Goal: Task Accomplishment & Management: Use online tool/utility

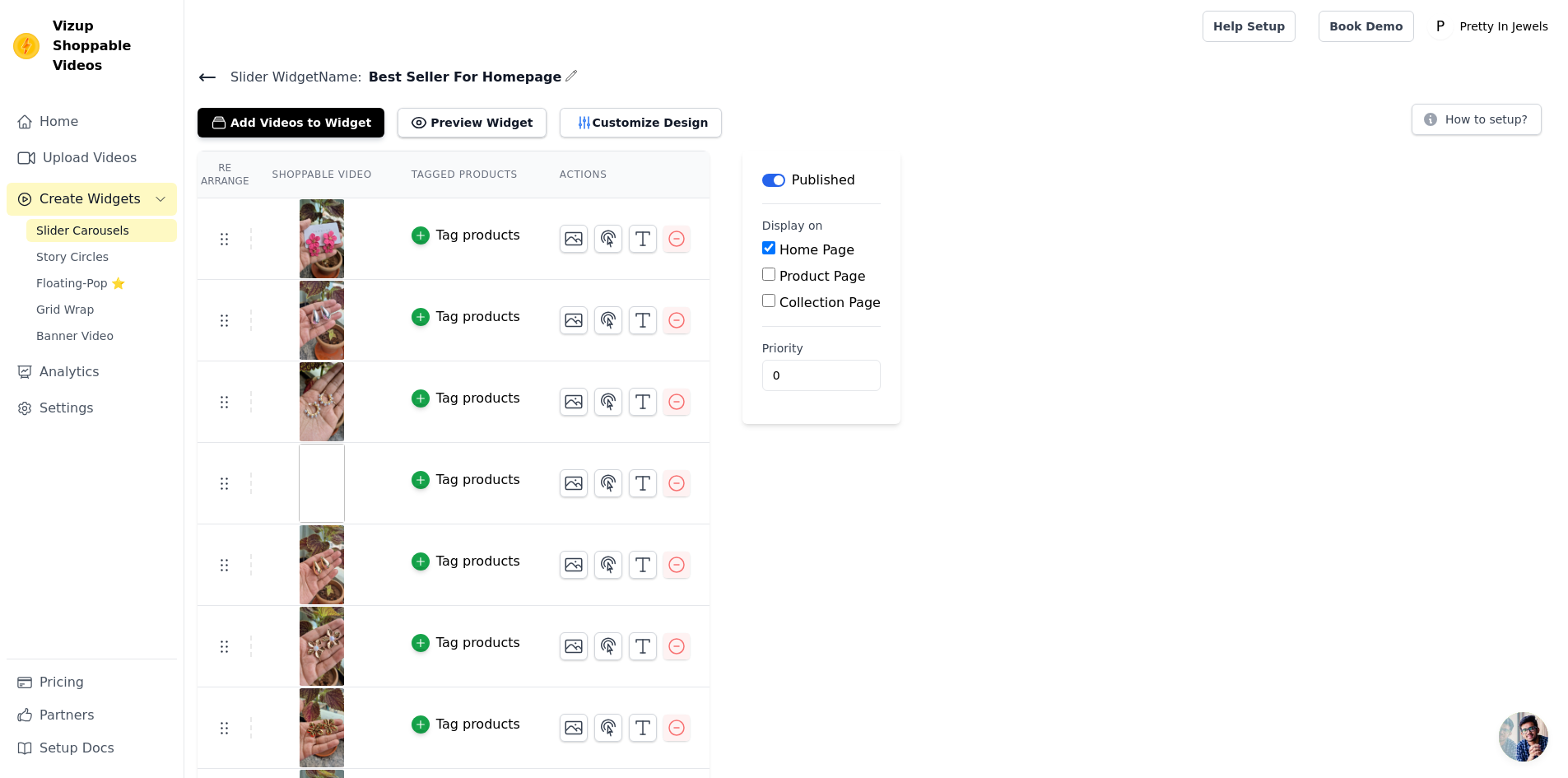
click at [450, 234] on div "Tag products" at bounding box center [478, 235] width 84 height 20
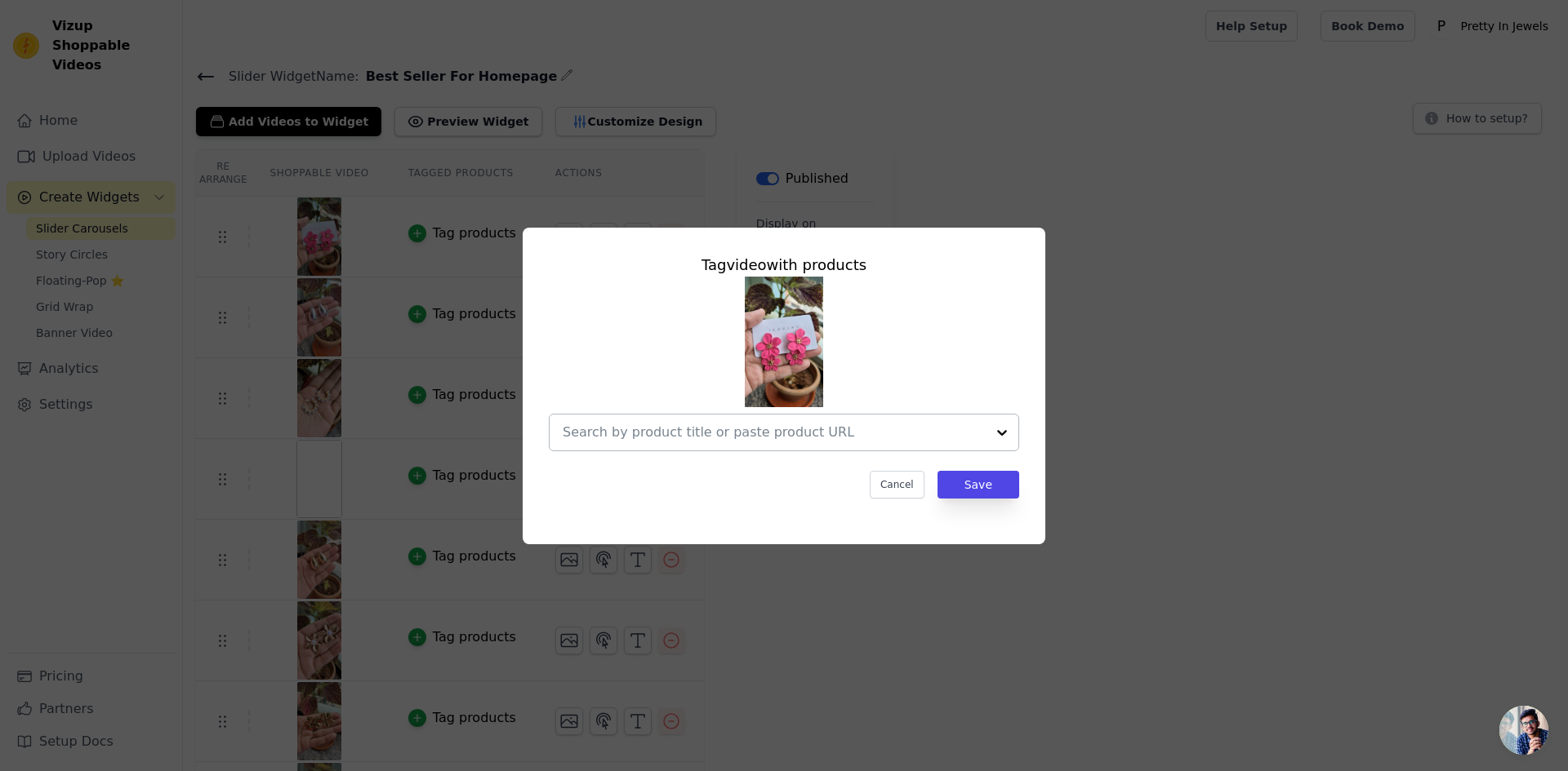
click at [681, 429] on input "text" at bounding box center [773, 432] width 423 height 19
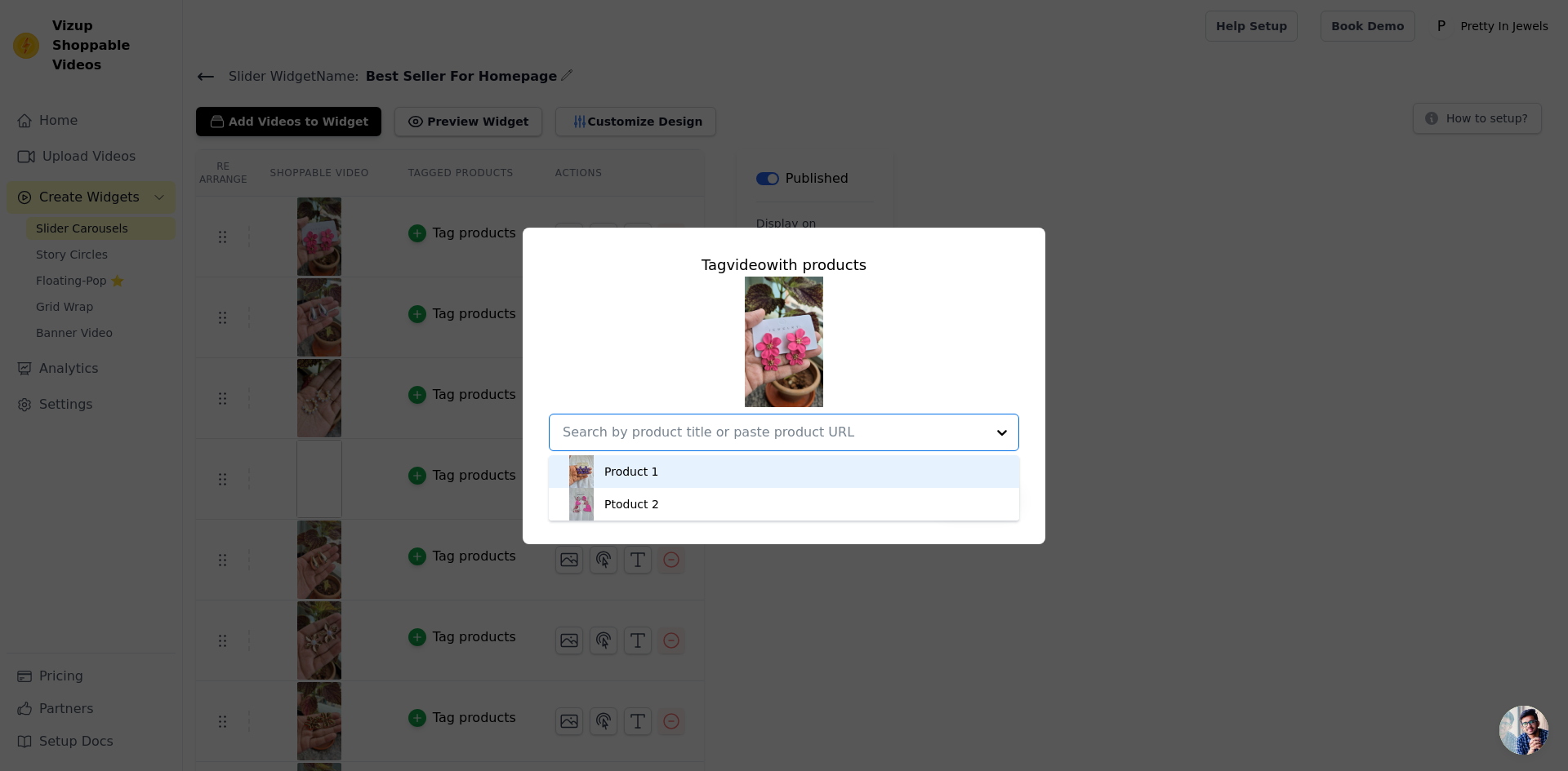
click at [670, 469] on div "Product 1" at bounding box center [784, 472] width 437 height 33
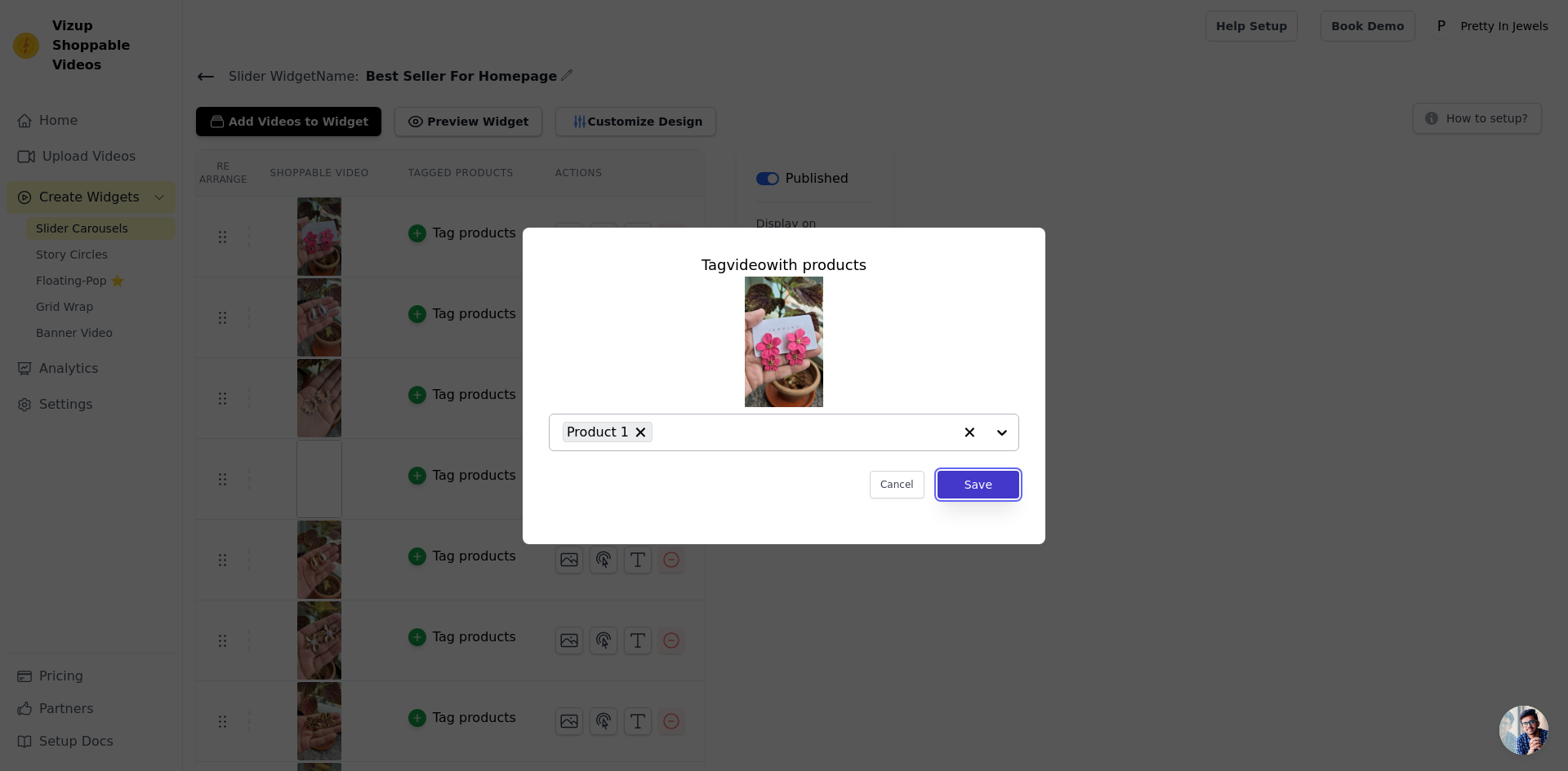
click at [1010, 493] on button "Save" at bounding box center [978, 485] width 81 height 28
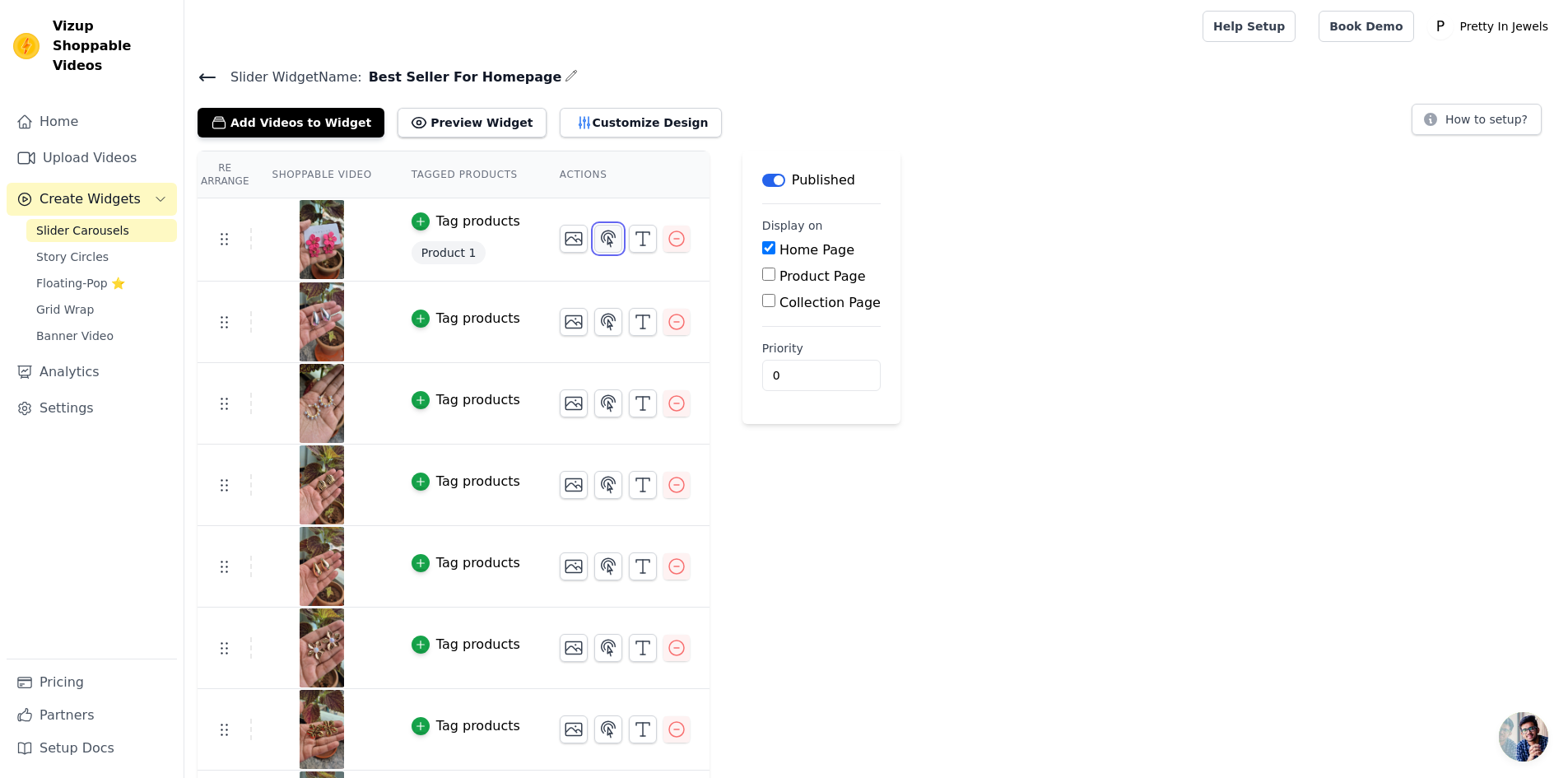
click at [598, 245] on icon "button" at bounding box center [608, 239] width 20 height 20
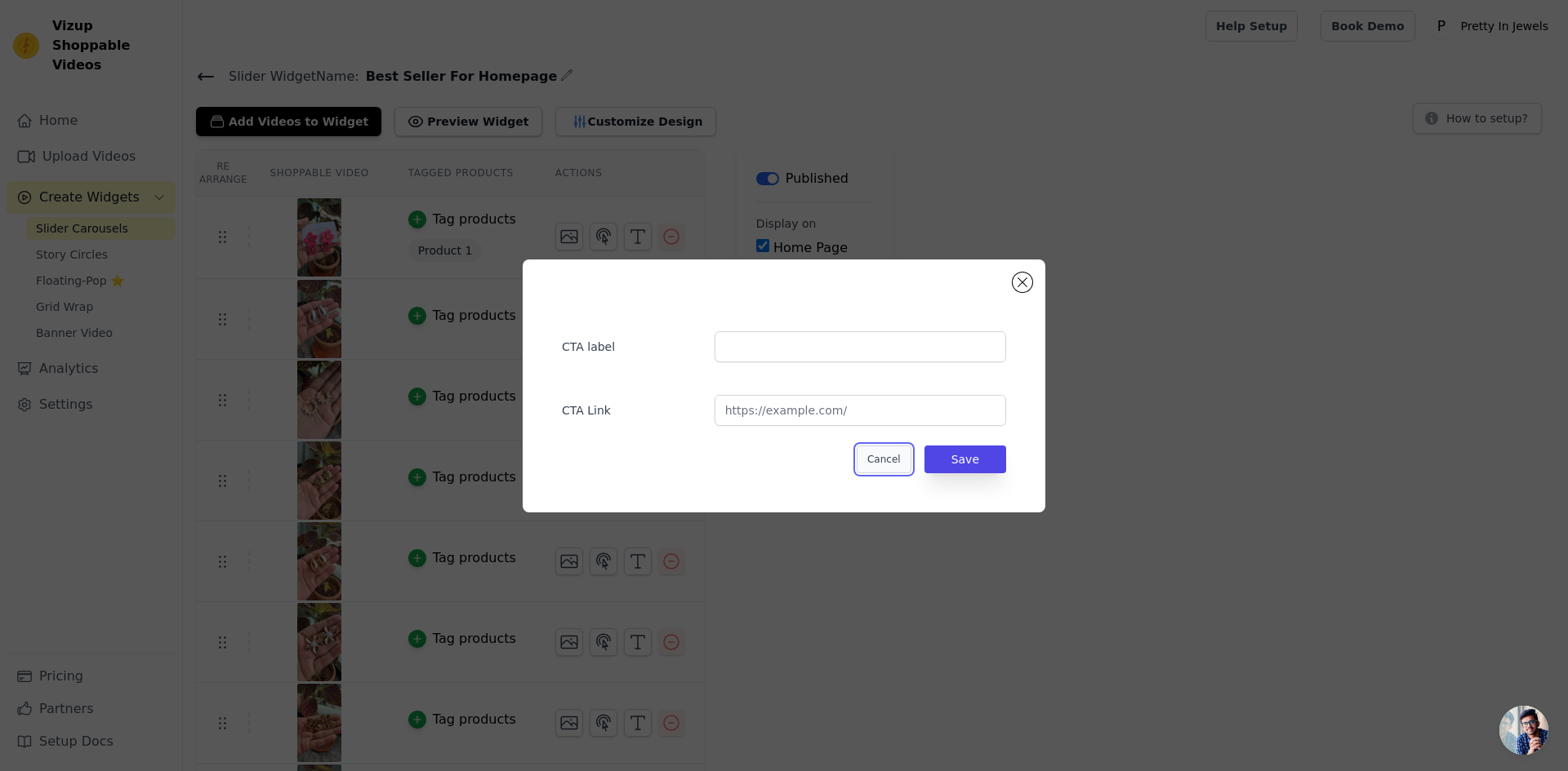
click at [891, 458] on button "Cancel" at bounding box center [884, 460] width 55 height 28
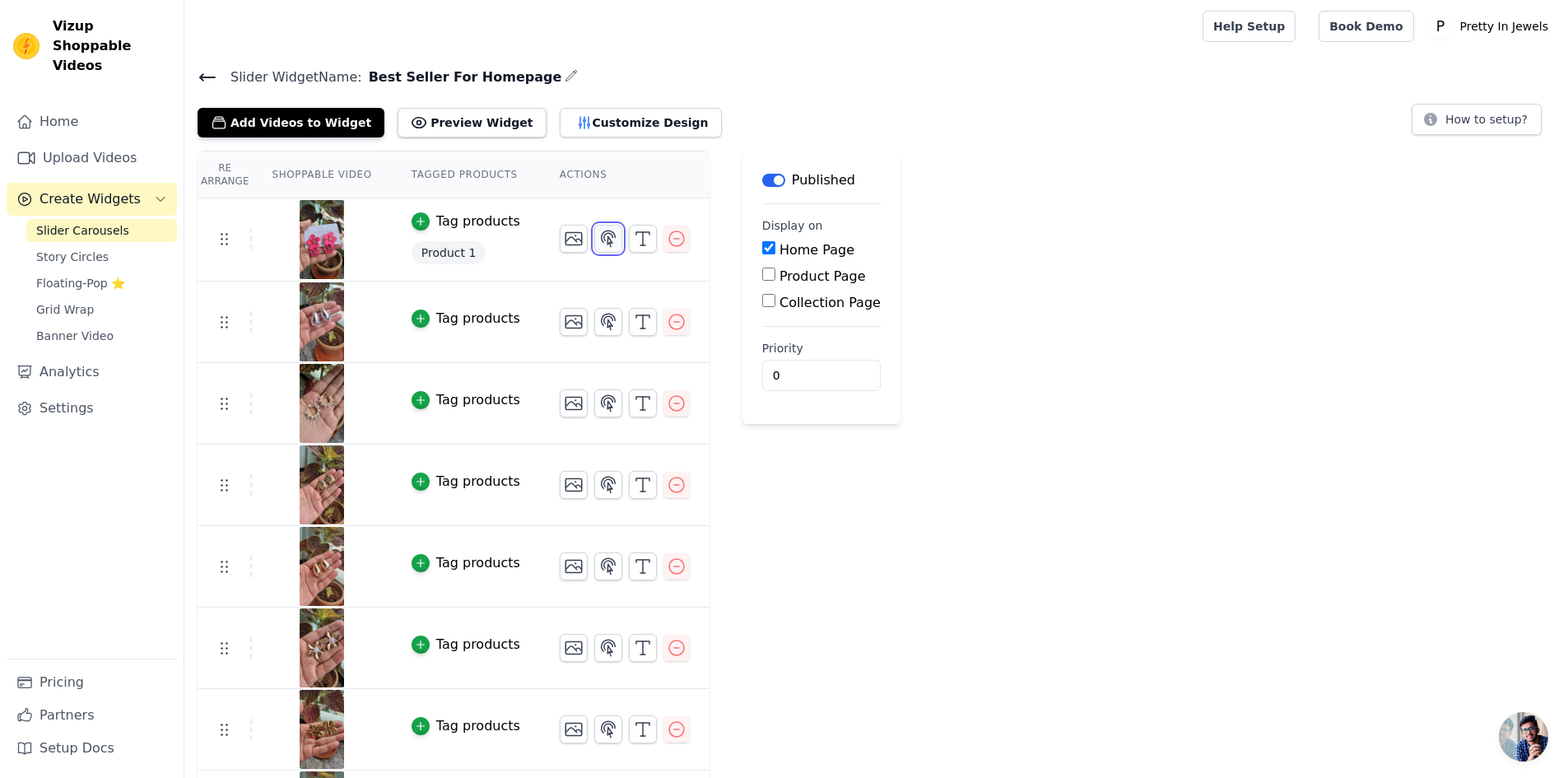
click at [602, 236] on icon "button" at bounding box center [609, 238] width 14 height 16
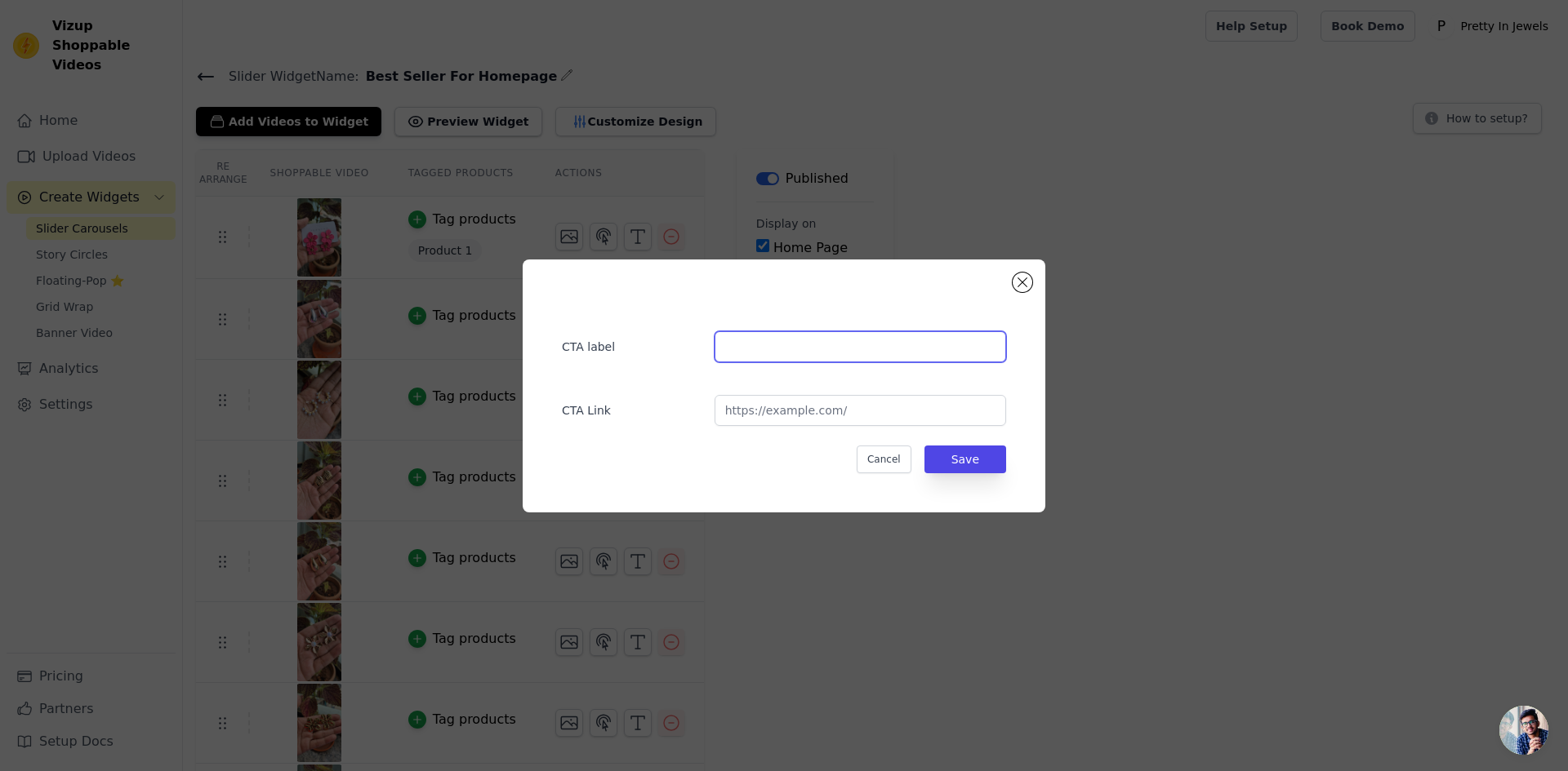
click at [784, 347] on input "text" at bounding box center [859, 346] width 291 height 31
type input "Product ! Earings"
click at [788, 416] on input "url" at bounding box center [859, 410] width 291 height 31
paste input "[URL][DOMAIN_NAME]"
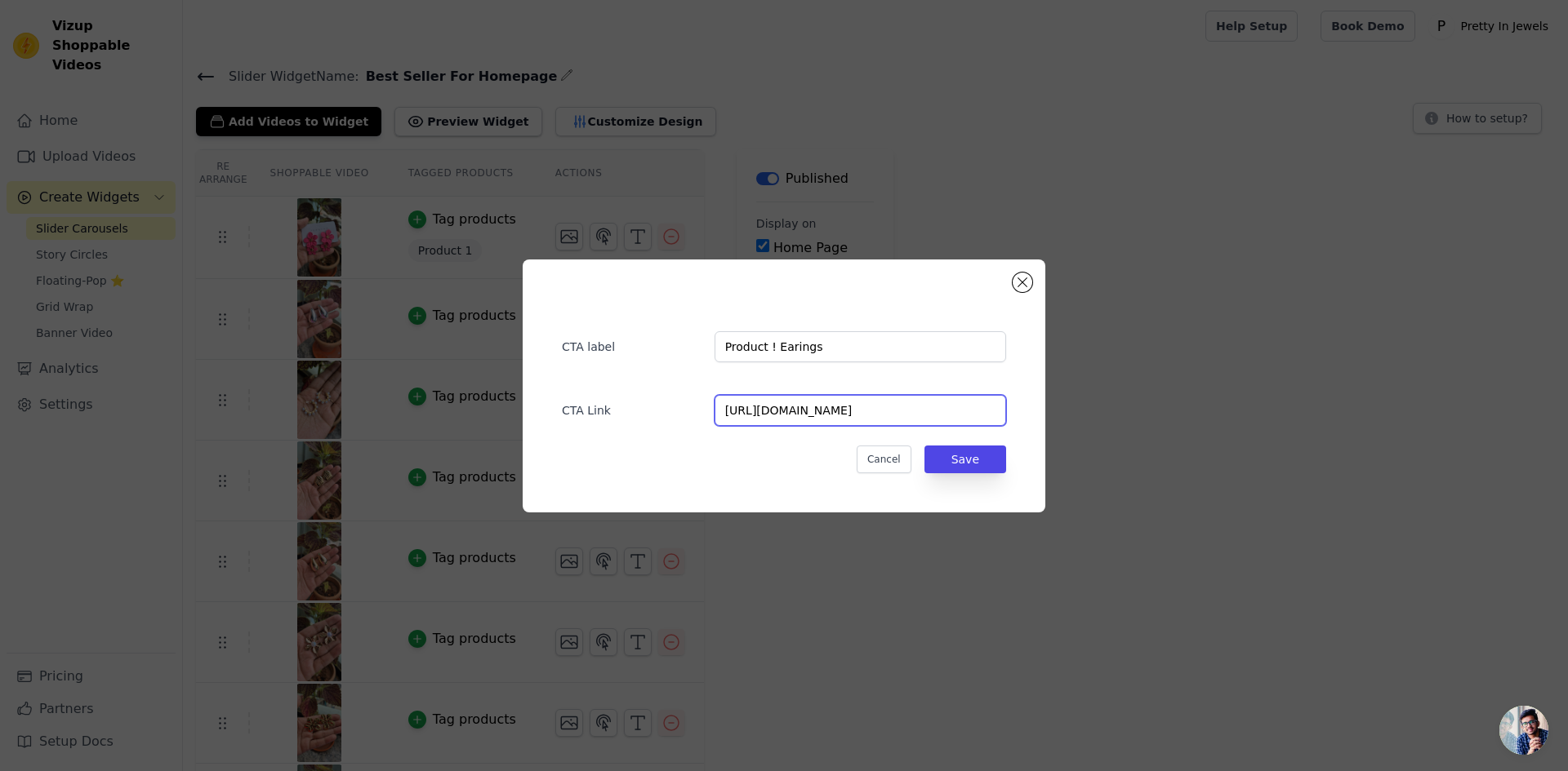
type input "[URL][DOMAIN_NAME]"
click at [774, 463] on div "Cancel Save" at bounding box center [783, 460] width 444 height 28
click at [973, 462] on button "Save" at bounding box center [965, 460] width 81 height 28
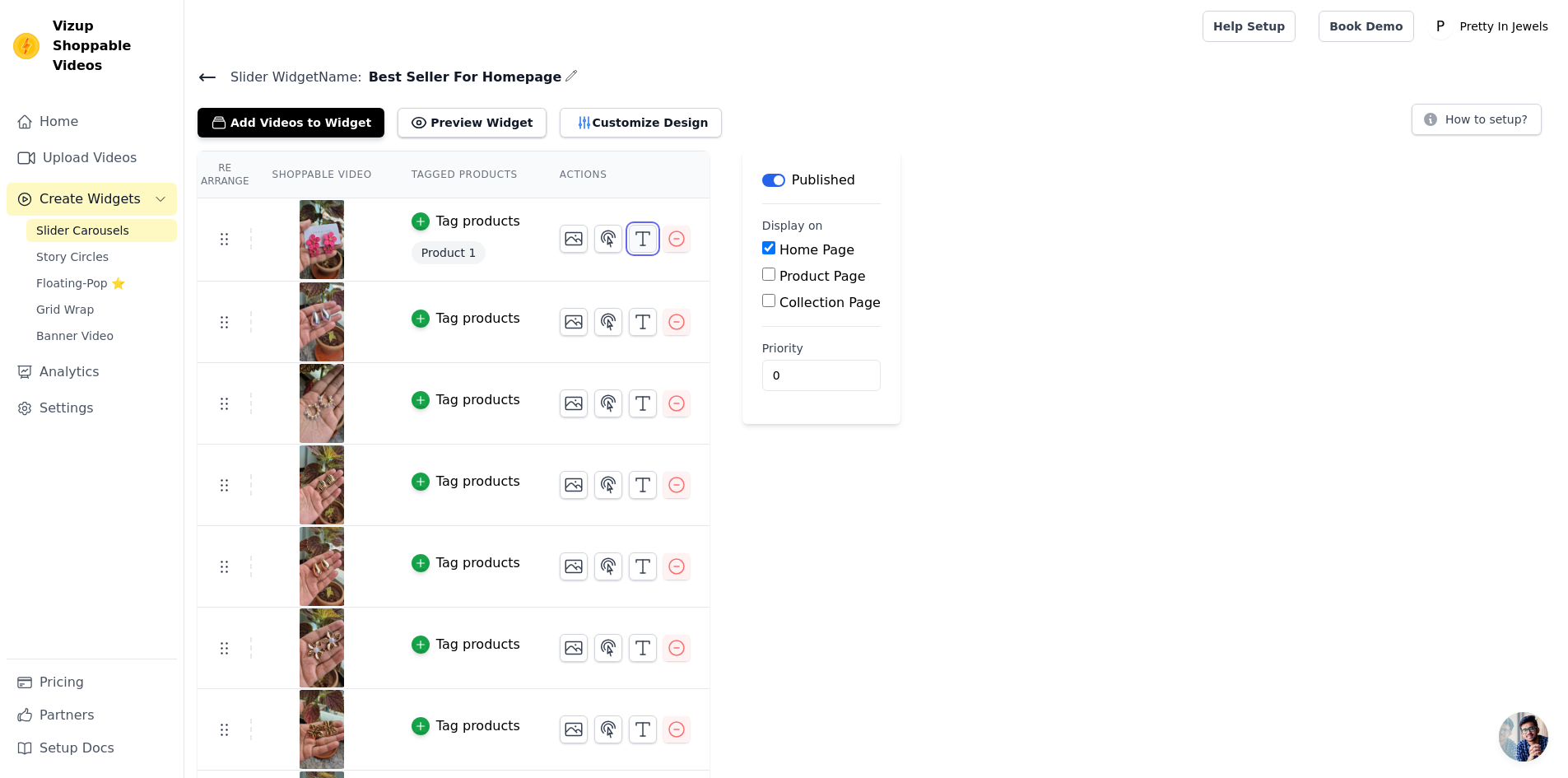
click at [633, 239] on icon "button" at bounding box center [643, 239] width 20 height 20
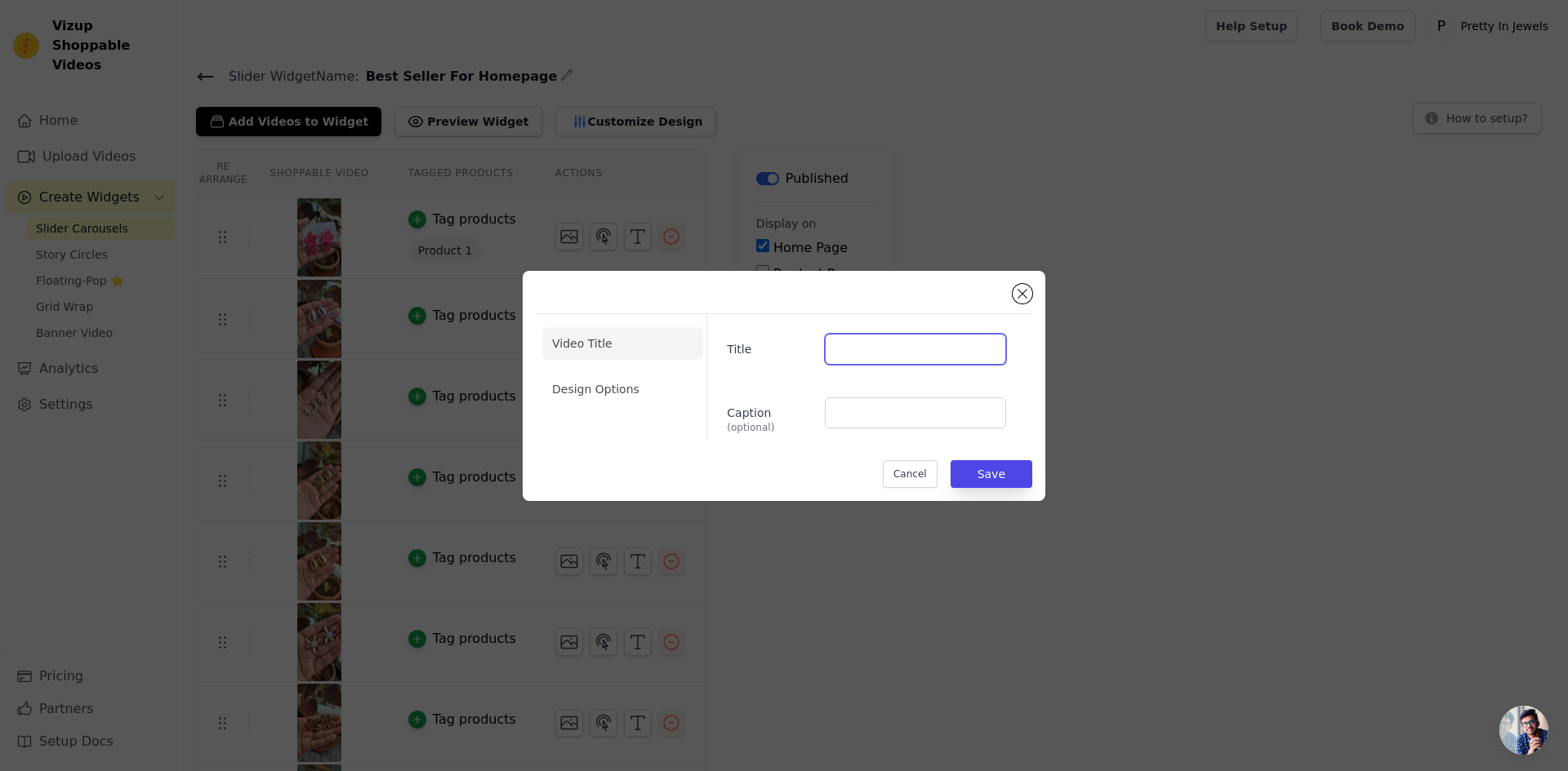
click at [876, 354] on input "Title" at bounding box center [915, 349] width 181 height 31
click at [1020, 285] on button "Close modal" at bounding box center [1022, 294] width 19 height 19
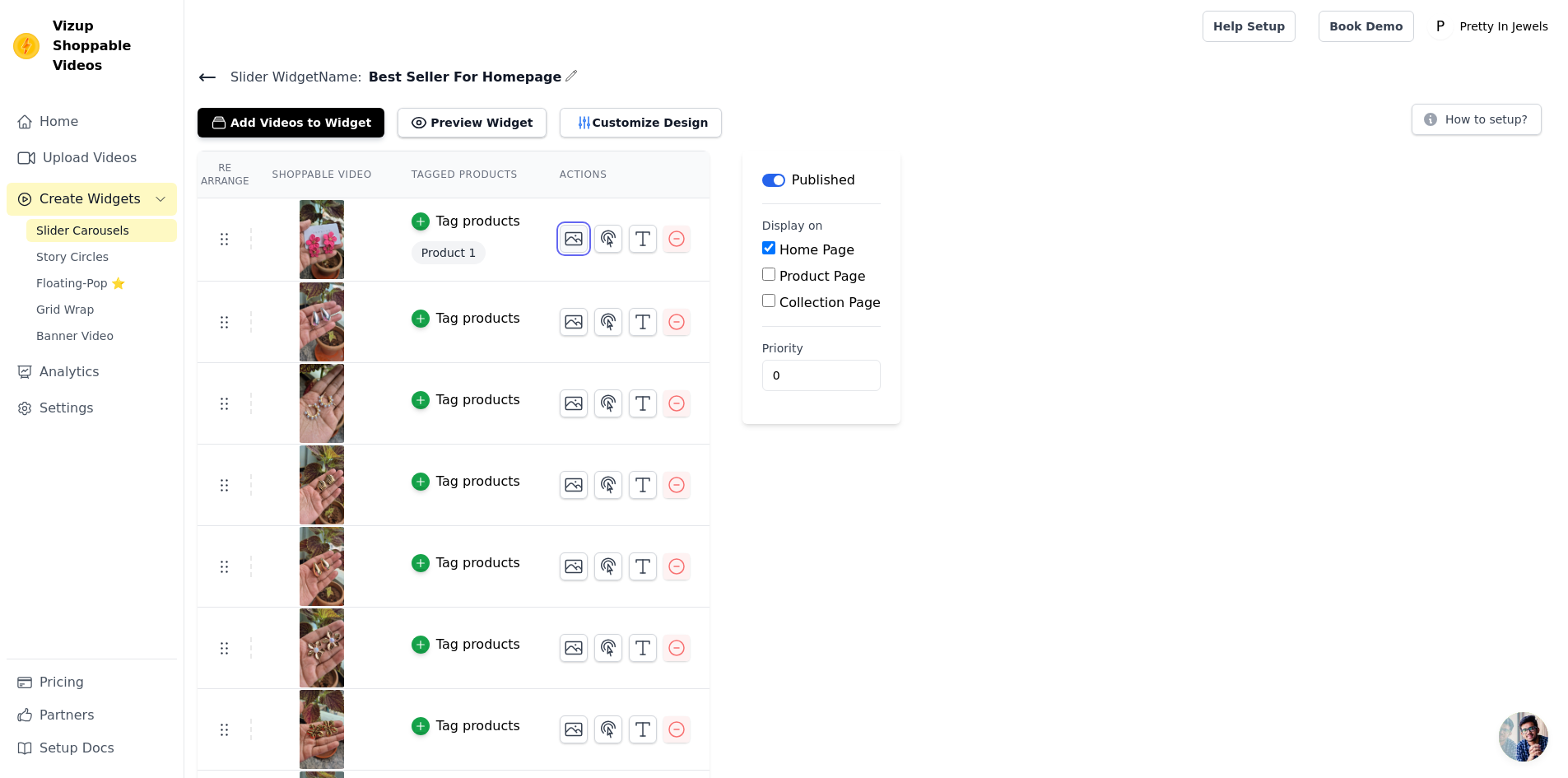
click at [564, 243] on icon "button" at bounding box center [574, 239] width 20 height 20
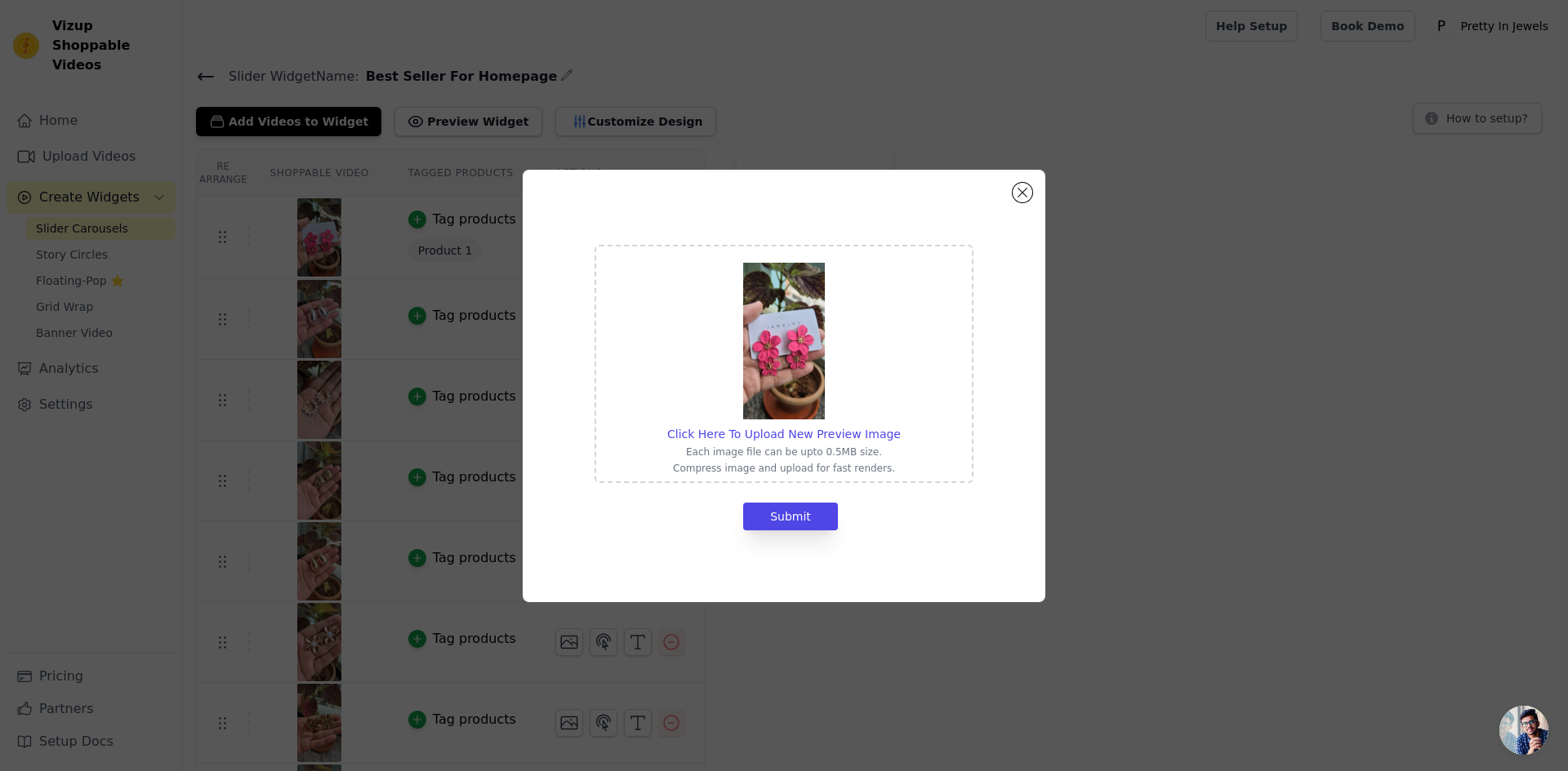
click at [1032, 187] on div "Click Here To Upload New Preview Image Each image file can be upto 0.5MB size. …" at bounding box center [784, 385] width 523 height 432
click at [1025, 200] on button "Close modal" at bounding box center [1022, 193] width 19 height 19
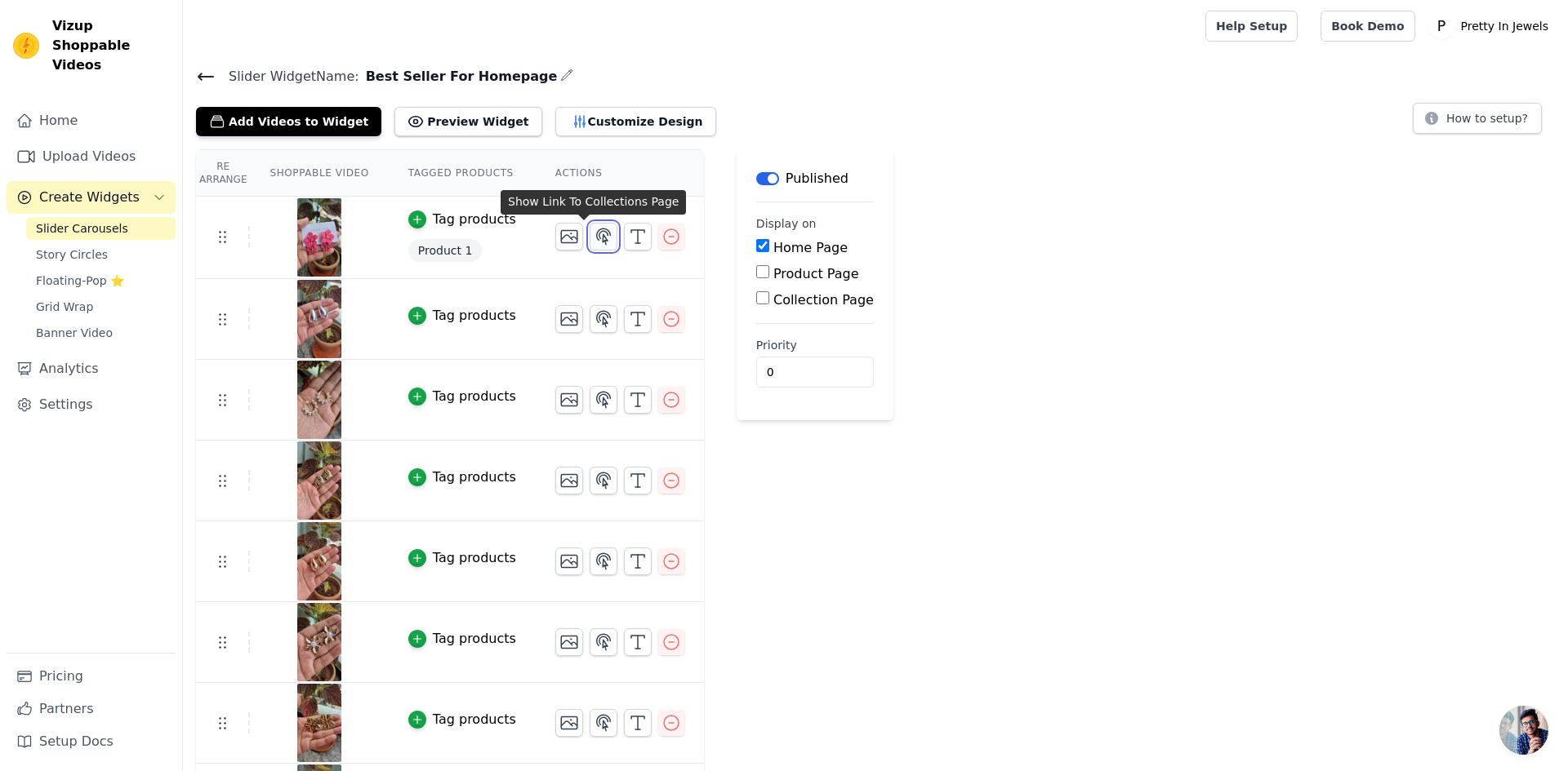
click at [597, 232] on icon "button" at bounding box center [604, 236] width 14 height 15
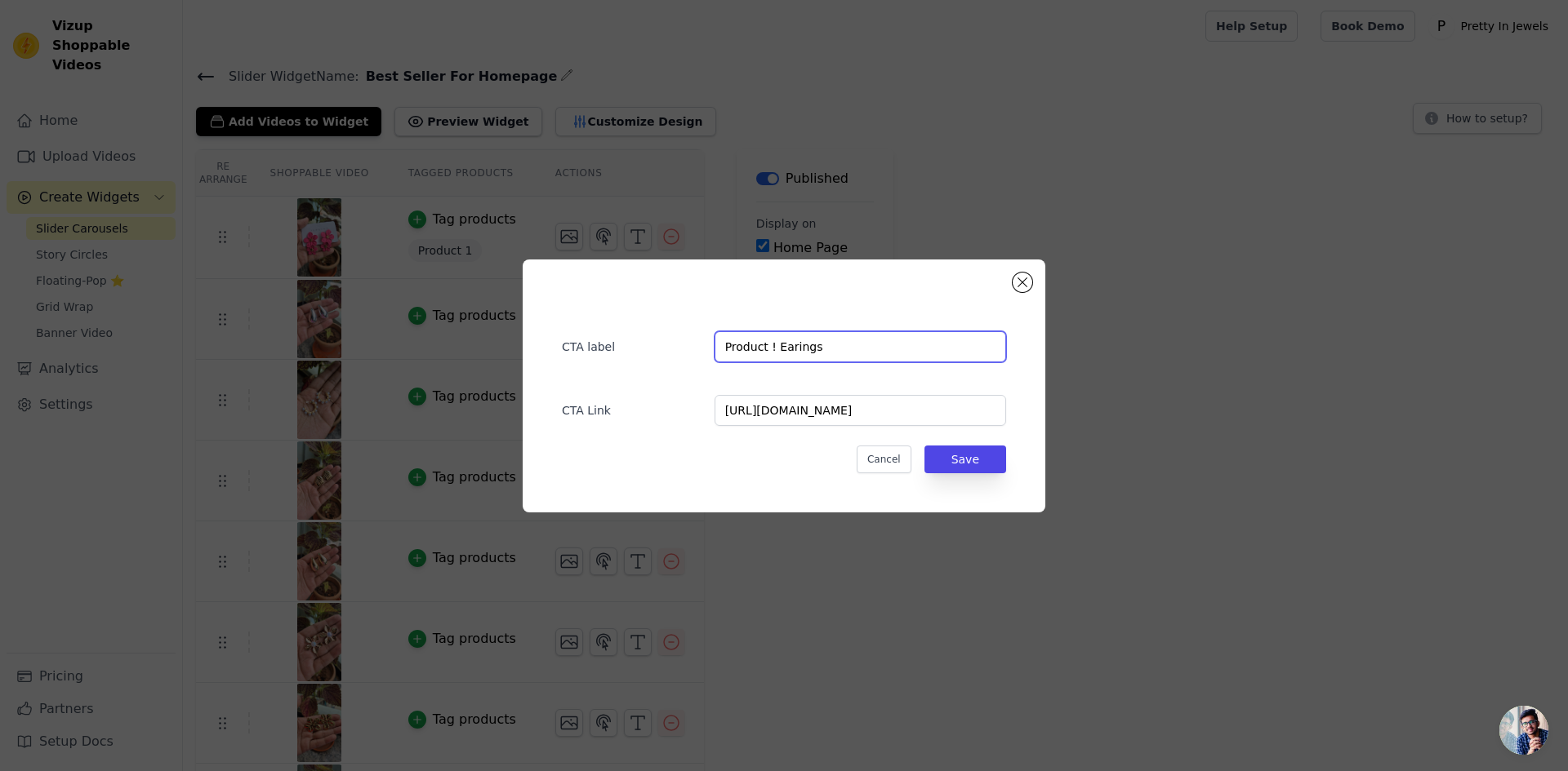
click at [815, 352] on input "Product ! Earings" at bounding box center [859, 346] width 291 height 31
click at [1030, 284] on button "Close modal" at bounding box center [1022, 282] width 19 height 19
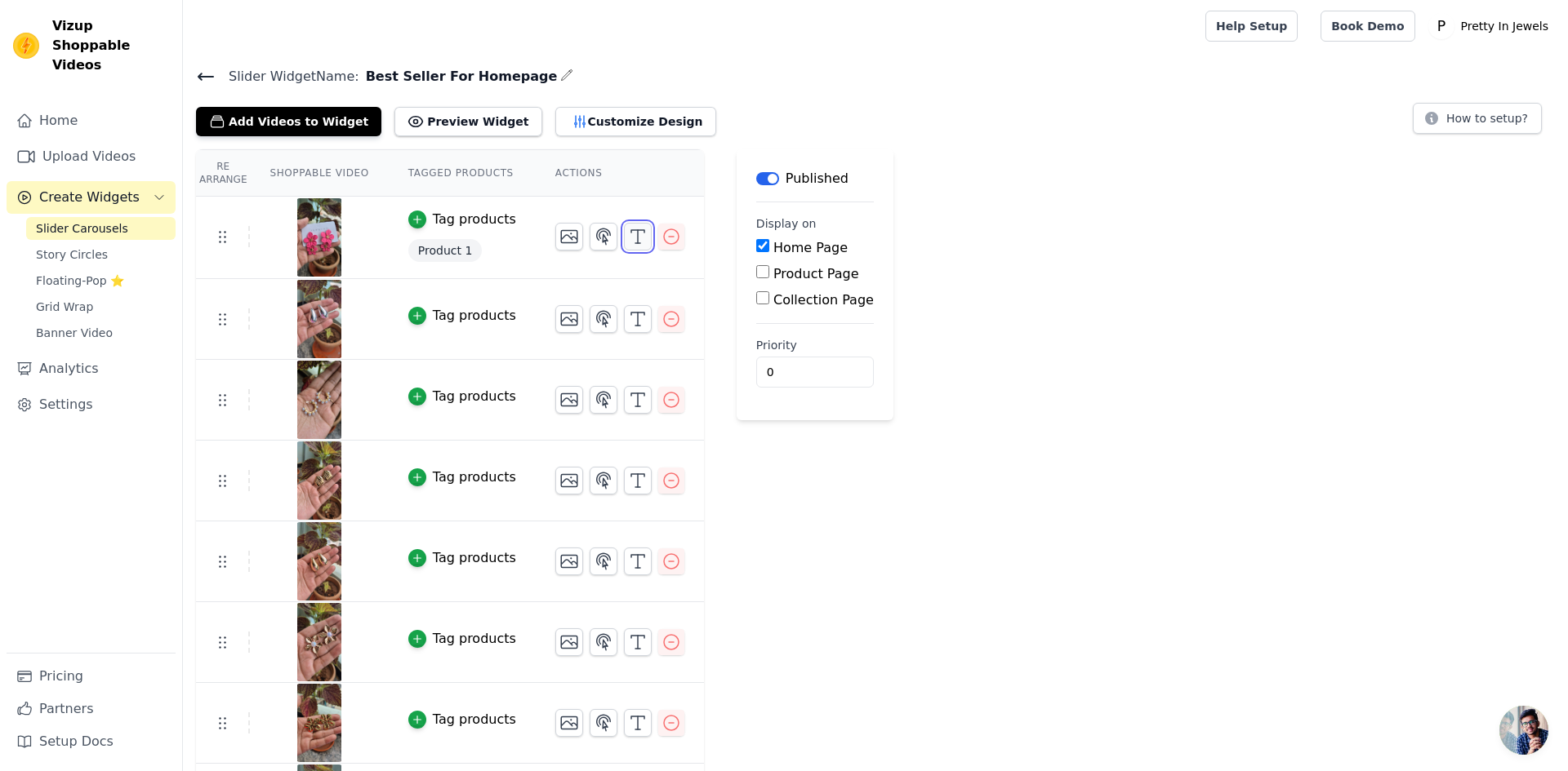
click at [628, 239] on icon "button" at bounding box center [638, 237] width 19 height 19
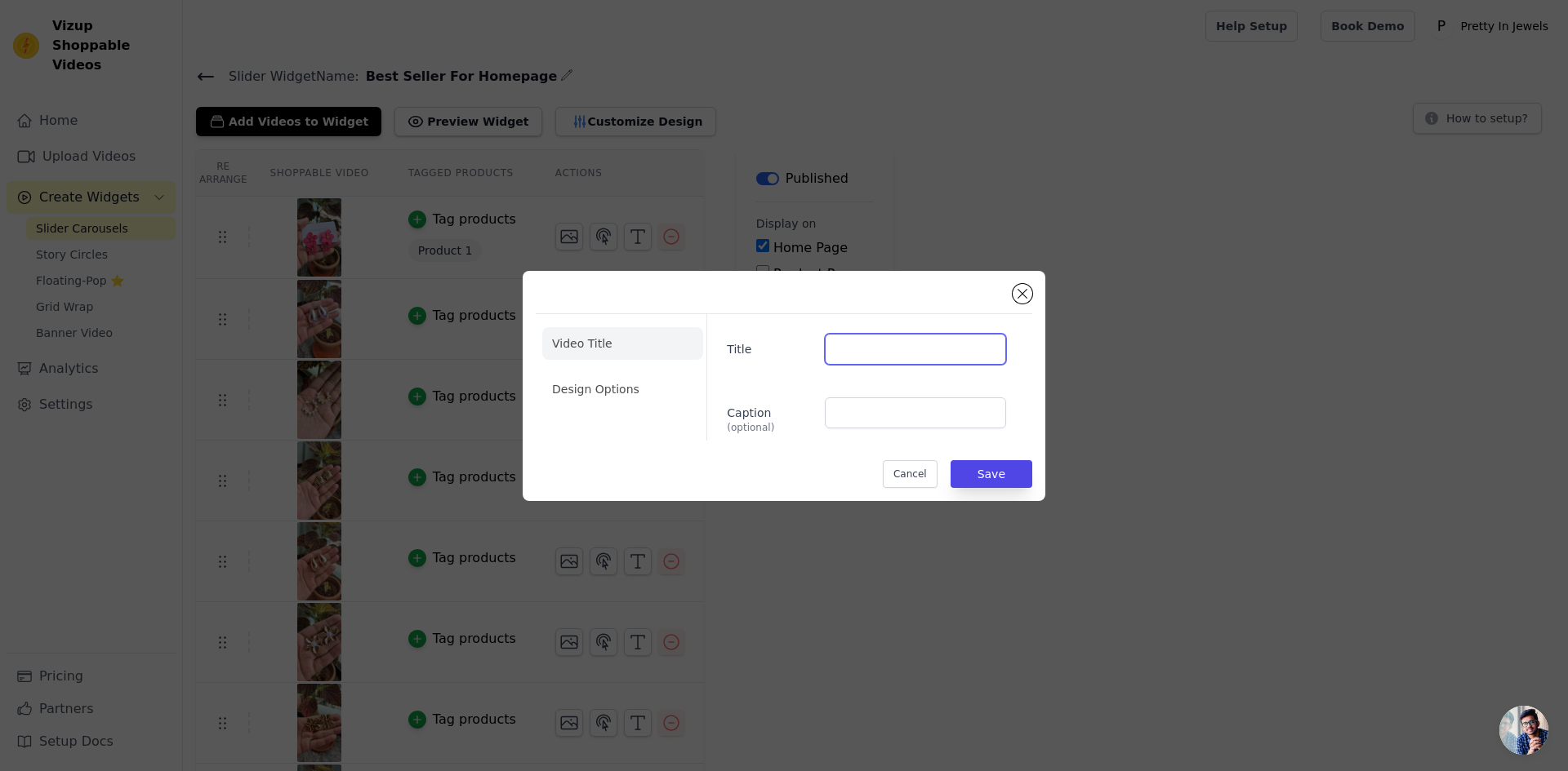
click at [863, 351] on input "Title" at bounding box center [915, 349] width 181 height 31
paste input "Product ! Earings"
type input "Product ! Earings"
click at [639, 394] on li "Design Options" at bounding box center [622, 389] width 161 height 33
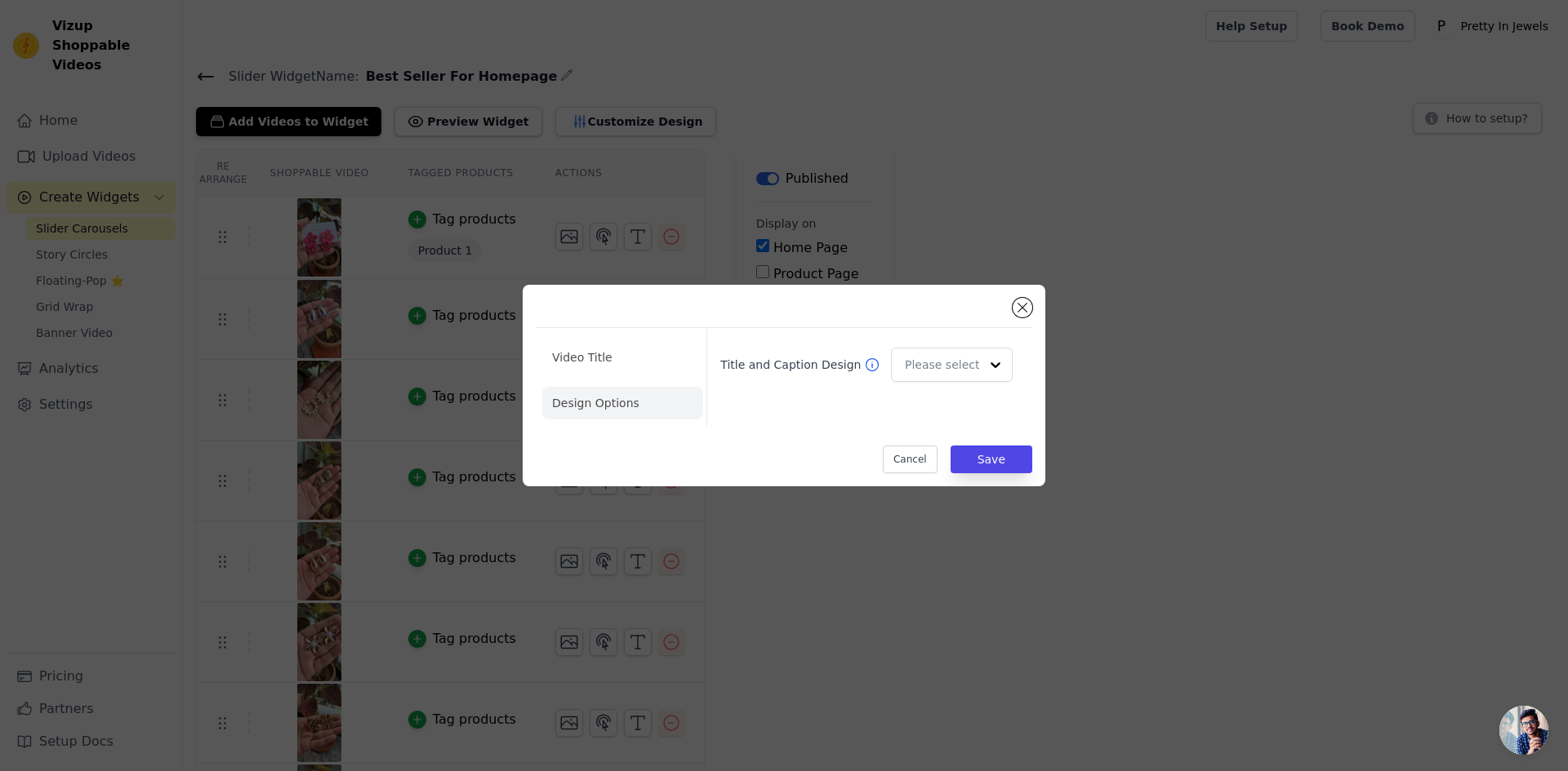
click at [984, 337] on div "Title and Caption Design" at bounding box center [862, 376] width 313 height 98
click at [973, 355] on input "Title and Caption Design" at bounding box center [941, 366] width 73 height 33
click at [930, 408] on div "Card" at bounding box center [949, 404] width 117 height 34
click at [986, 451] on button "Save" at bounding box center [991, 460] width 81 height 28
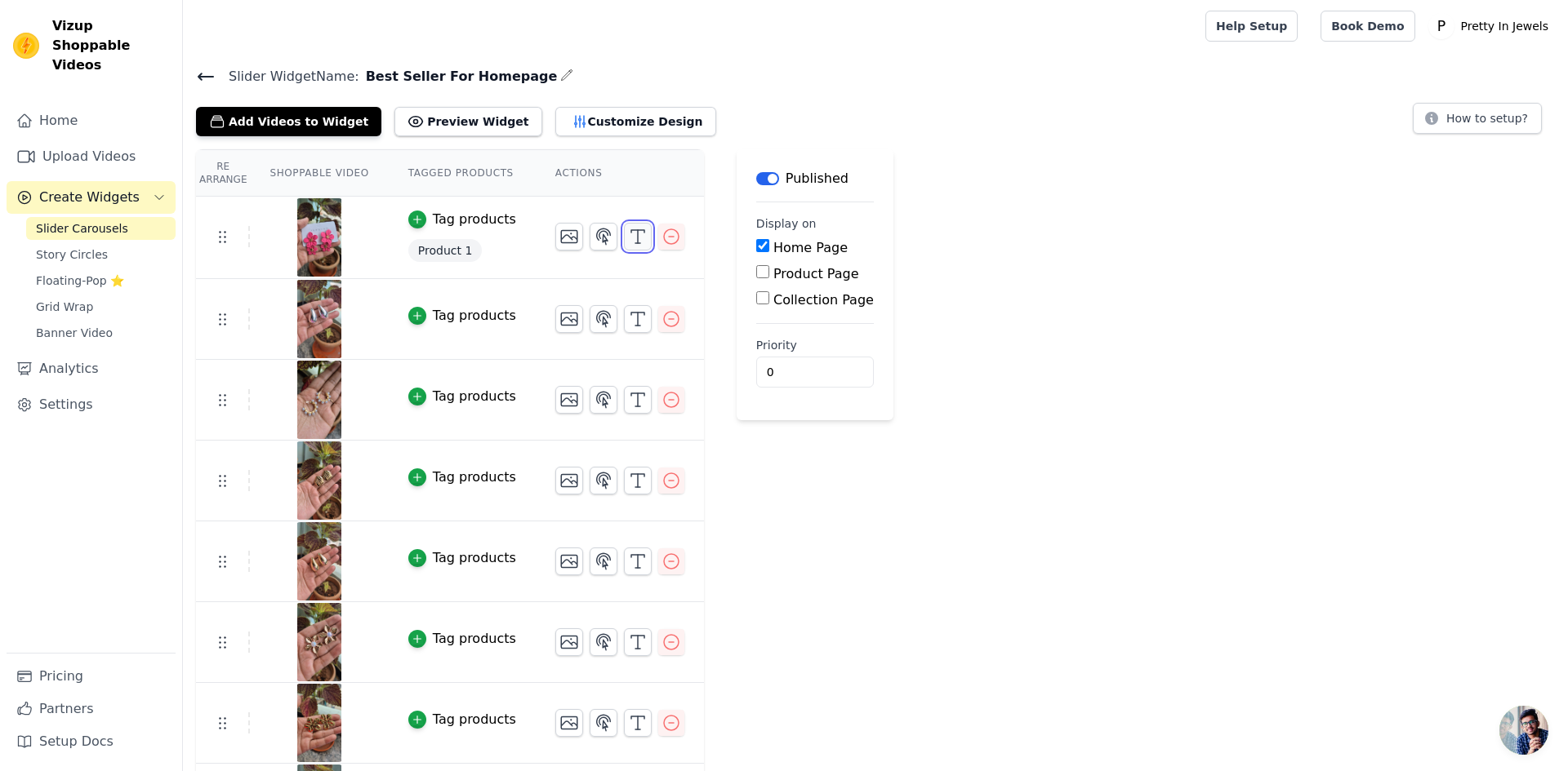
click at [628, 237] on icon "button" at bounding box center [638, 237] width 19 height 19
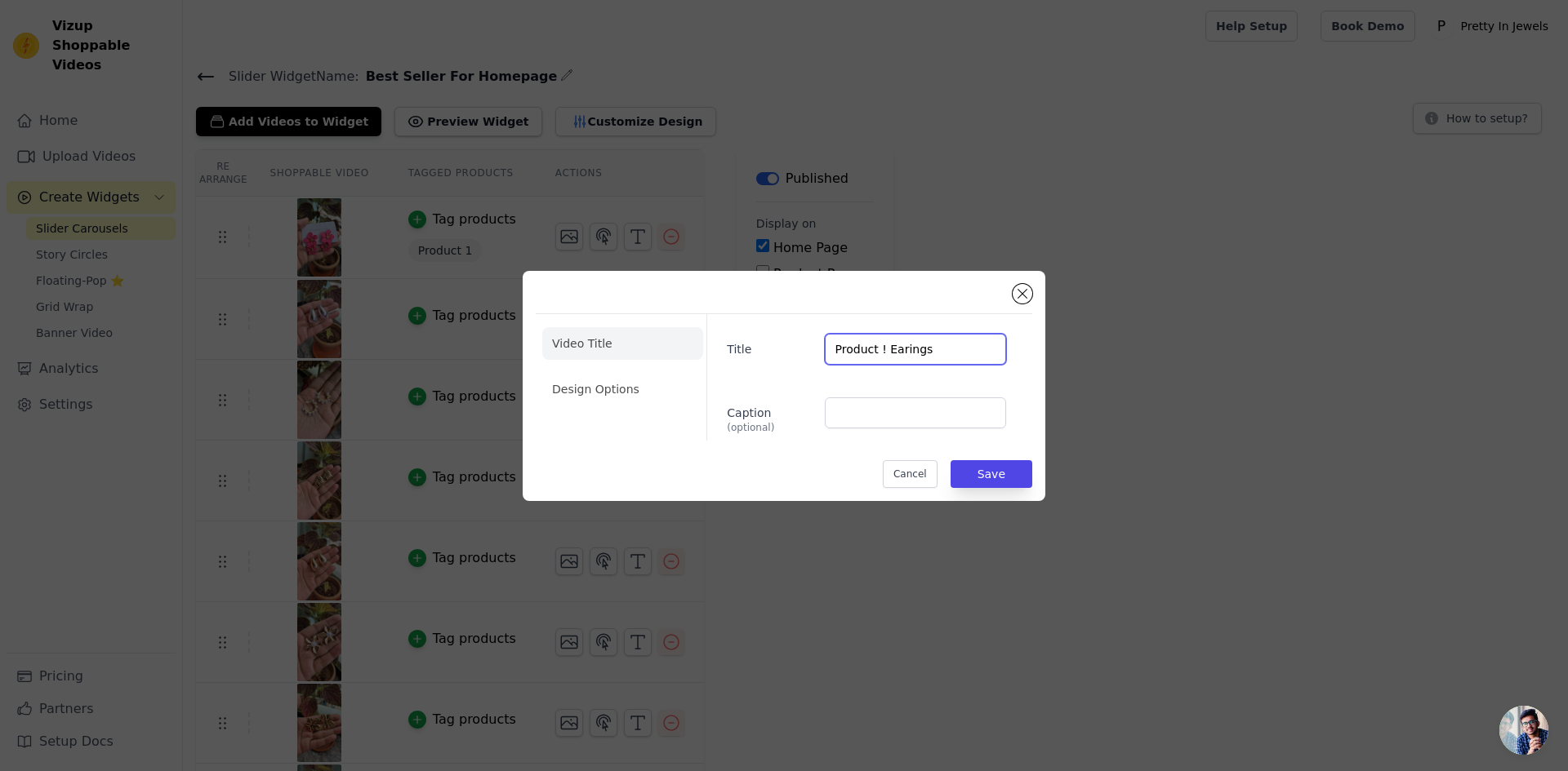
click at [874, 357] on input "Product ! Earings" at bounding box center [915, 349] width 181 height 31
click at [645, 372] on li "Design Options" at bounding box center [622, 389] width 161 height 33
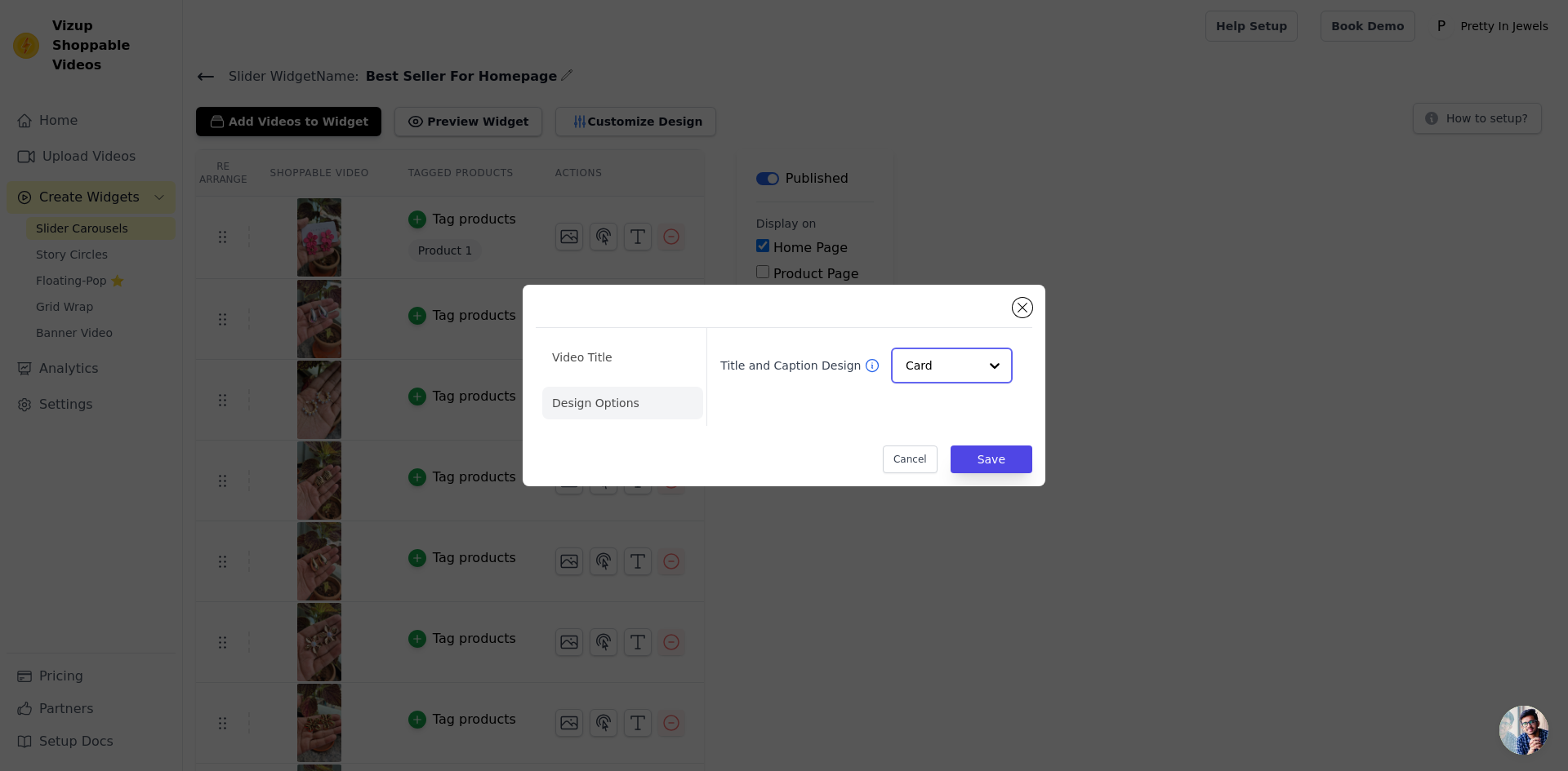
click at [961, 366] on input "Title and Caption Design" at bounding box center [941, 366] width 73 height 33
click at [942, 478] on div "Minimalist" at bounding box center [949, 473] width 117 height 34
click at [981, 461] on button "Save" at bounding box center [991, 460] width 81 height 28
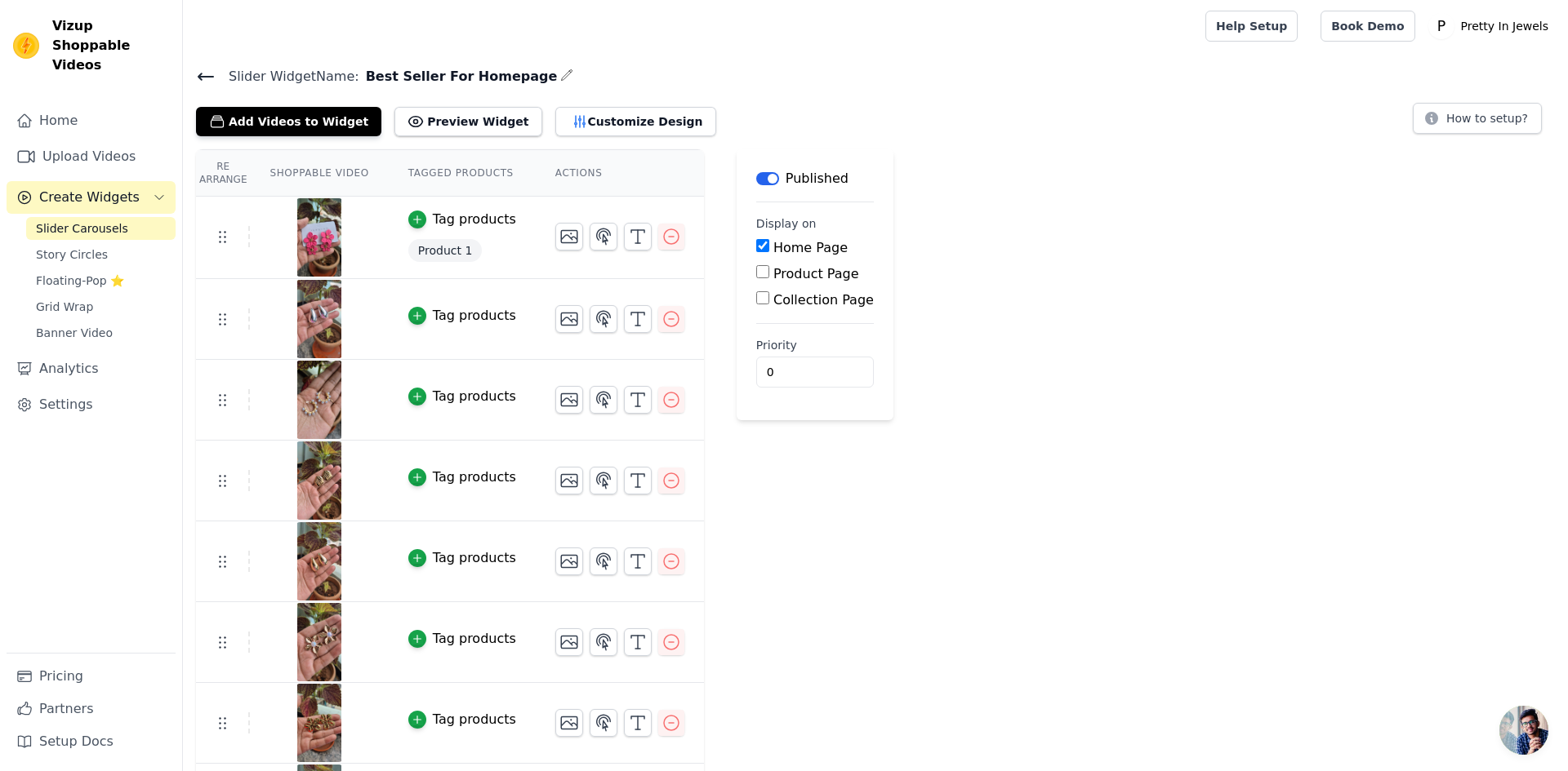
click at [617, 222] on td at bounding box center [619, 229] width 168 height 67
click at [623, 247] on button "button" at bounding box center [637, 236] width 28 height 28
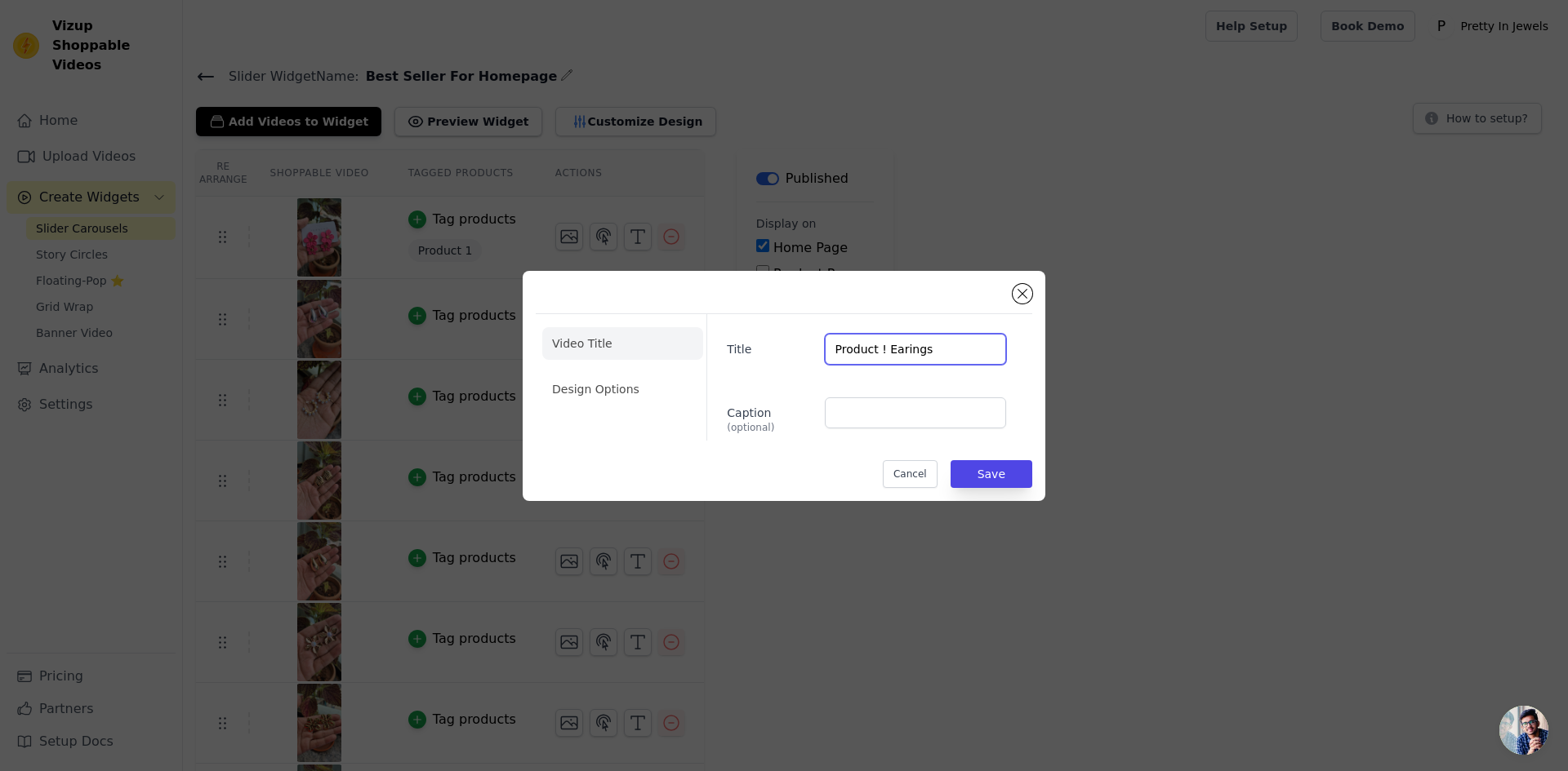
click at [874, 341] on input "Product ! Earings" at bounding box center [915, 349] width 181 height 31
click at [675, 381] on li "Design Options" at bounding box center [622, 389] width 161 height 33
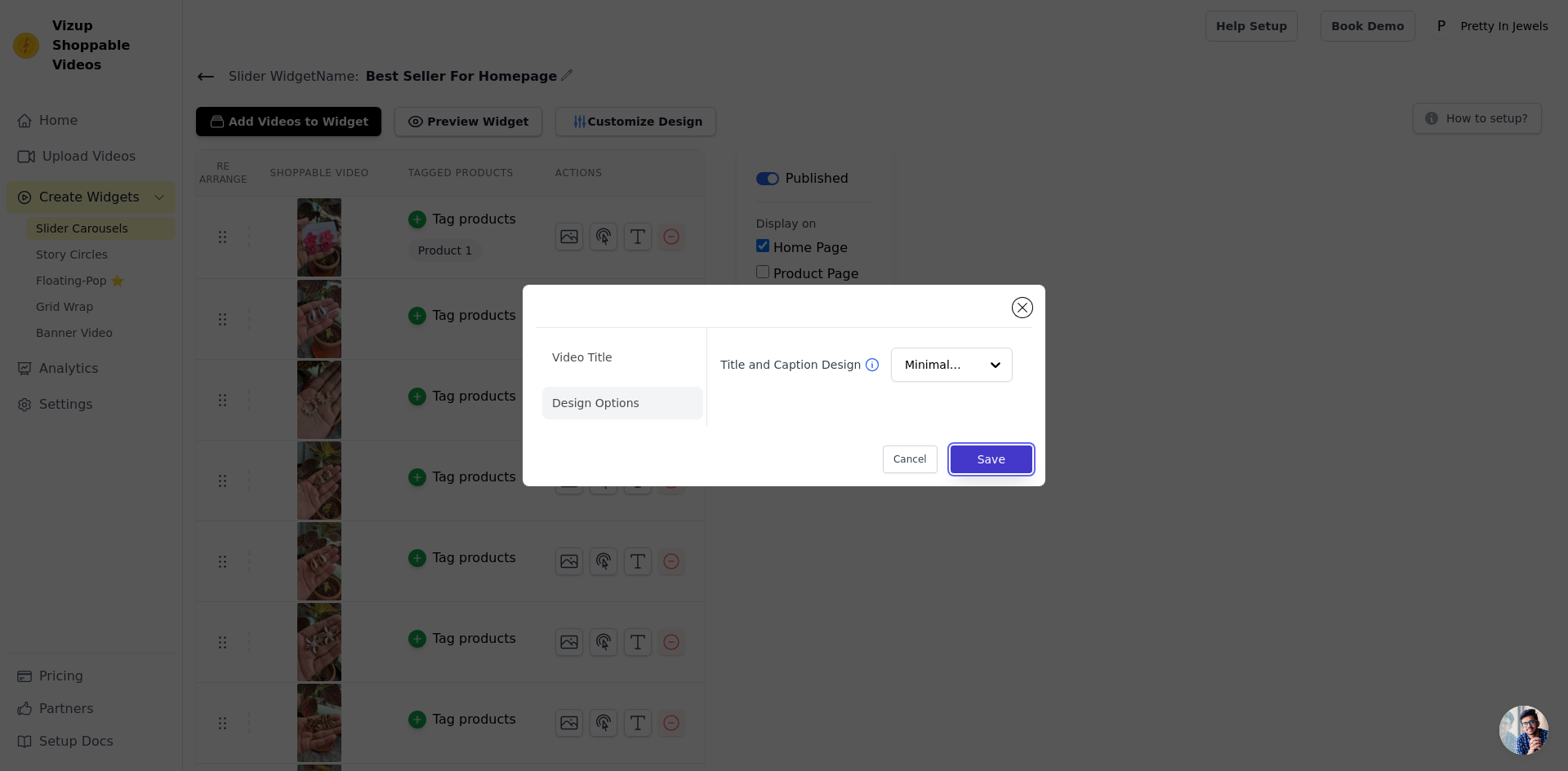
click at [968, 459] on button "Save" at bounding box center [991, 460] width 81 height 28
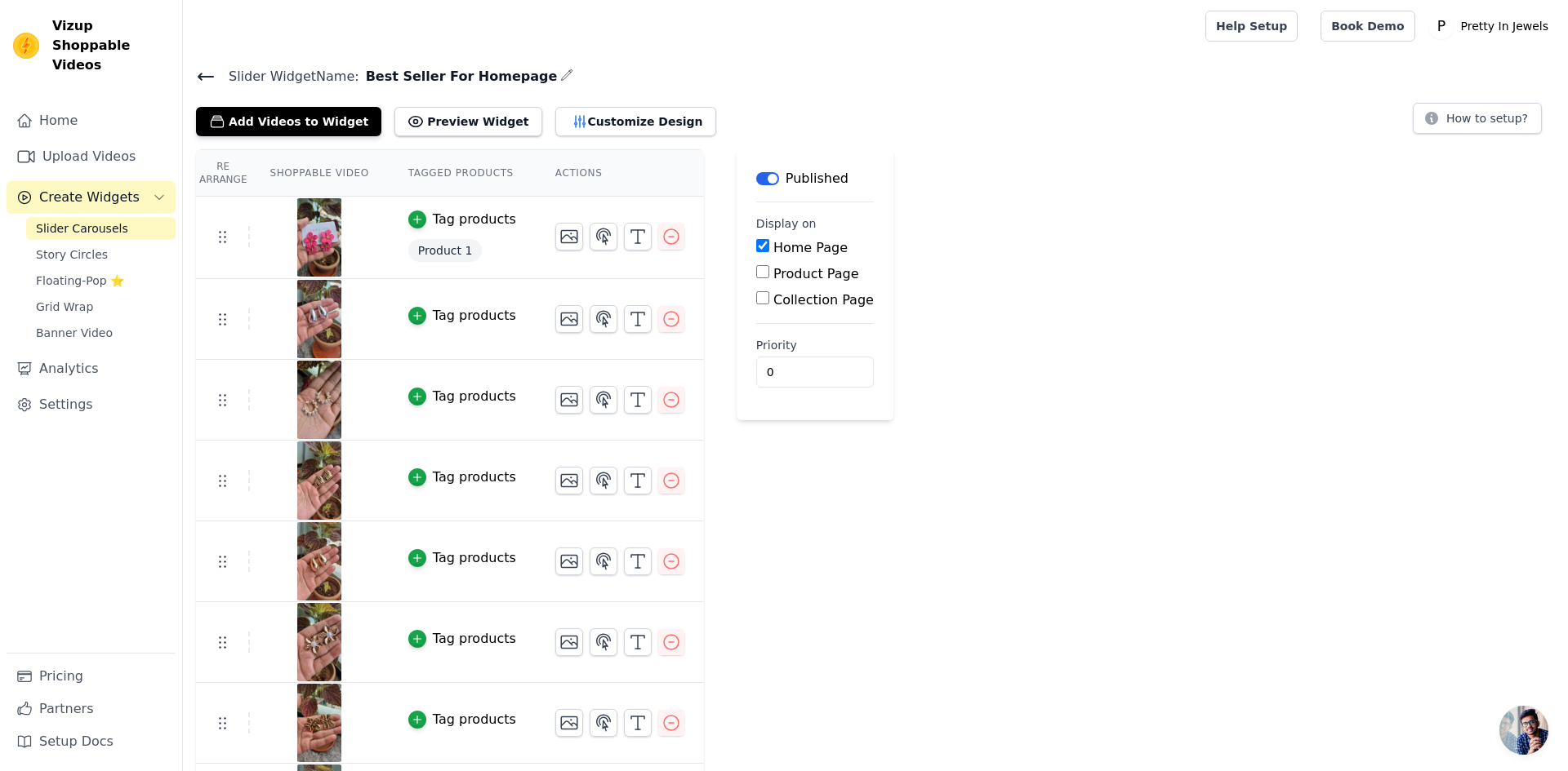
drag, startPoint x: 848, startPoint y: 86, endPoint x: 870, endPoint y: 56, distance: 37.2
click at [848, 86] on h4 "Slider Widget Name: Best Seller For Homepage" at bounding box center [875, 75] width 1359 height 22
click at [441, 311] on div "Tag products" at bounding box center [474, 315] width 83 height 19
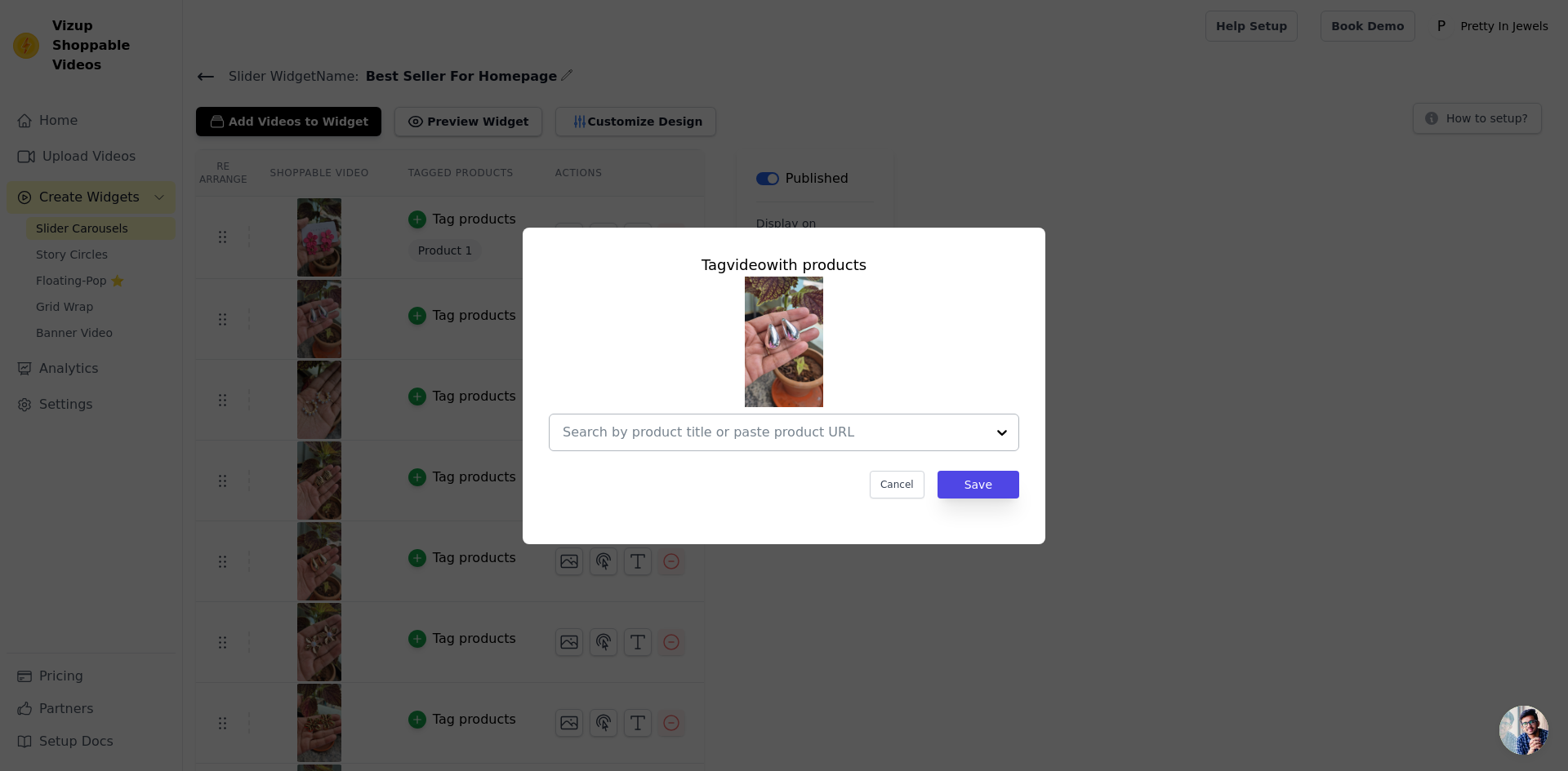
click at [742, 433] on input "text" at bounding box center [773, 432] width 423 height 19
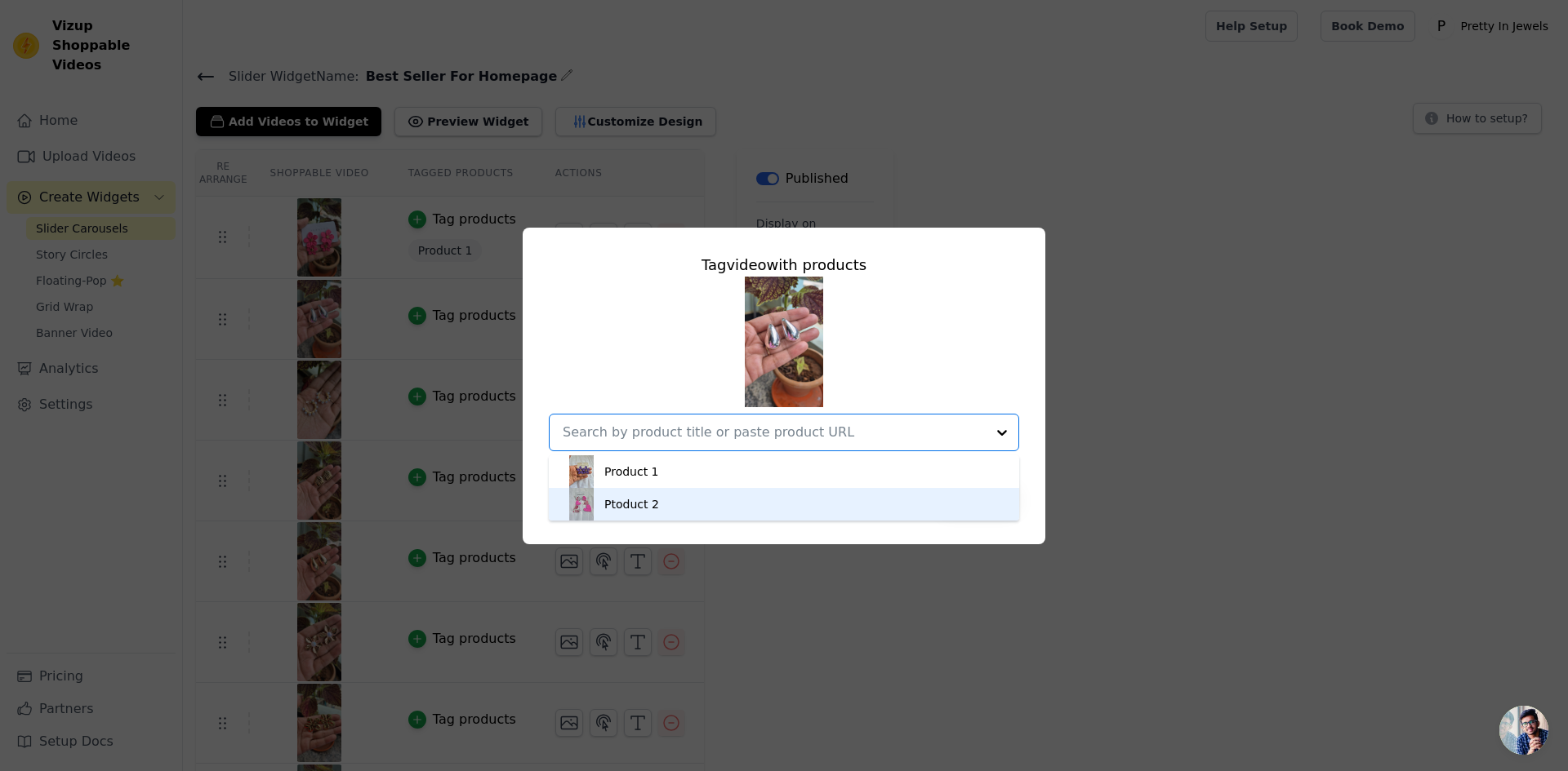
click at [654, 498] on div "Ptoduct 2" at bounding box center [784, 504] width 437 height 33
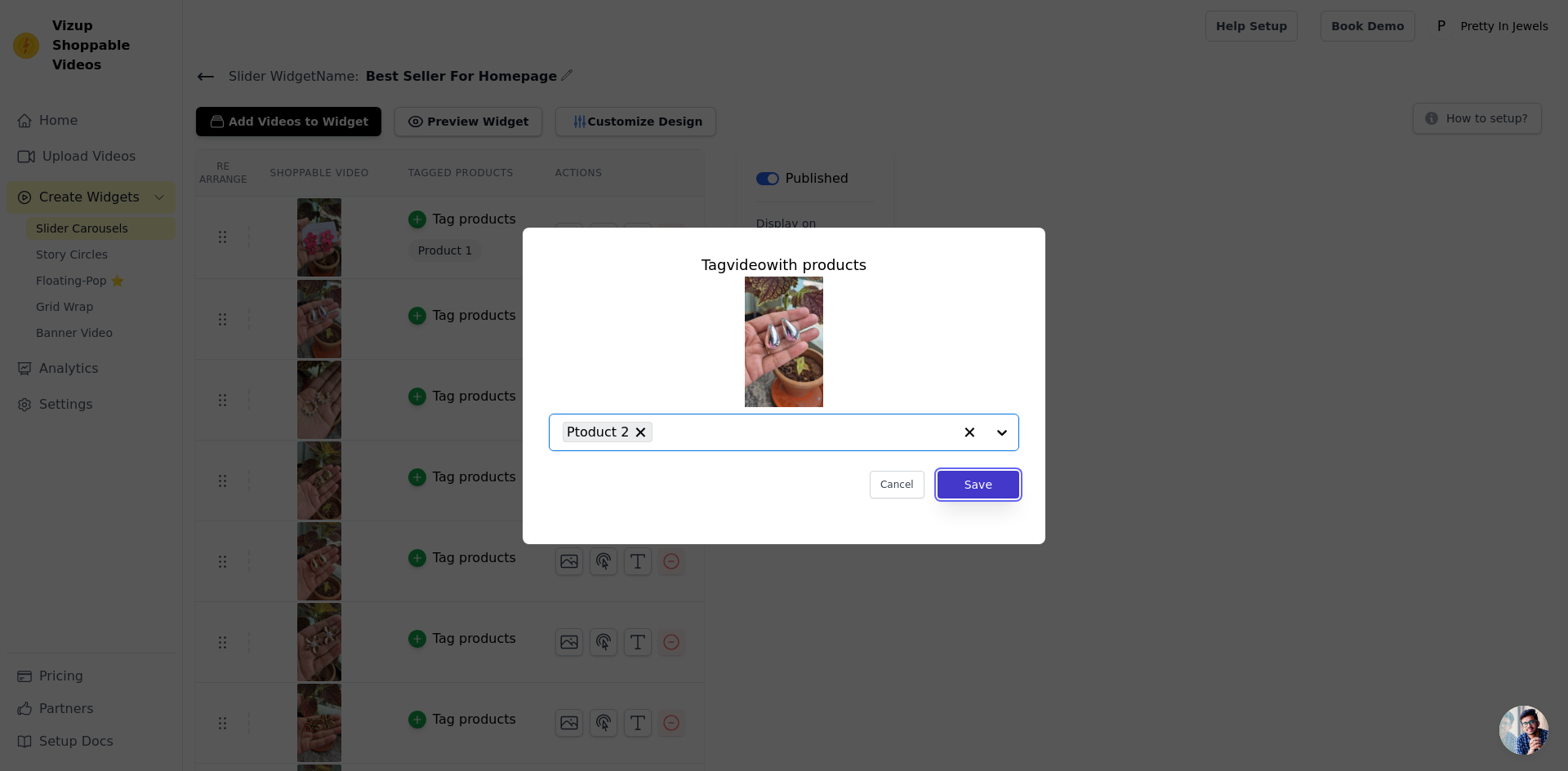
click at [978, 480] on button "Save" at bounding box center [978, 485] width 81 height 28
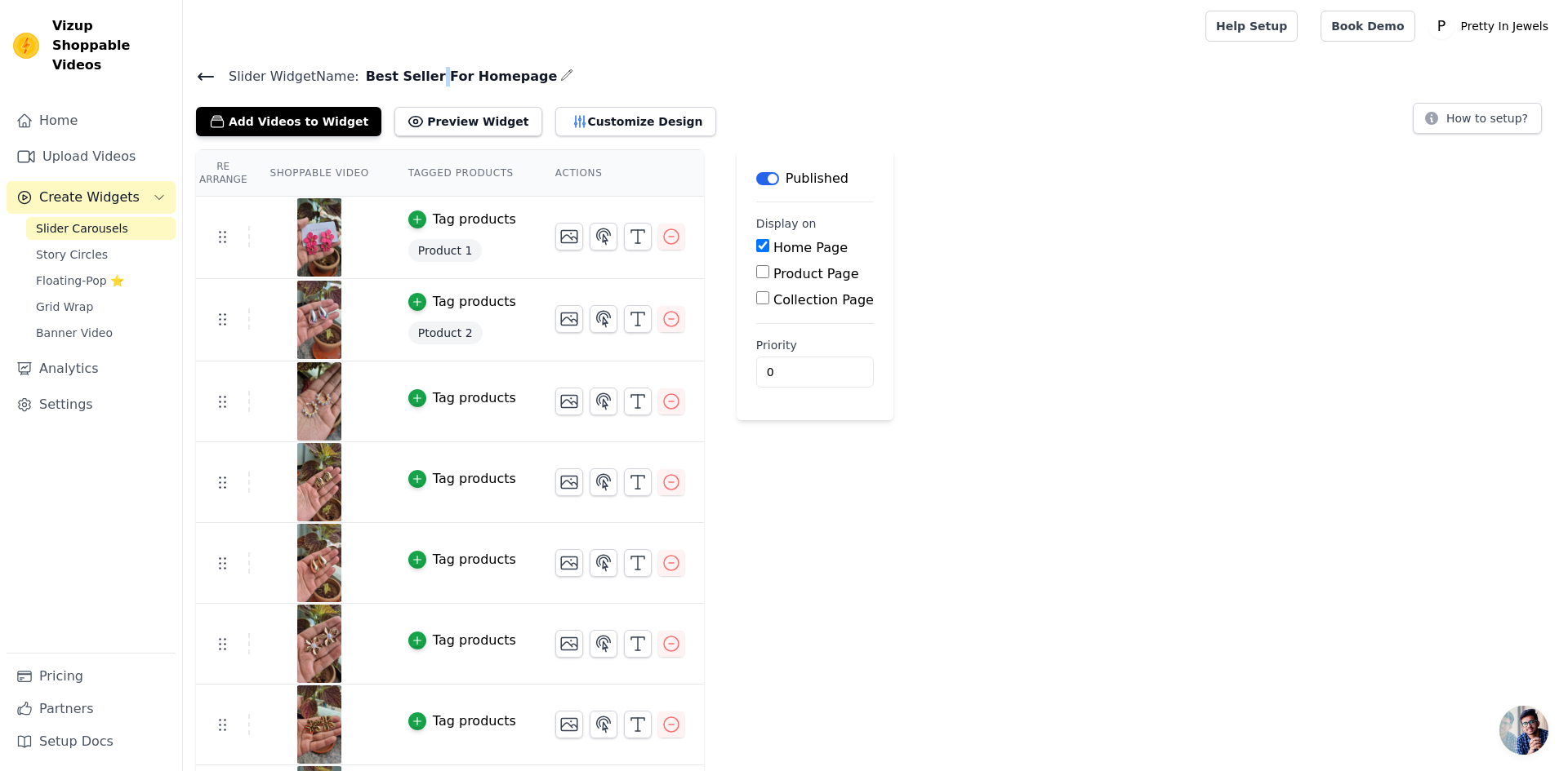
click at [415, 76] on span "Best Seller For Homepage" at bounding box center [458, 76] width 198 height 19
click at [785, 118] on div "Add Videos to Widget Preview Widget Customize Design How to setup?" at bounding box center [875, 118] width 1359 height 36
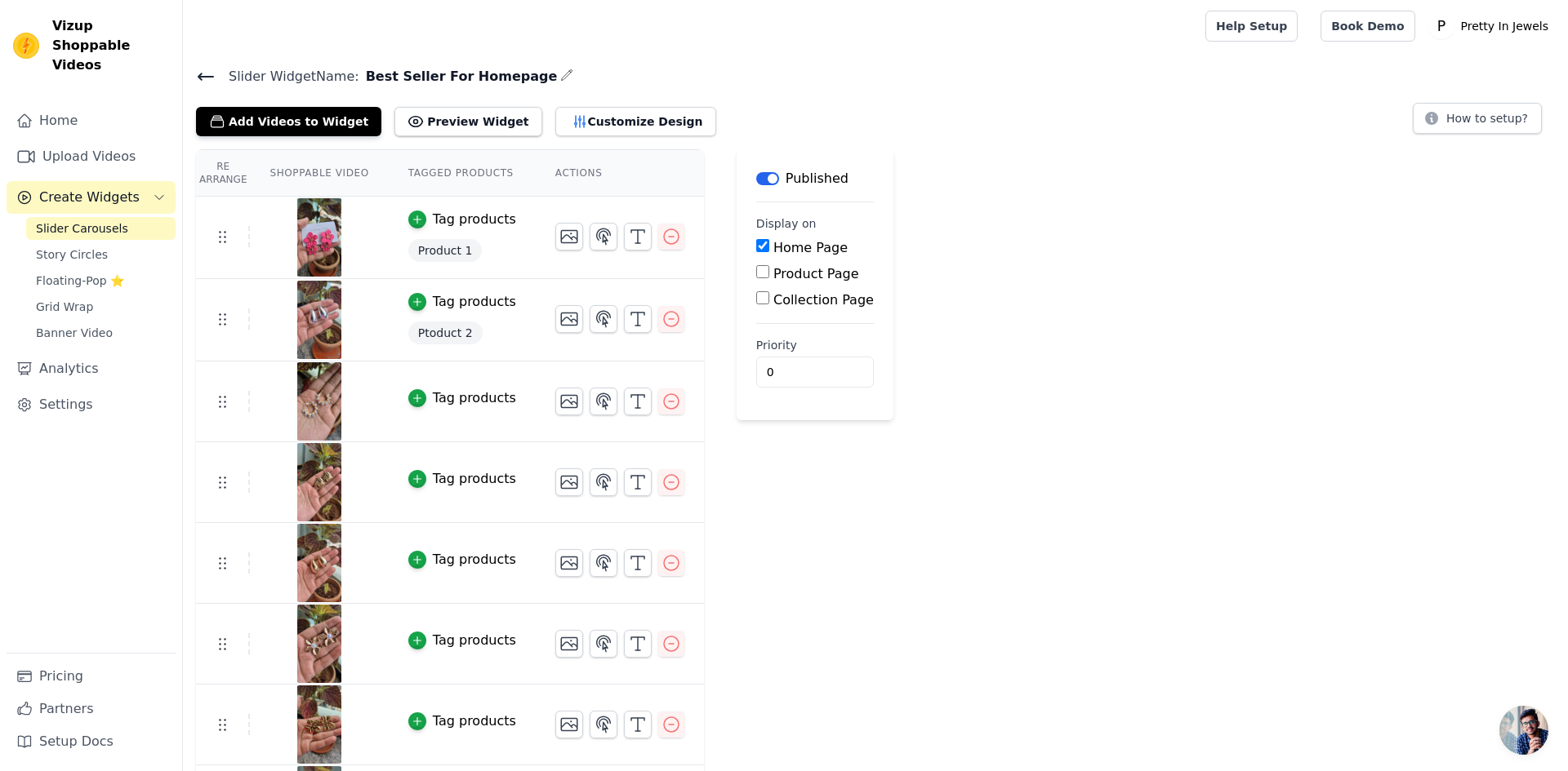
click at [447, 75] on span "Best Seller For Homepage" at bounding box center [458, 76] width 198 height 19
click at [951, 95] on div "Slider Widget Name: Best Seller For Homepage Add Videos to Widget Preview Widge…" at bounding box center [875, 100] width 1385 height 71
click at [1062, 288] on div "Re Arrange Shoppable Video Tagged Products Actions Tag products Product 1 Tag p…" at bounding box center [875, 578] width 1385 height 858
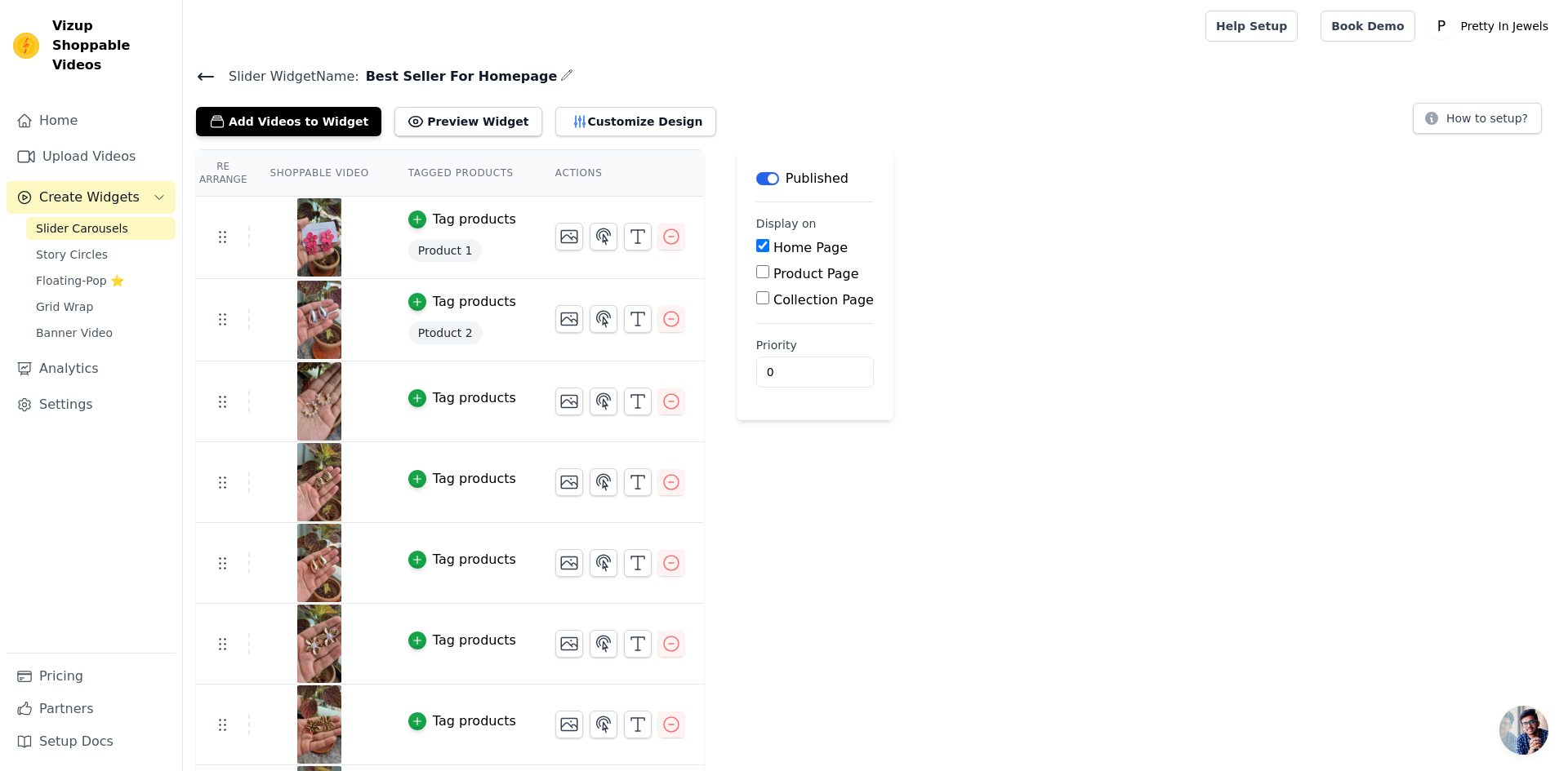
click at [437, 328] on span "Ptoduct 2" at bounding box center [445, 333] width 75 height 23
click at [793, 177] on p "Published" at bounding box center [816, 179] width 63 height 19
click at [618, 120] on button "Customize Design" at bounding box center [636, 122] width 161 height 29
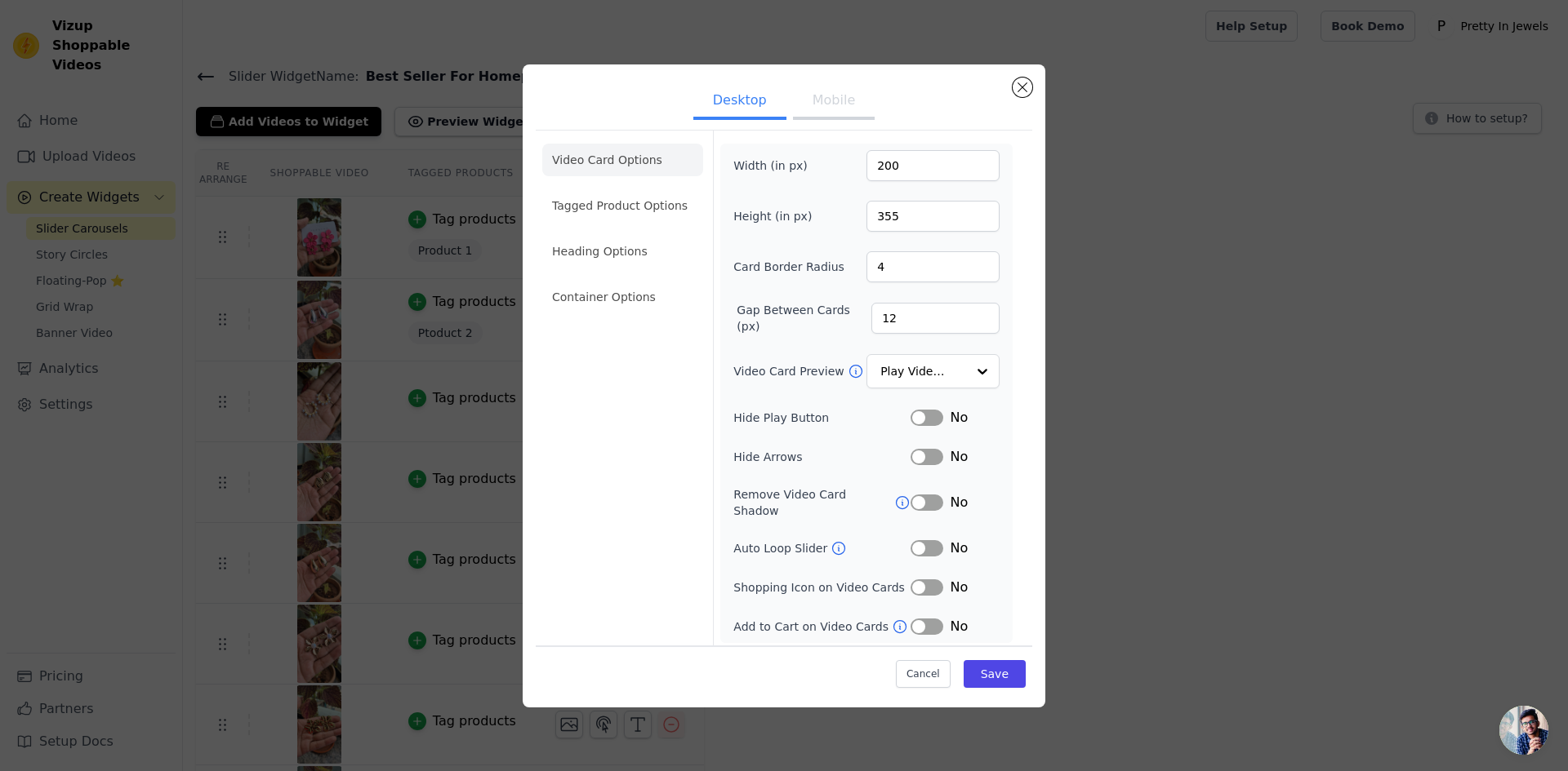
click at [924, 540] on button "Label" at bounding box center [927, 548] width 33 height 16
click at [928, 579] on button "Label" at bounding box center [927, 587] width 33 height 16
click at [656, 281] on li "Tagged Product Options" at bounding box center [622, 297] width 161 height 33
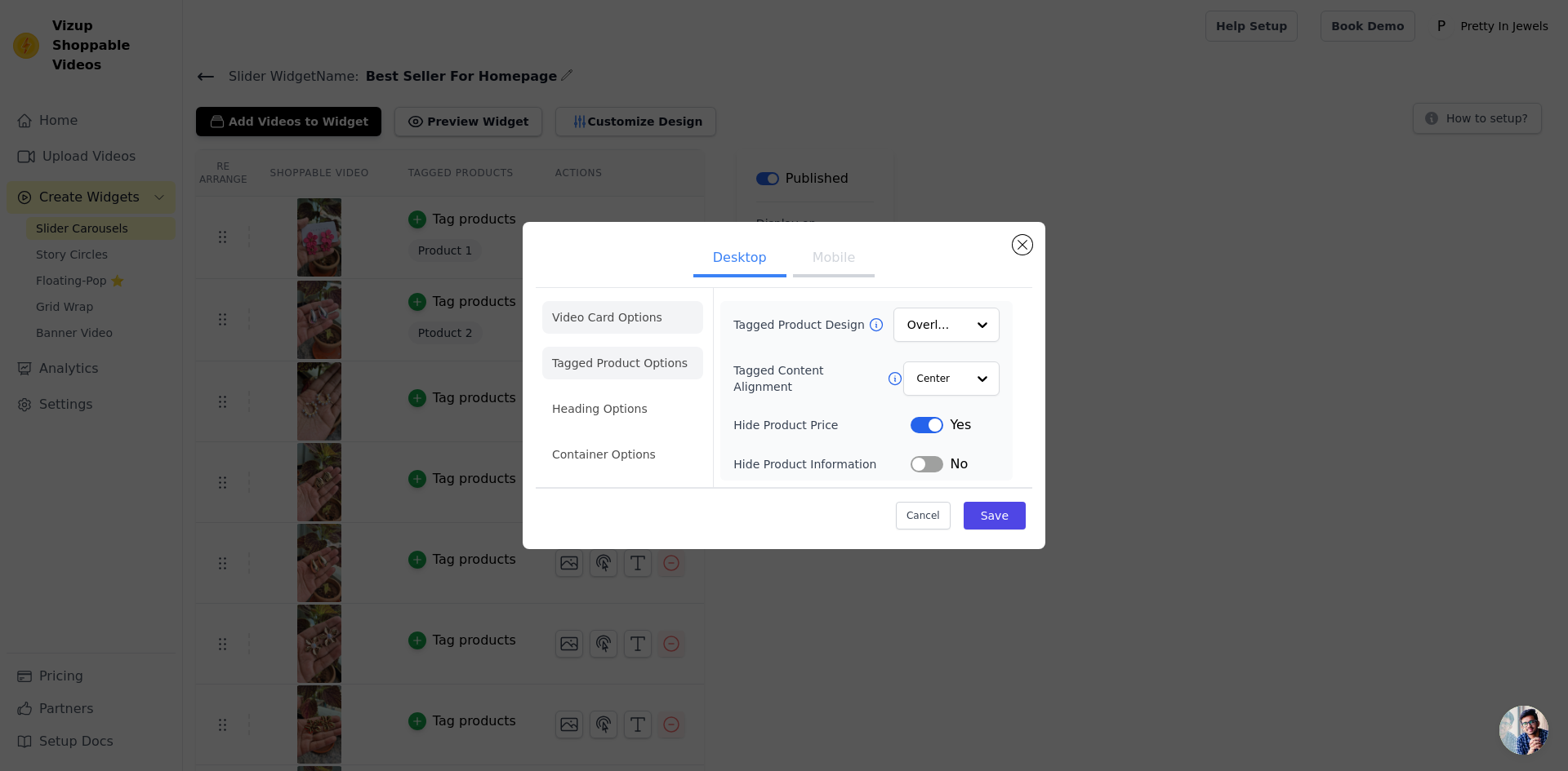
click at [629, 347] on li "Video Card Options" at bounding box center [622, 364] width 161 height 33
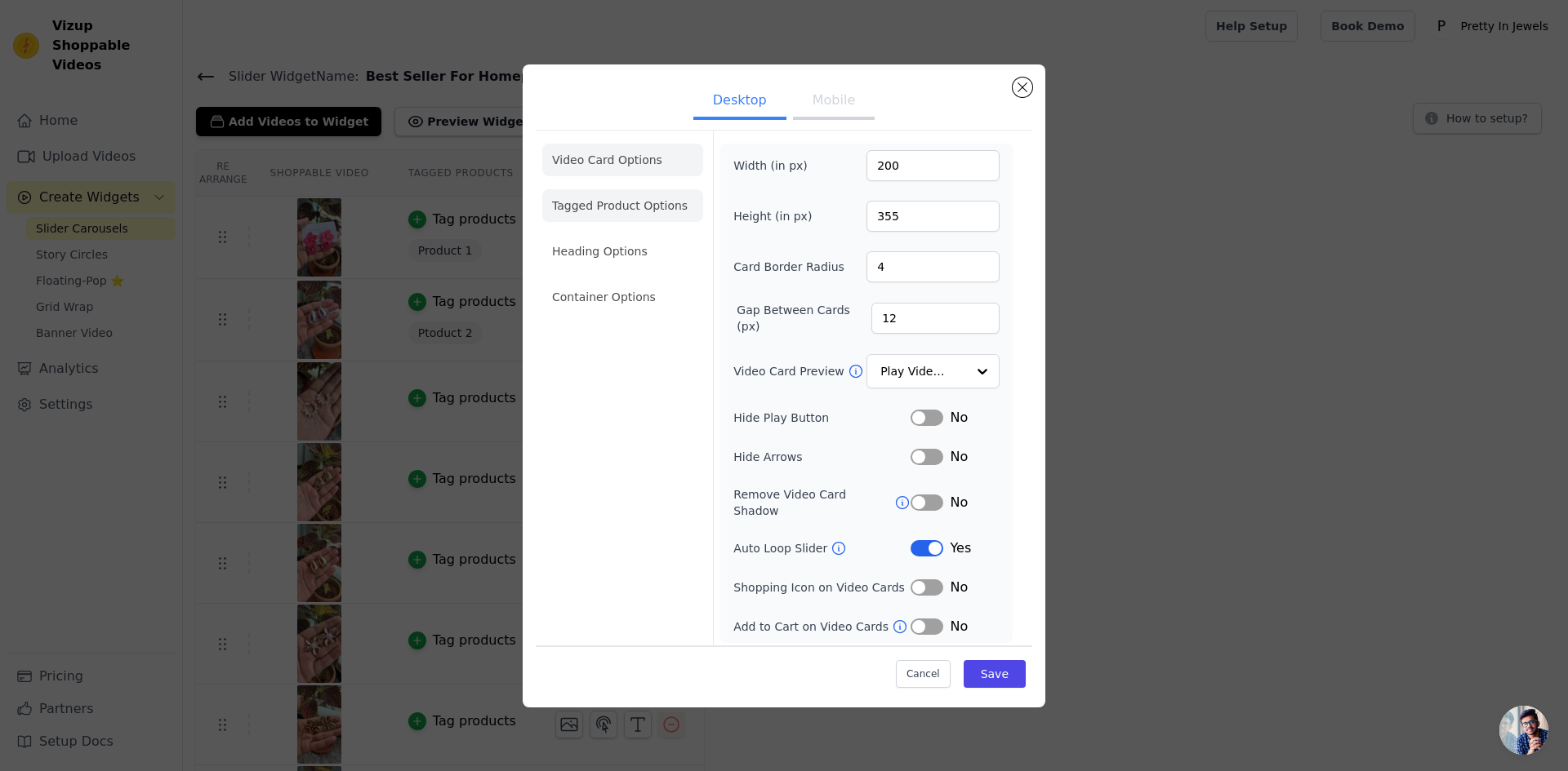
click at [634, 281] on li "Tagged Product Options" at bounding box center [622, 297] width 161 height 33
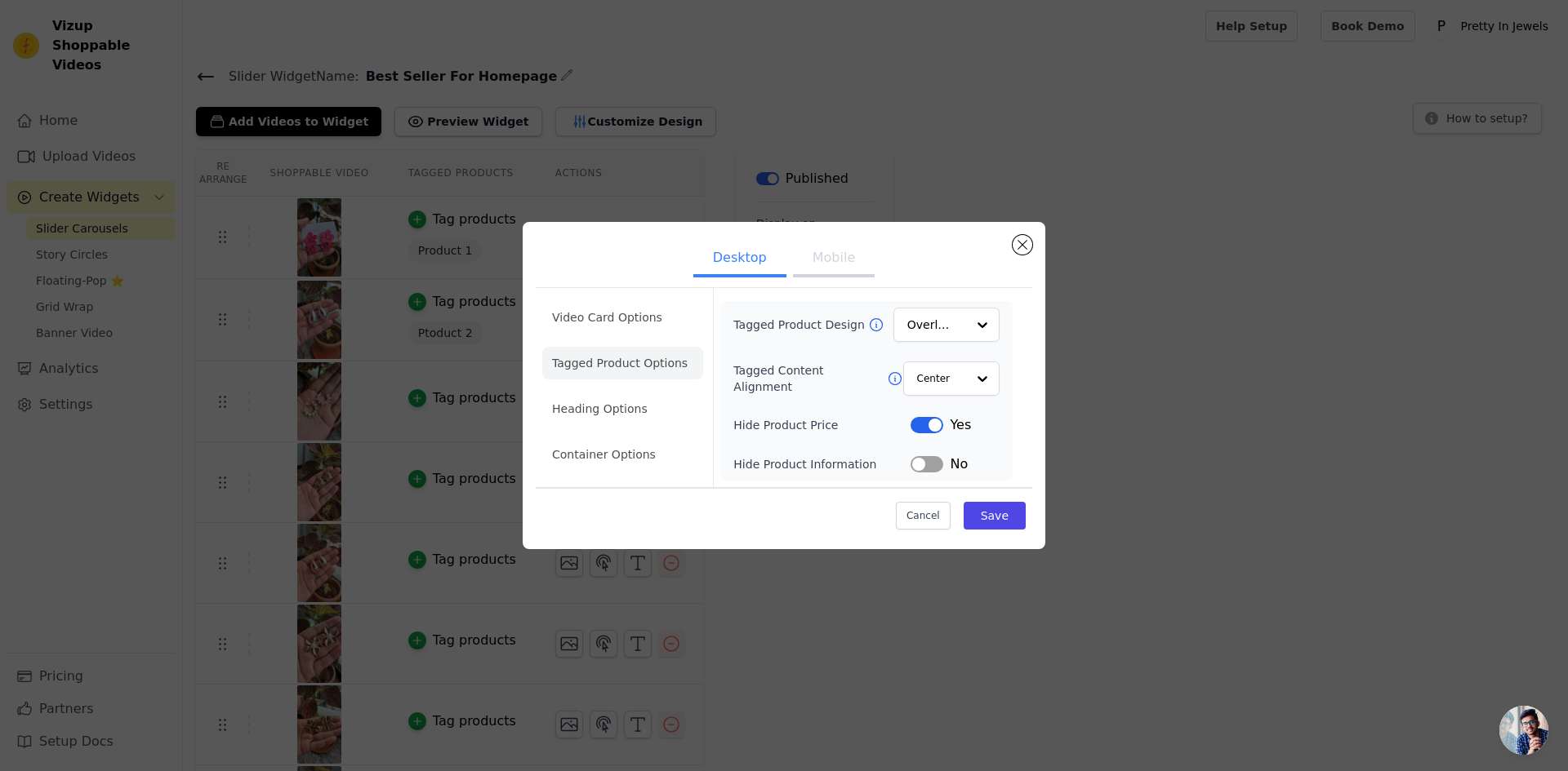
click at [927, 429] on button "Label" at bounding box center [927, 425] width 33 height 16
click at [932, 373] on input "Tagged Content Alignment" at bounding box center [940, 379] width 49 height 33
click at [931, 450] on div "Left" at bounding box center [948, 452] width 94 height 34
click at [946, 321] on input "Tagged Product Design" at bounding box center [936, 325] width 57 height 33
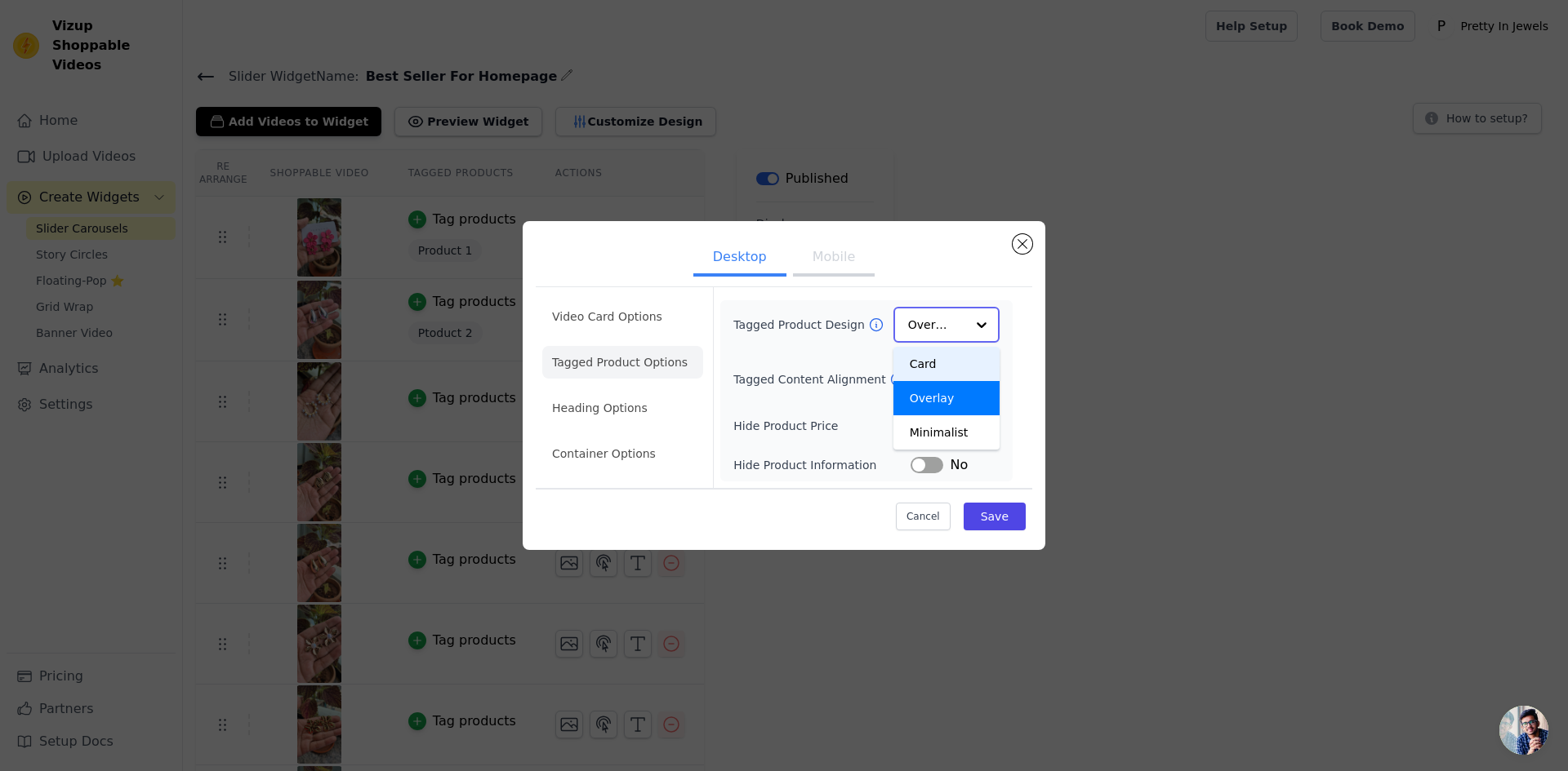
click at [936, 368] on div "Card" at bounding box center [947, 364] width 106 height 34
click at [992, 521] on button "Save" at bounding box center [994, 516] width 62 height 28
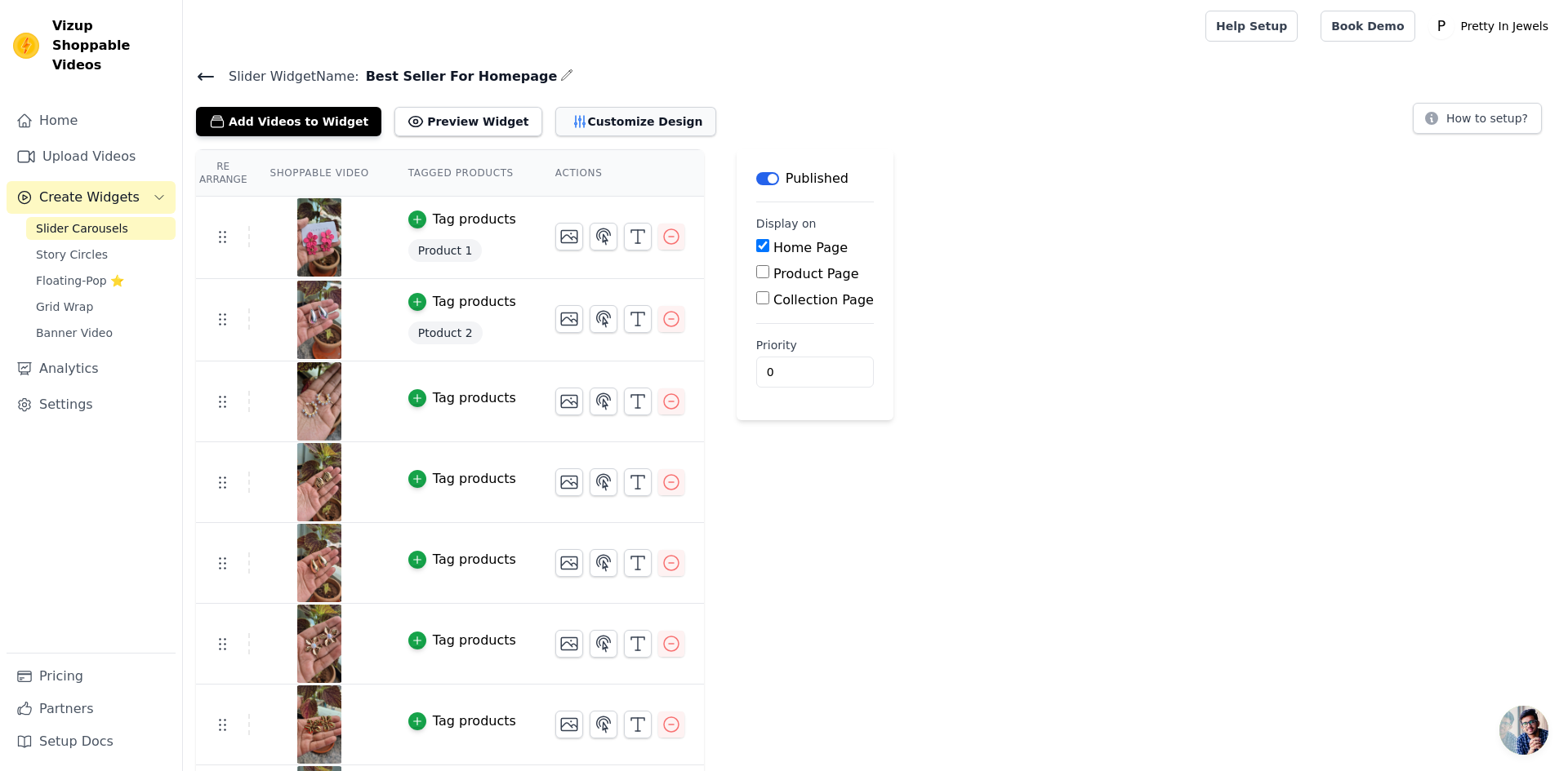
click at [575, 129] on button "Customize Design" at bounding box center [636, 122] width 161 height 29
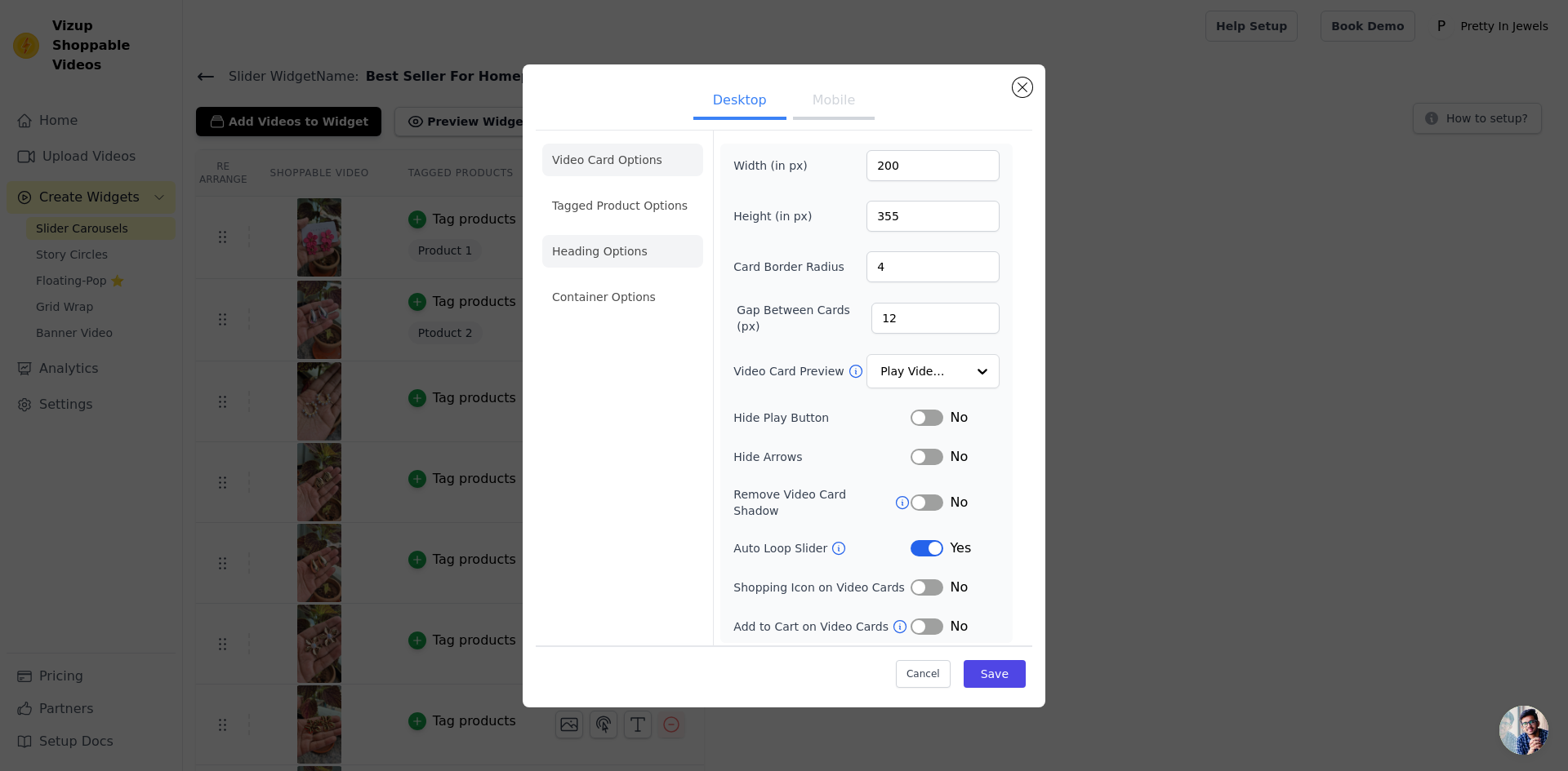
click at [635, 258] on li "Heading Options" at bounding box center [622, 252] width 161 height 33
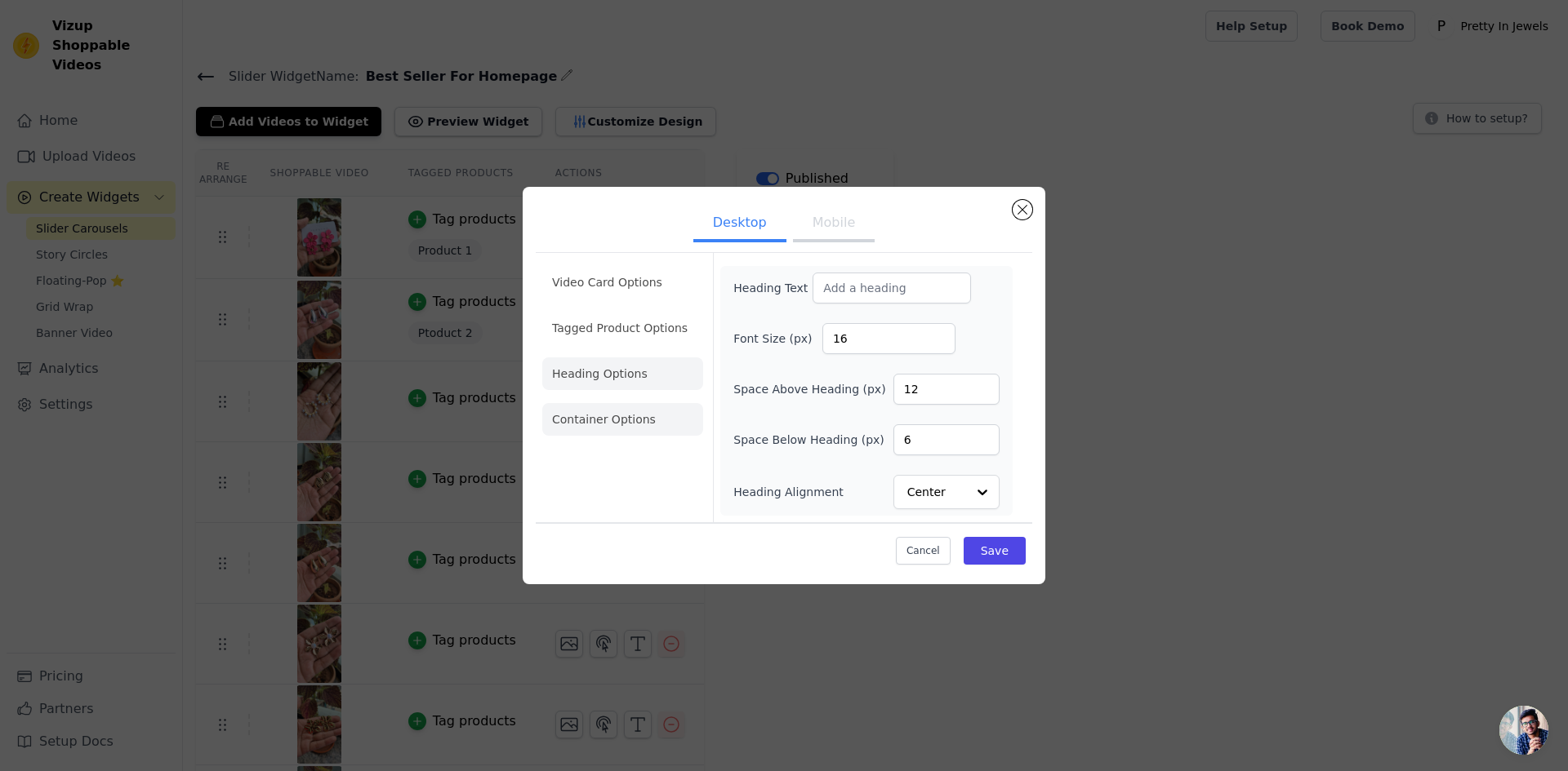
click at [653, 415] on li "Container Options" at bounding box center [622, 420] width 161 height 33
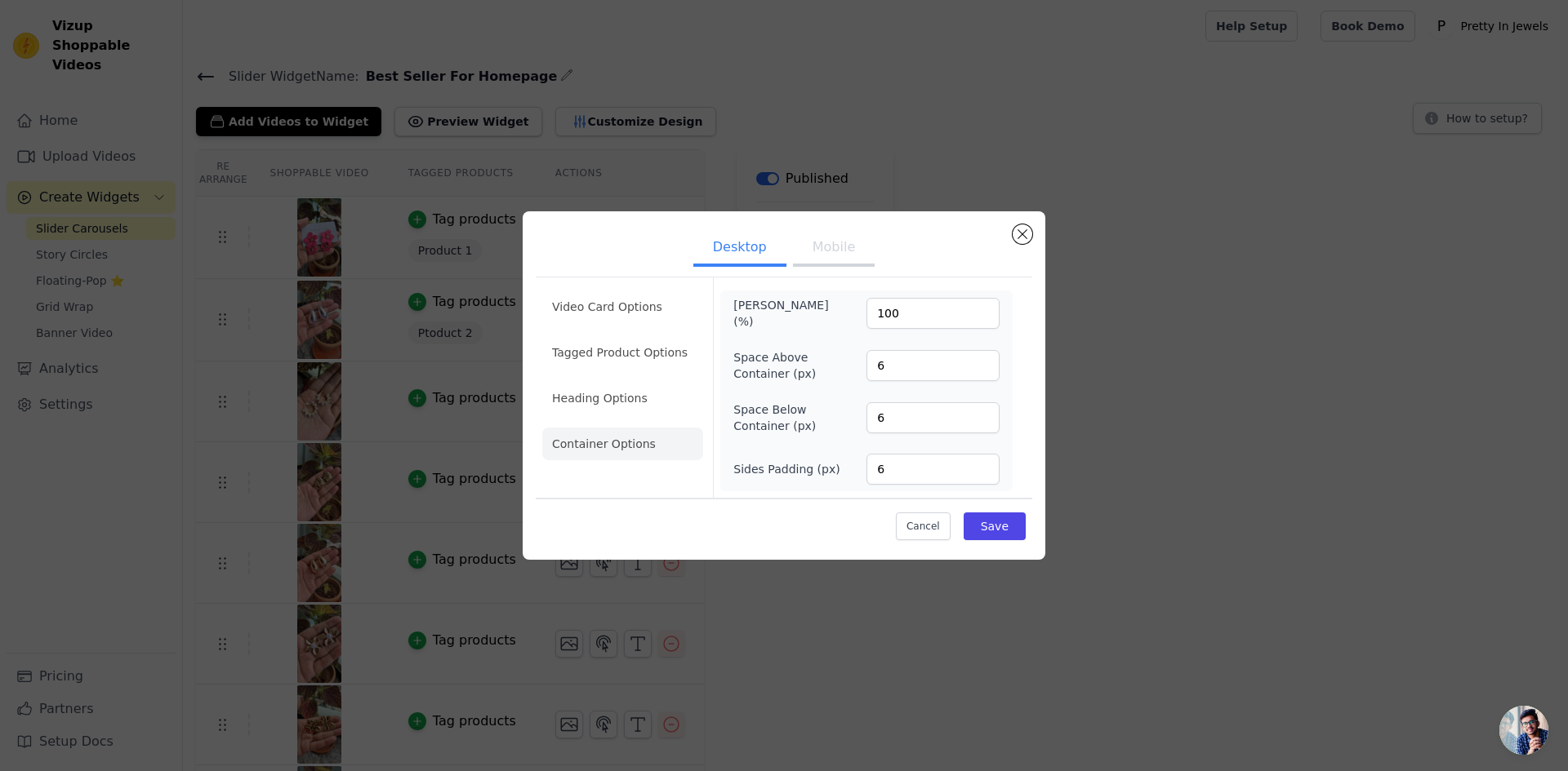
click at [838, 252] on button "Mobile" at bounding box center [833, 249] width 81 height 36
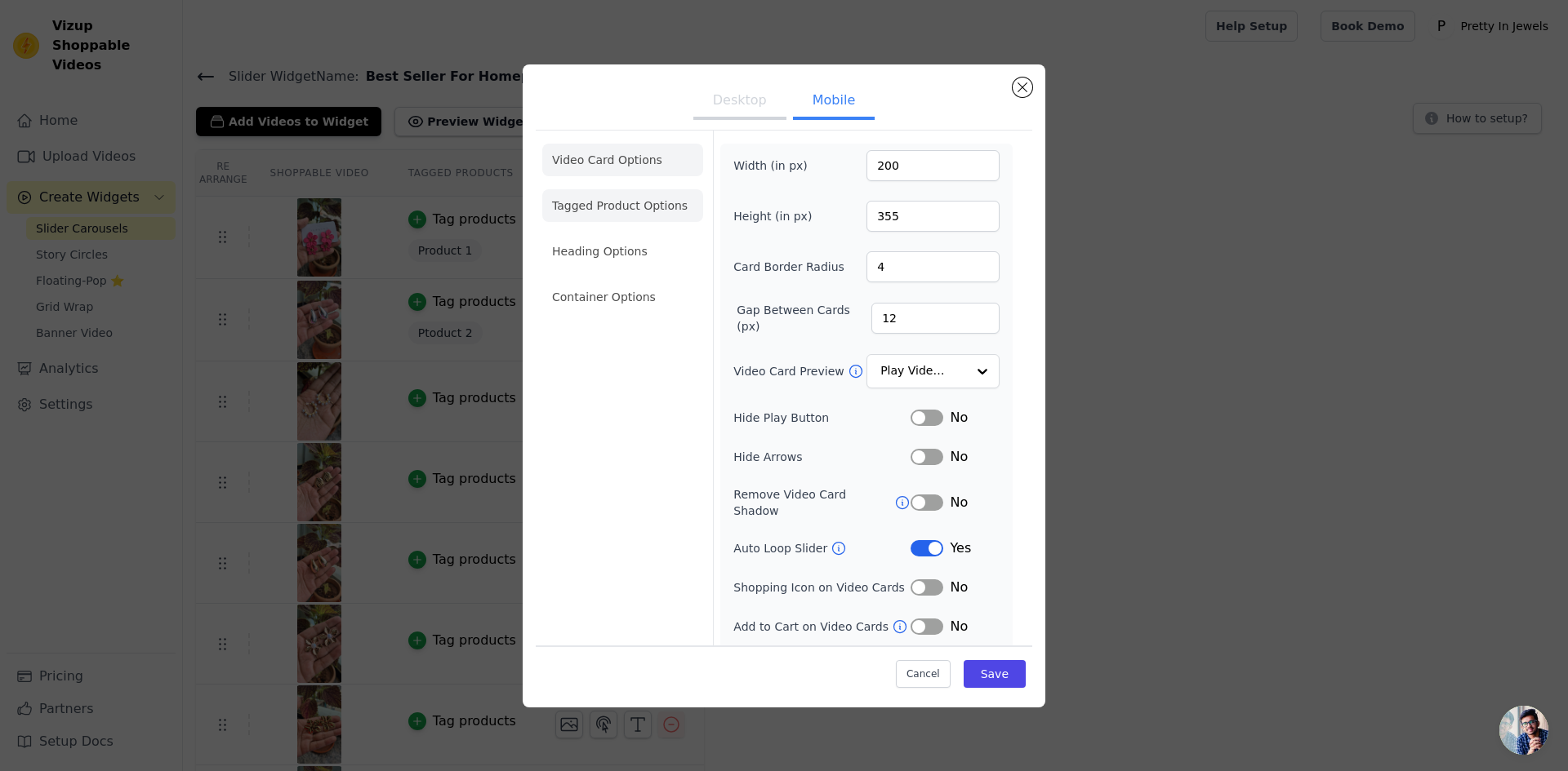
click at [647, 281] on li "Tagged Product Options" at bounding box center [622, 297] width 161 height 33
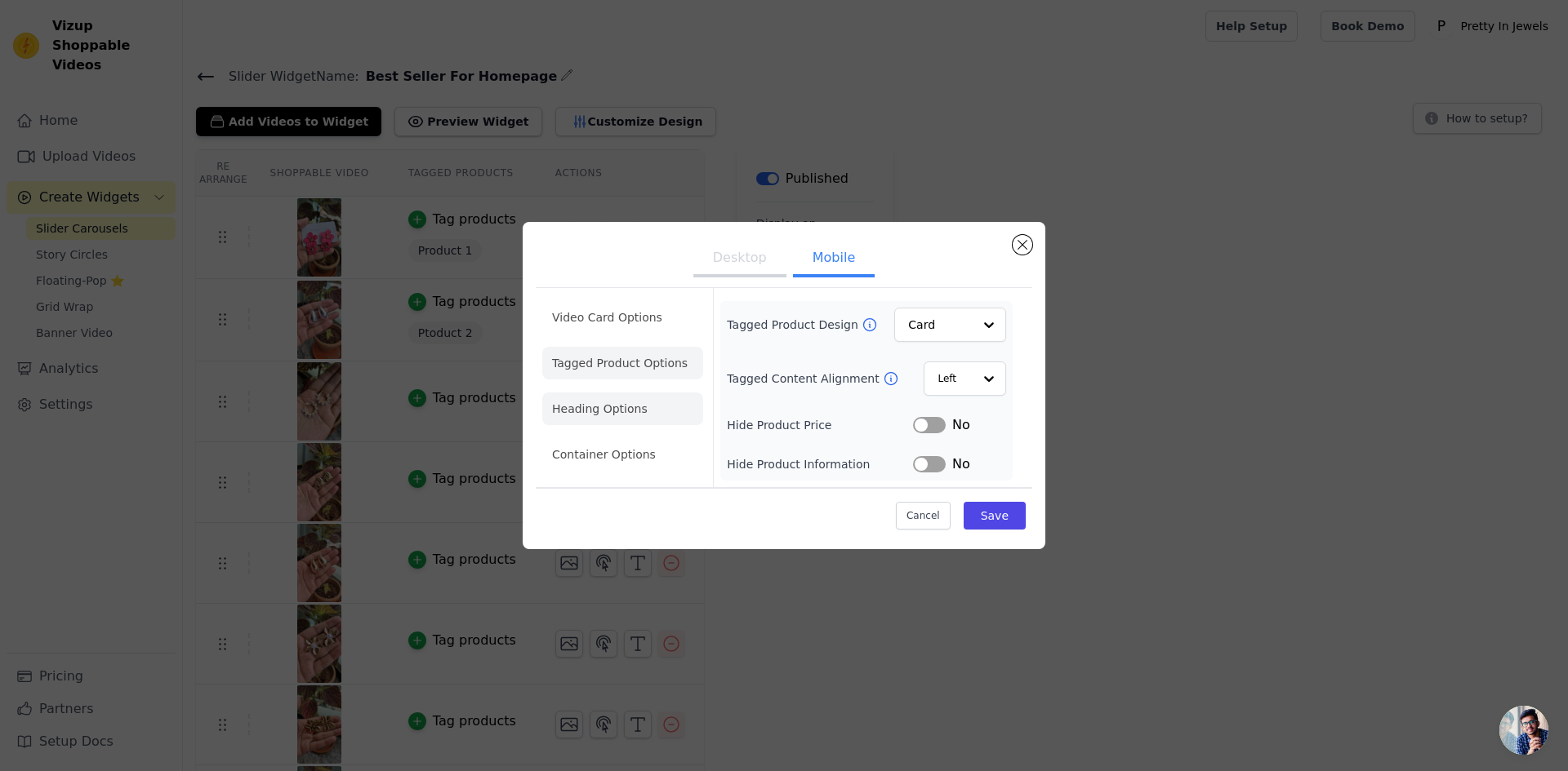
click at [620, 406] on li "Heading Options" at bounding box center [622, 409] width 161 height 33
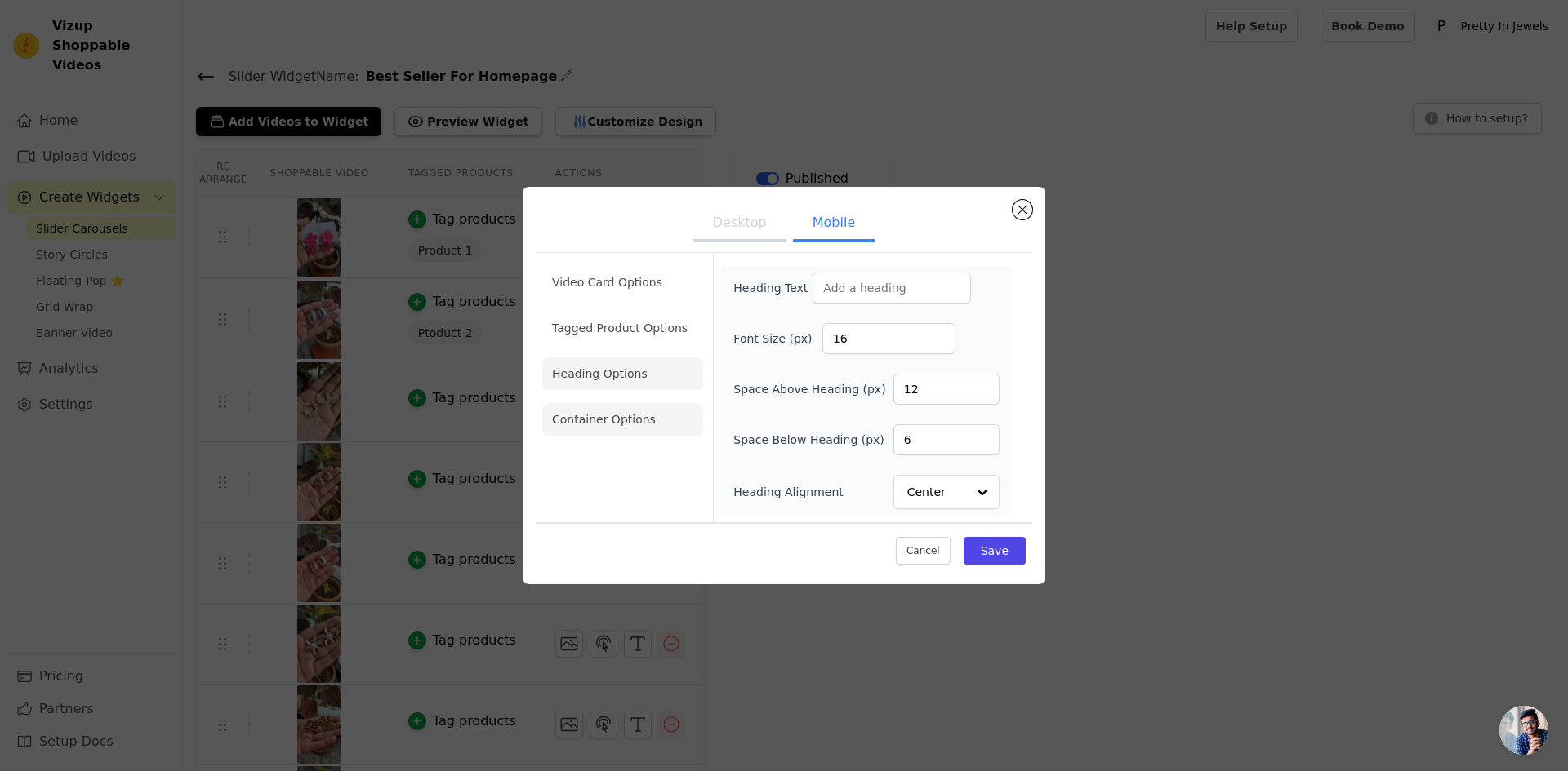
click at [632, 413] on li "Container Options" at bounding box center [622, 420] width 161 height 33
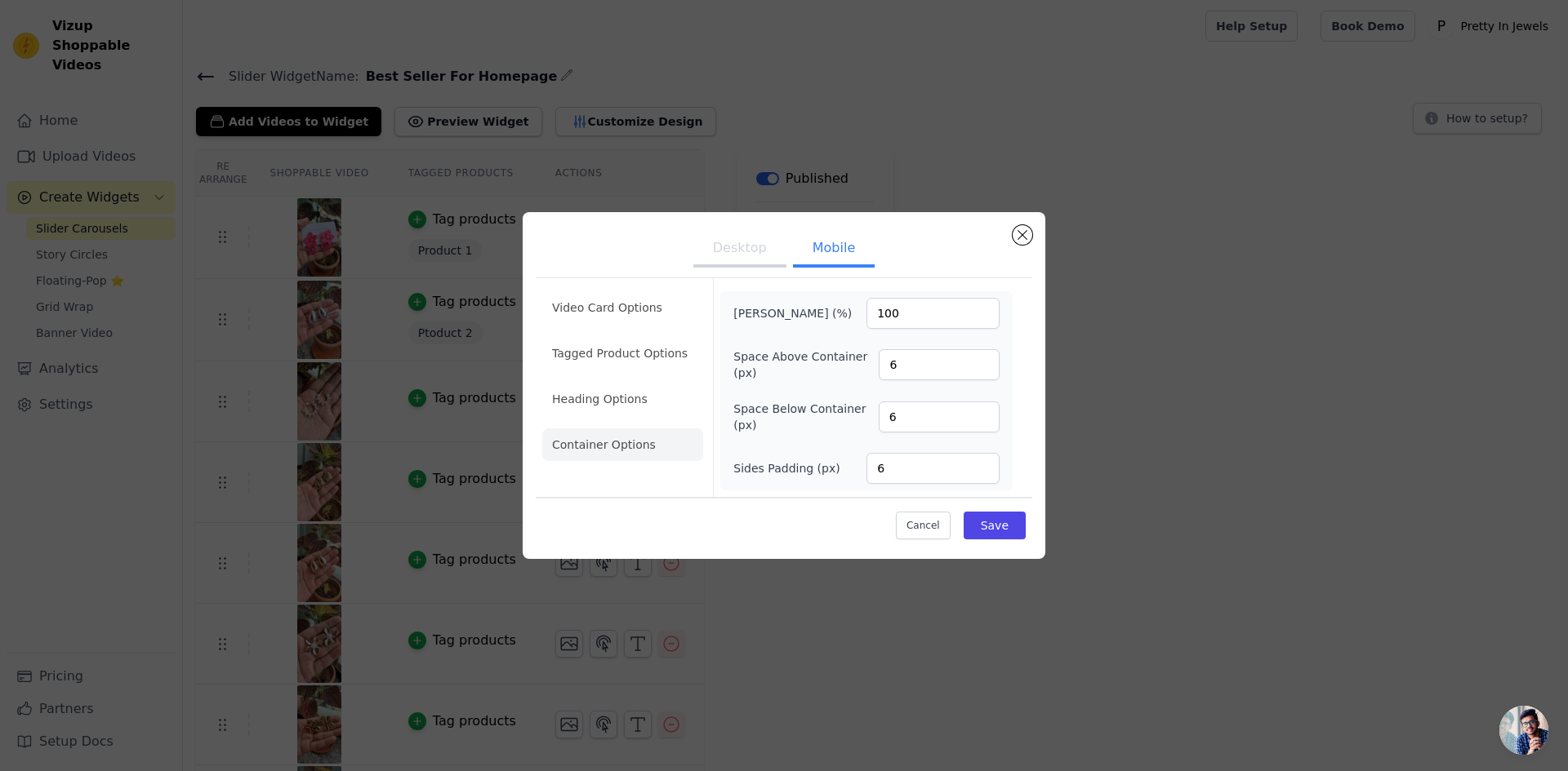
click at [716, 250] on button "Desktop" at bounding box center [739, 250] width 93 height 36
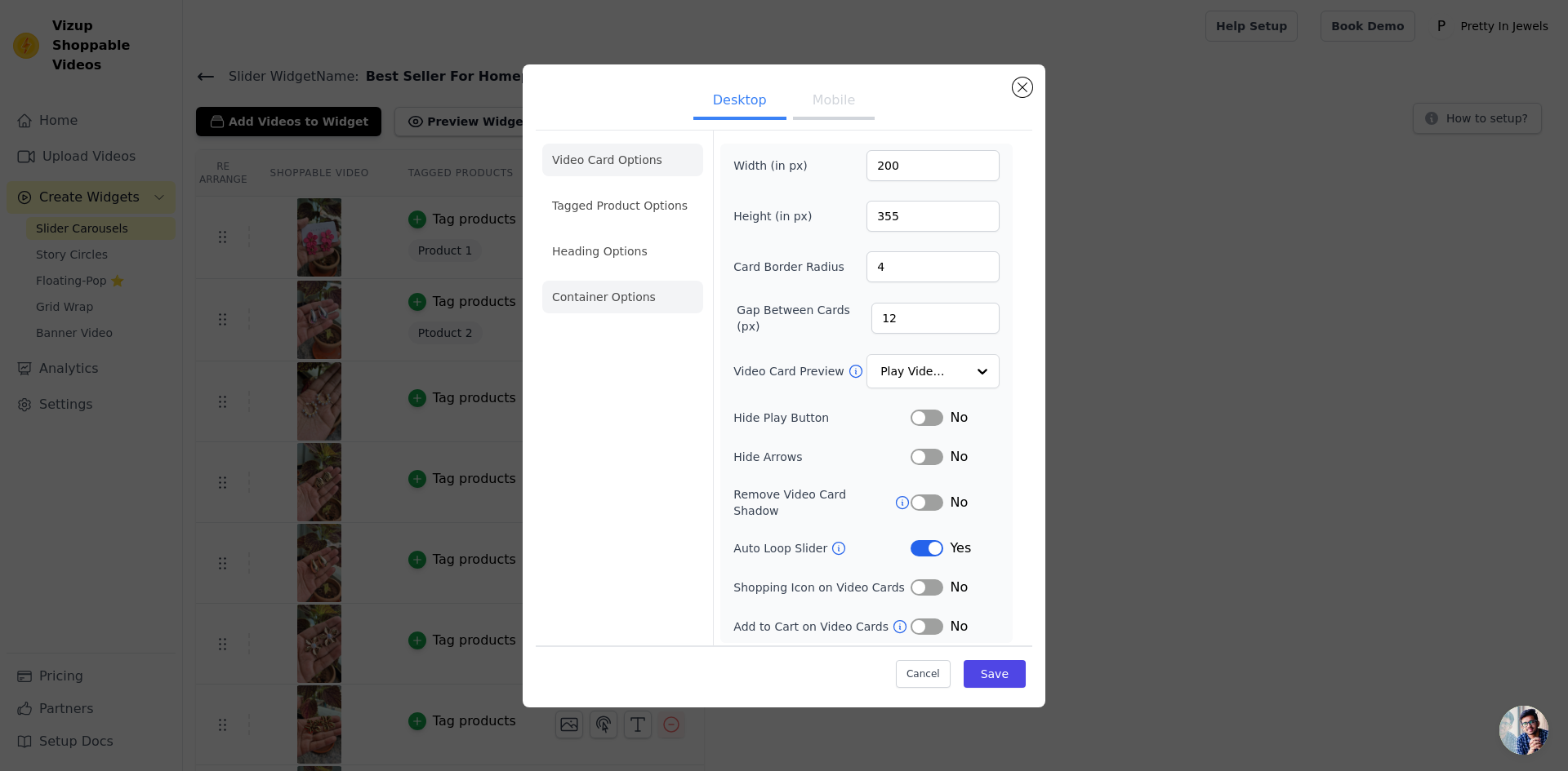
click at [626, 285] on ul "Video Card Options Tagged Product Options Heading Options Container Options" at bounding box center [622, 228] width 161 height 183
click at [623, 312] on li "Container Options" at bounding box center [622, 297] width 161 height 33
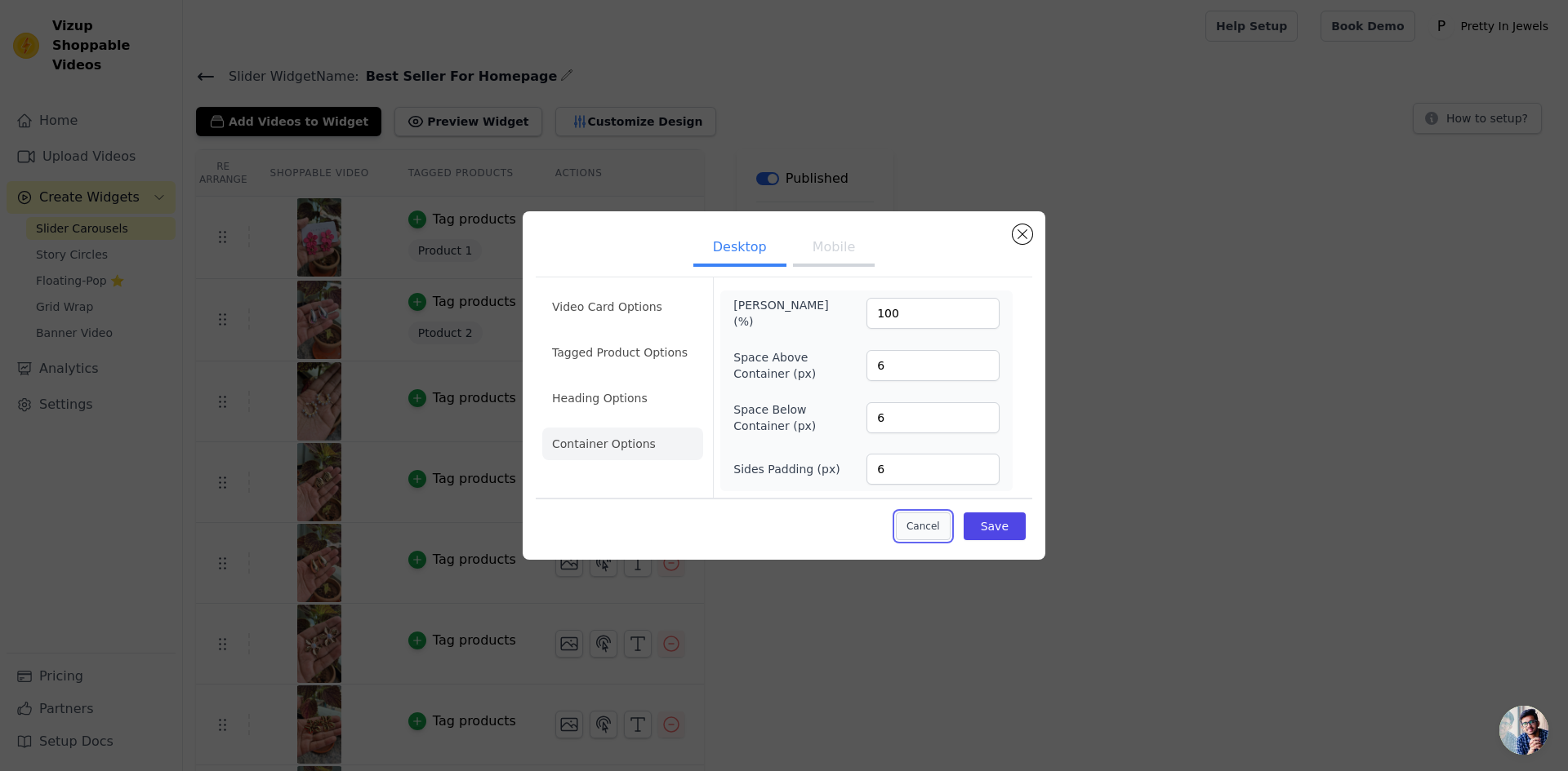
click at [930, 525] on button "Cancel" at bounding box center [922, 526] width 55 height 28
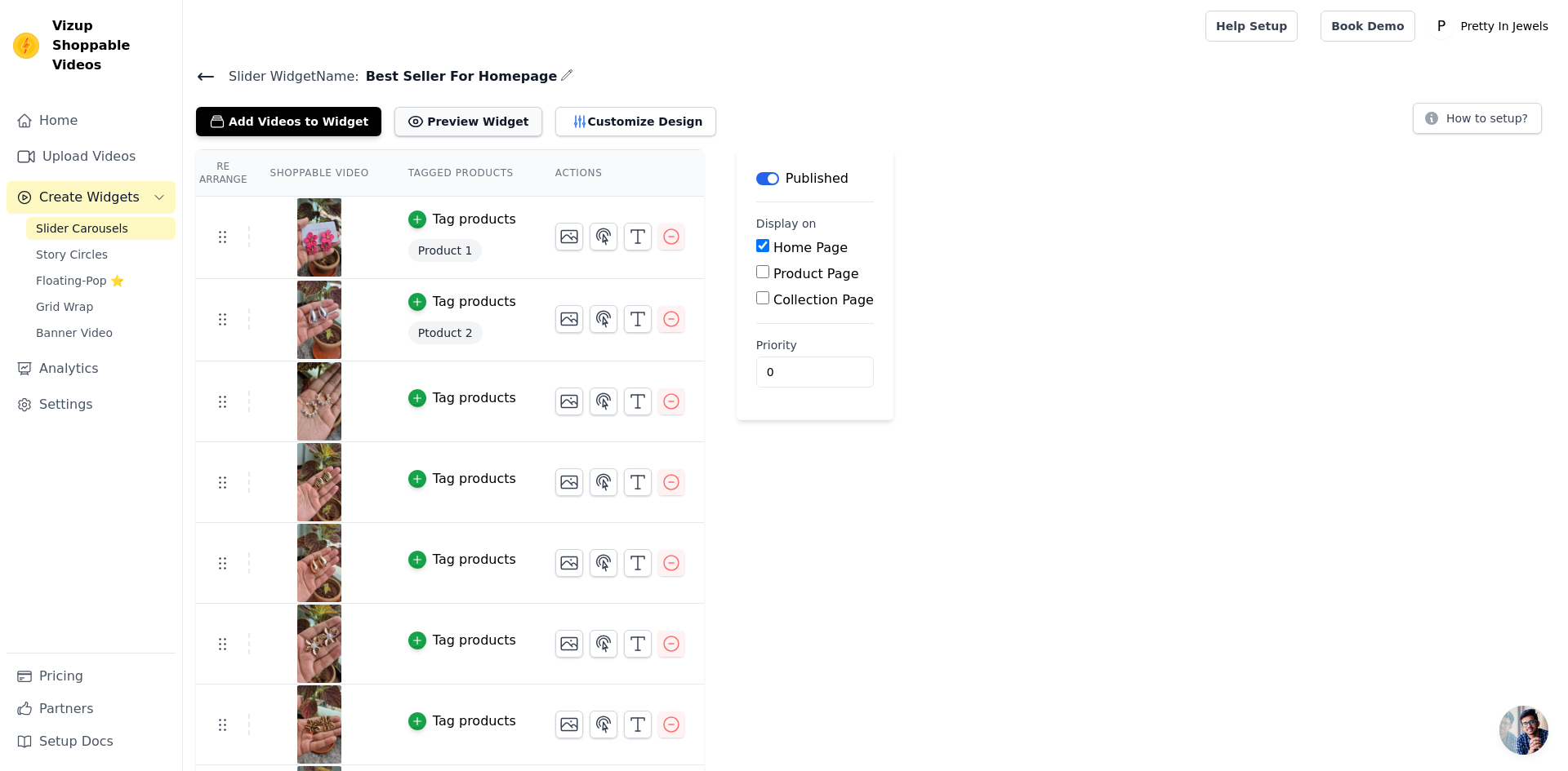
click at [409, 116] on button "Preview Widget" at bounding box center [467, 122] width 147 height 29
click at [556, 123] on button "Customize Design" at bounding box center [636, 122] width 161 height 29
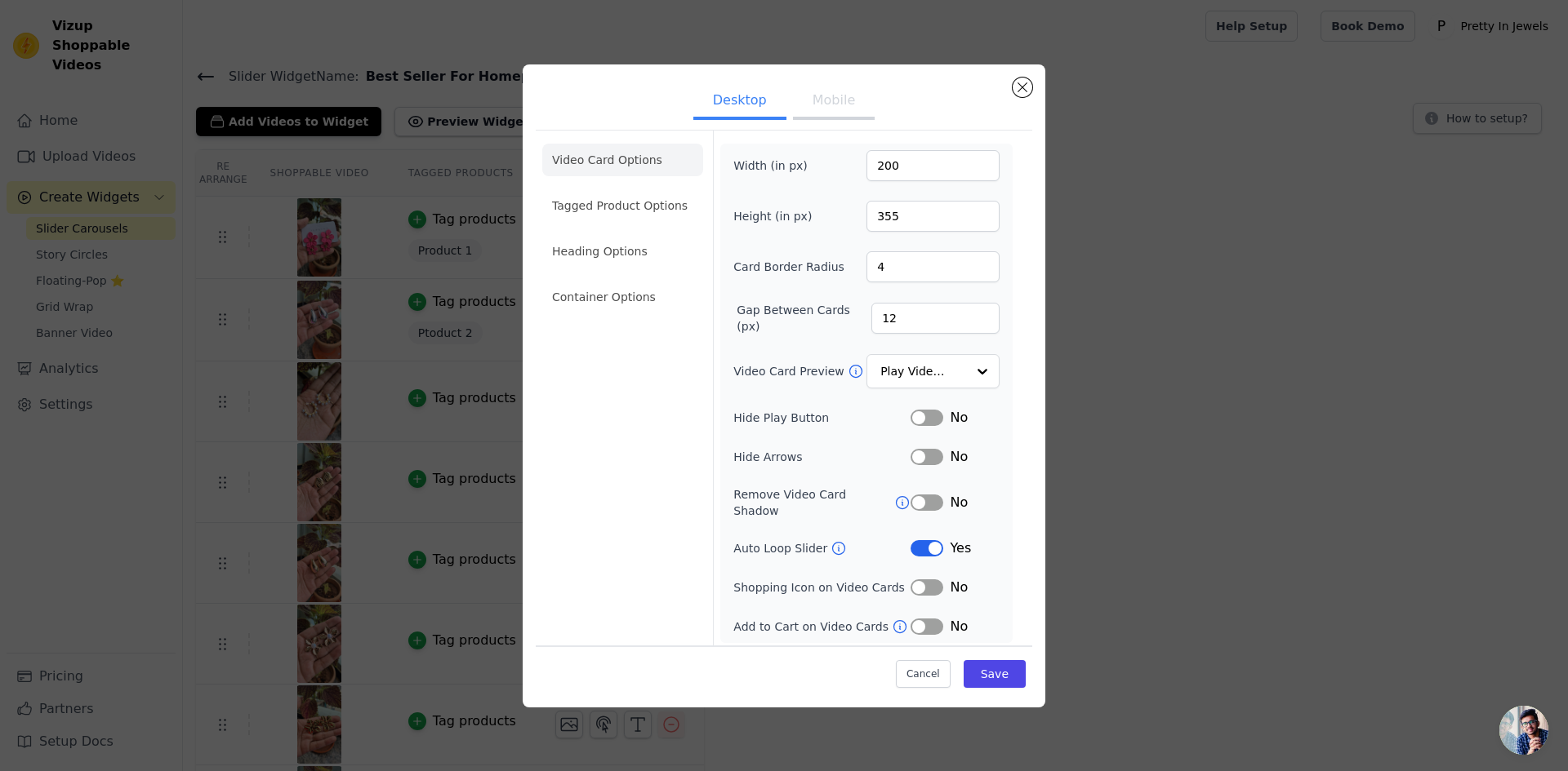
click at [895, 498] on icon at bounding box center [902, 502] width 16 height 16
click at [922, 579] on button "Label" at bounding box center [927, 587] width 33 height 16
click at [992, 667] on button "Save" at bounding box center [994, 673] width 62 height 28
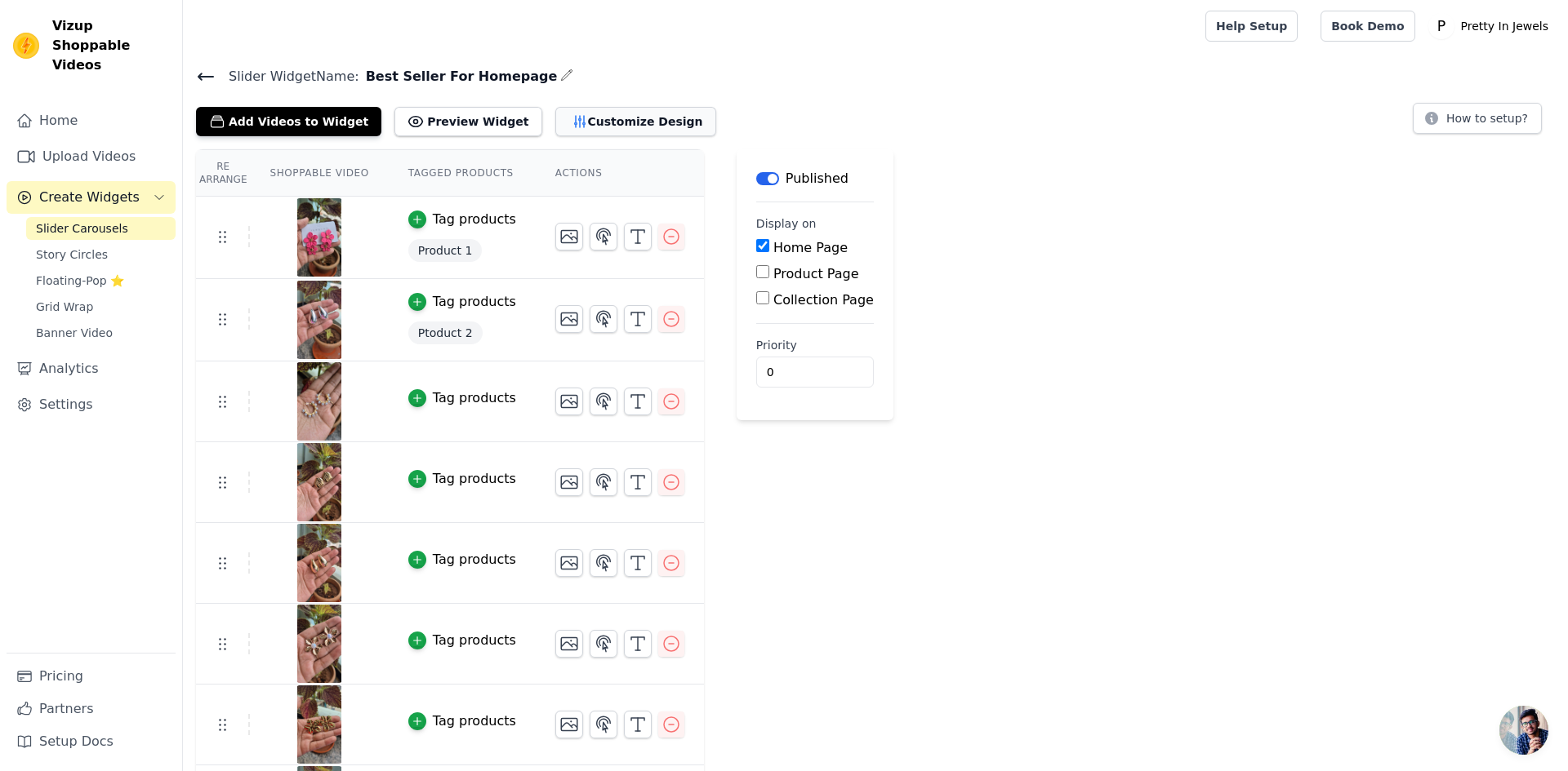
click at [603, 129] on button "Customize Design" at bounding box center [636, 122] width 161 height 29
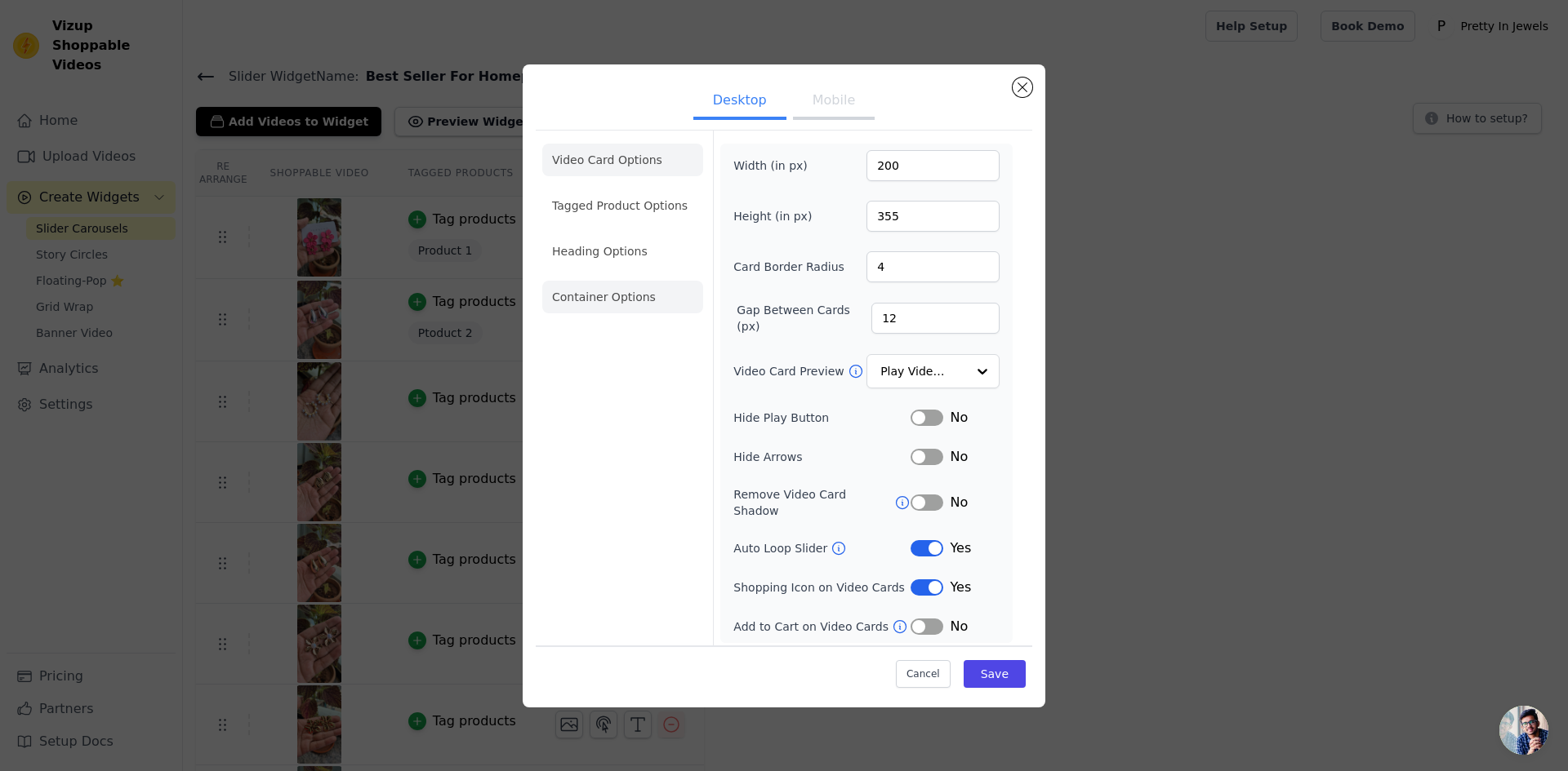
click at [610, 313] on li "Container Options" at bounding box center [622, 297] width 161 height 33
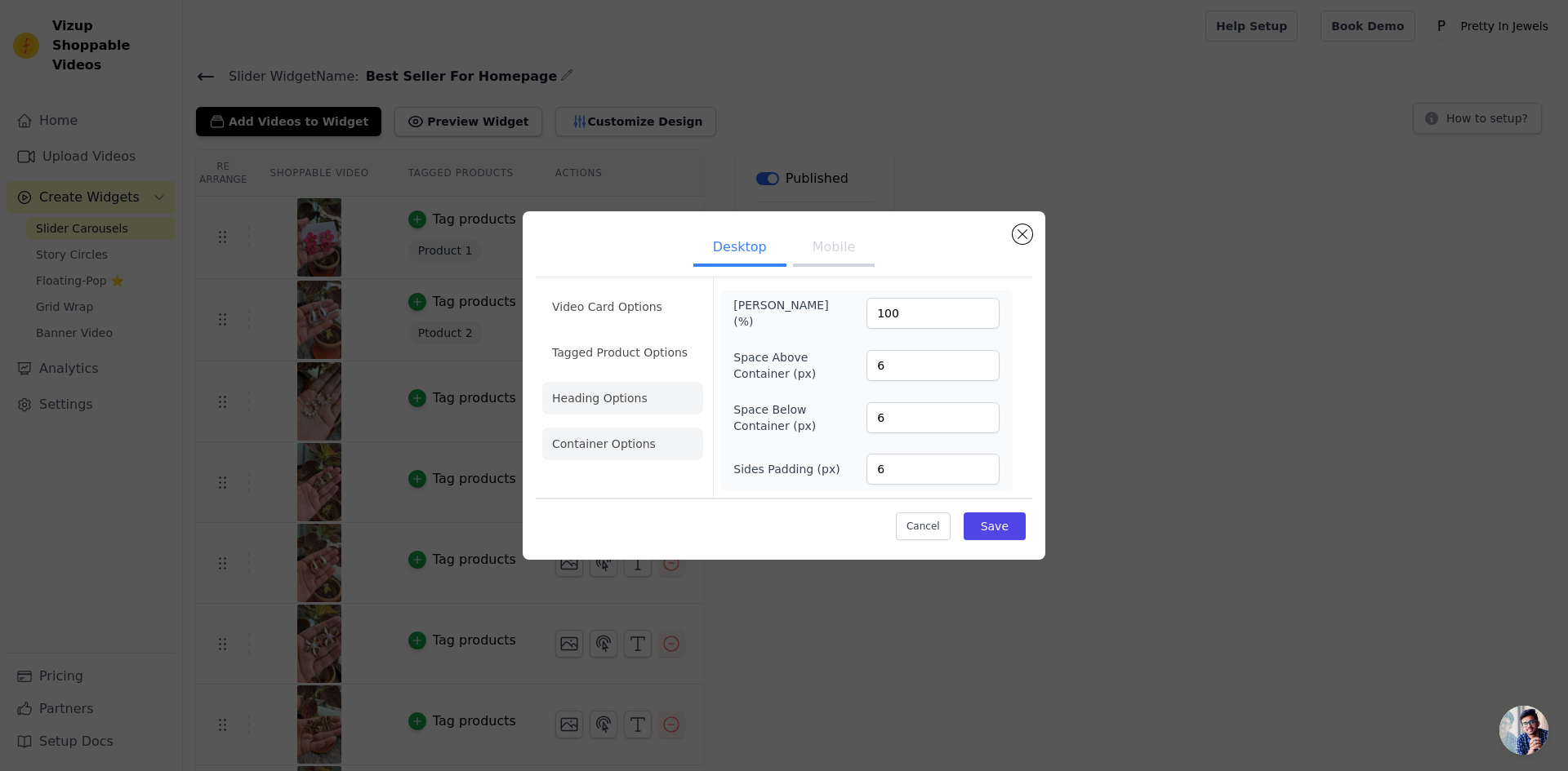
click at [624, 391] on li "Heading Options" at bounding box center [622, 399] width 161 height 33
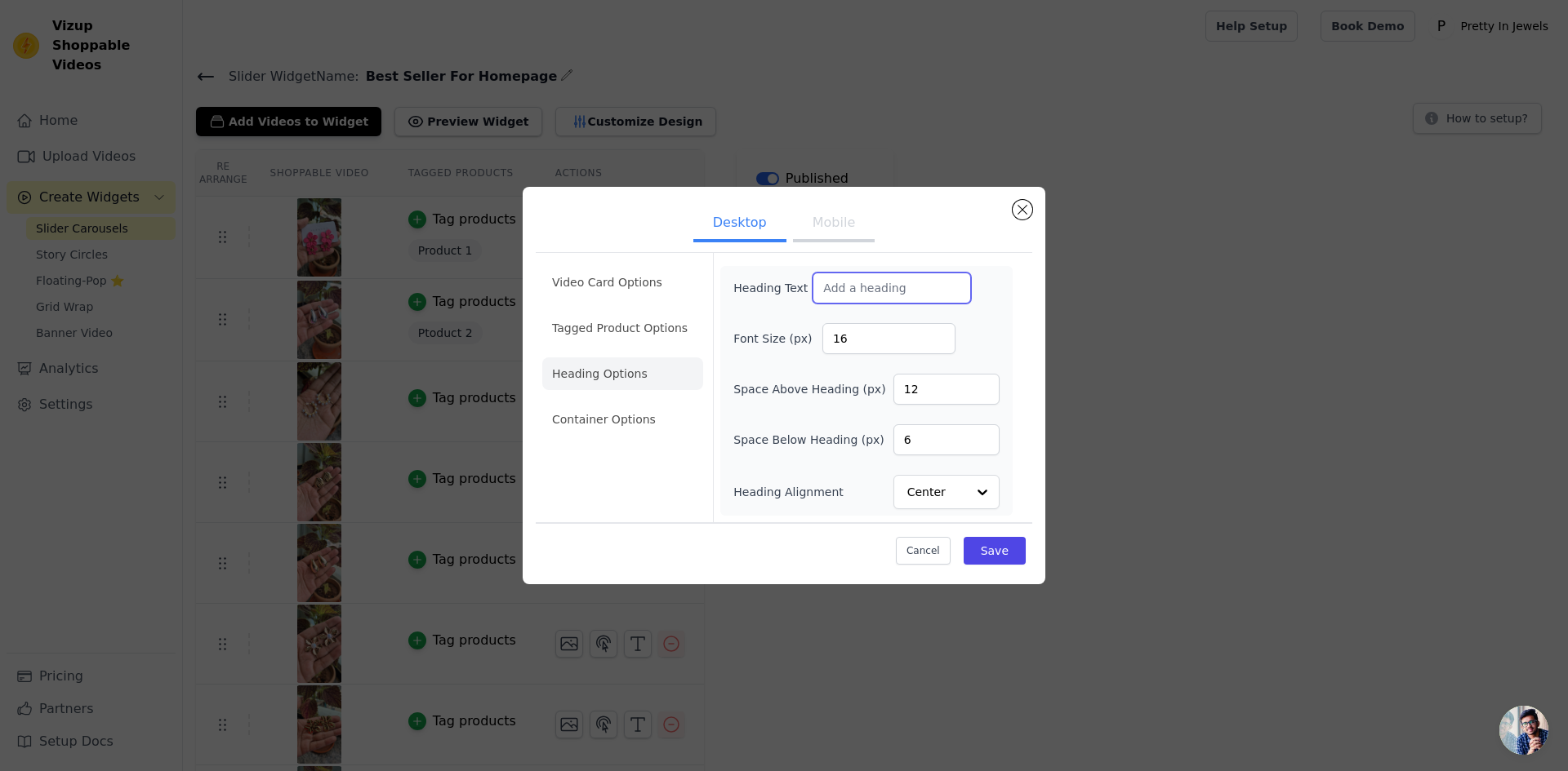
click at [863, 277] on input "Heading Text" at bounding box center [891, 288] width 159 height 31
click at [637, 403] on li "Tagged Product Options" at bounding box center [622, 420] width 161 height 33
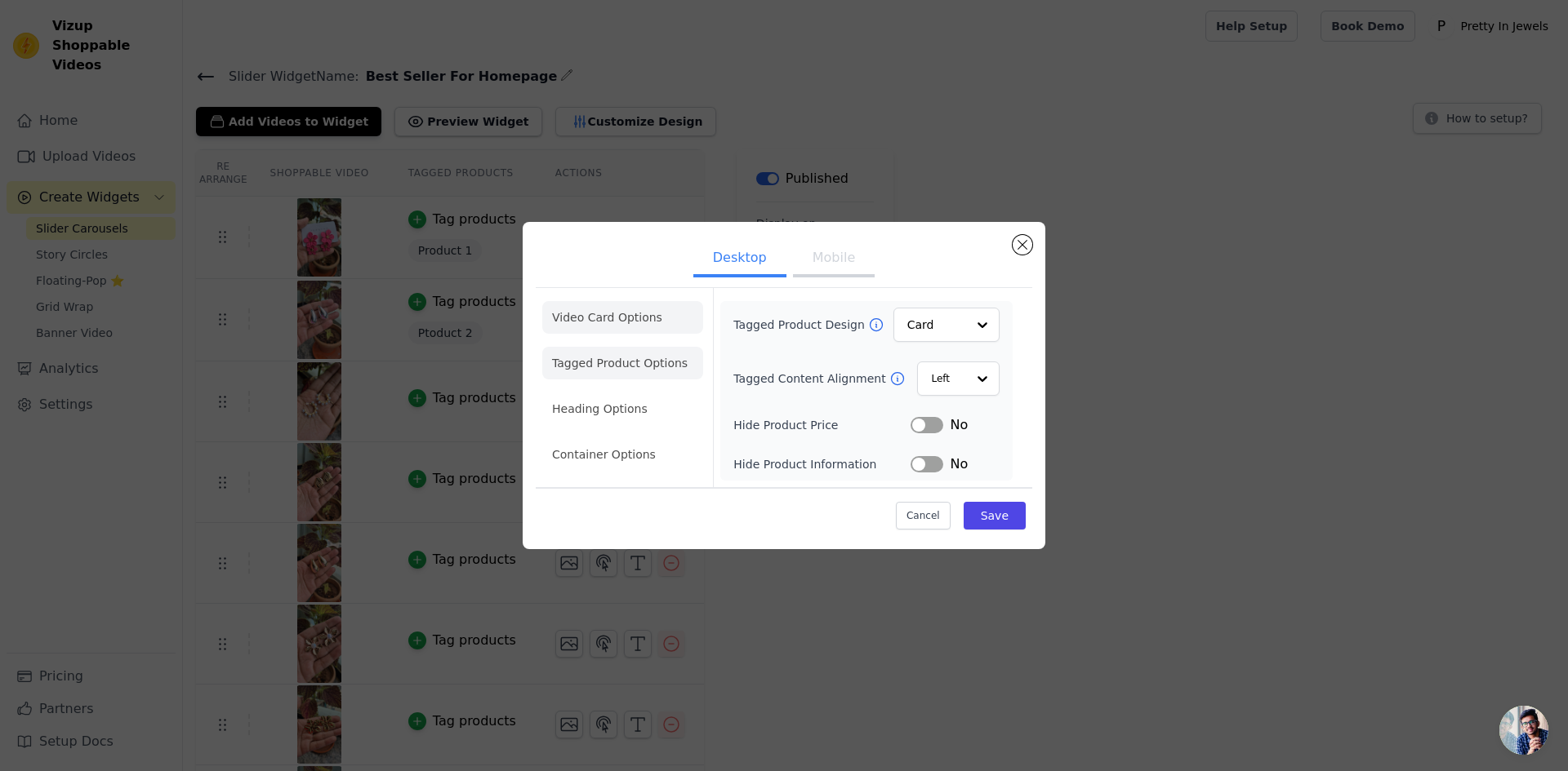
click at [610, 347] on li "Video Card Options" at bounding box center [622, 364] width 161 height 33
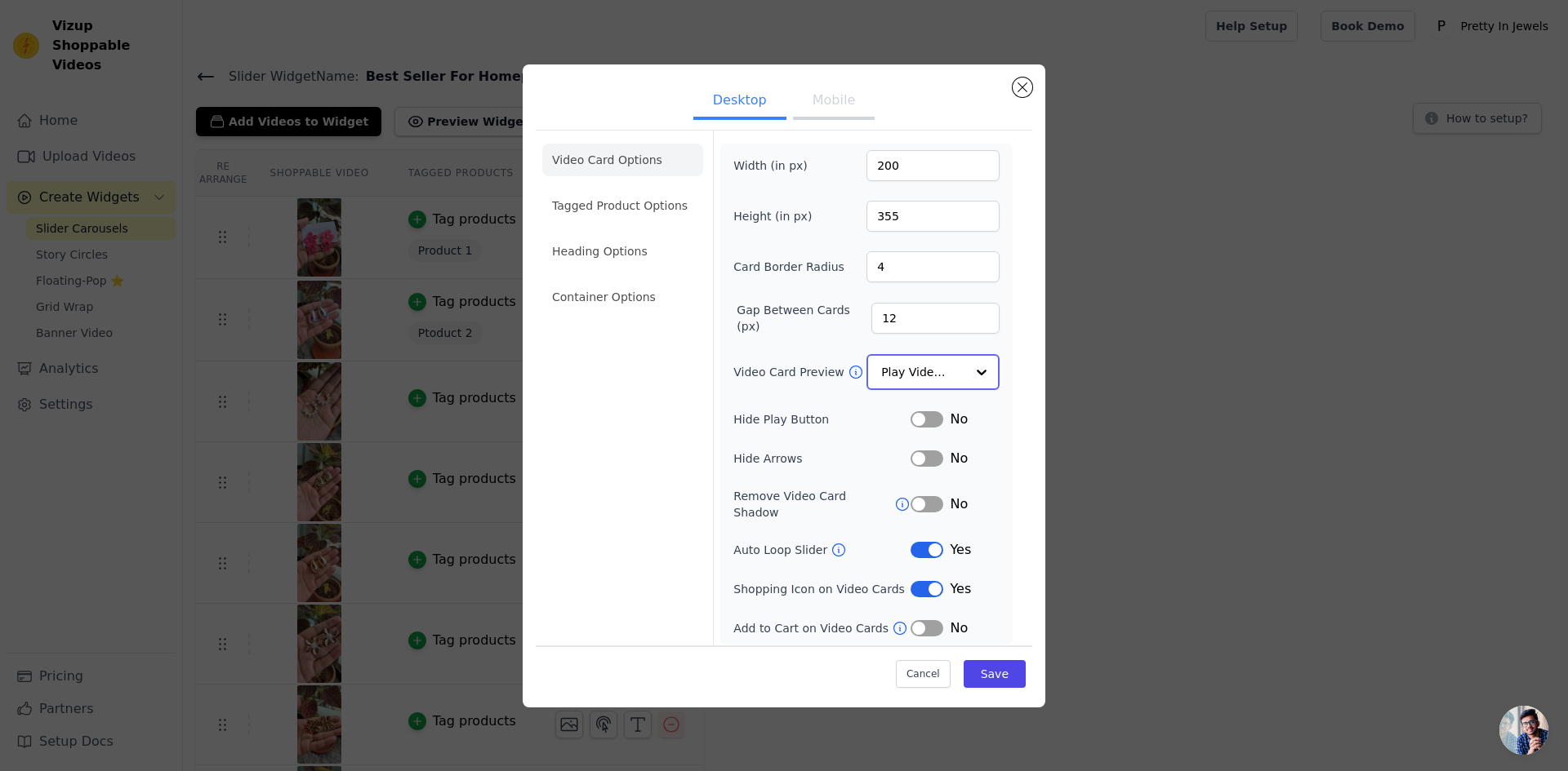
click at [929, 367] on input "Video Card Preview" at bounding box center [922, 372] width 84 height 33
click at [912, 368] on input "Video Card Preview" at bounding box center [922, 372] width 84 height 33
click at [777, 404] on div "Width (in px) 200 Height (in px) 355 Card Border Radius 4 Gap Between Cards (px…" at bounding box center [865, 393] width 266 height 487
click at [990, 667] on button "Save" at bounding box center [994, 673] width 62 height 28
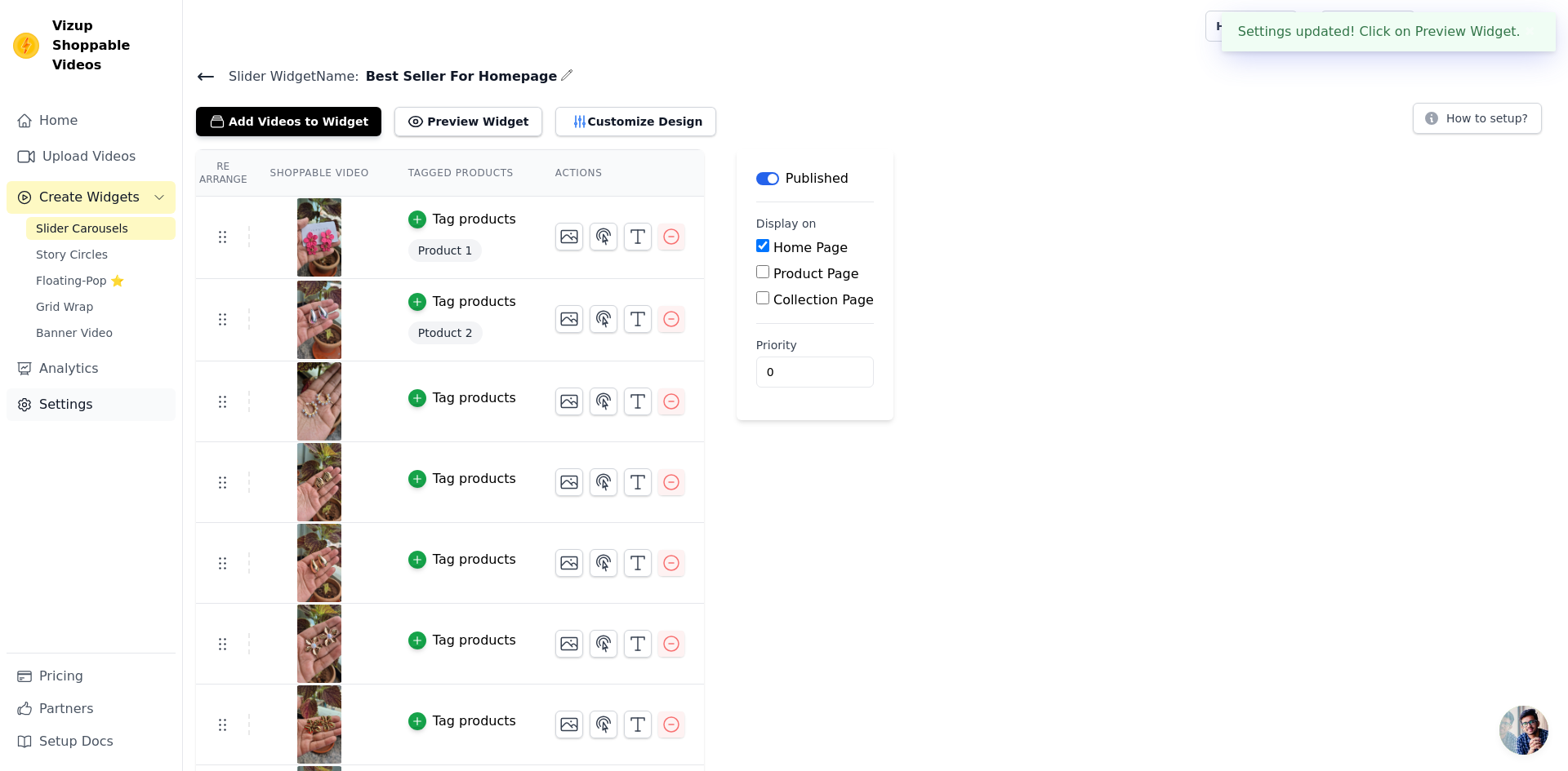
click at [72, 389] on link "Settings" at bounding box center [91, 405] width 169 height 33
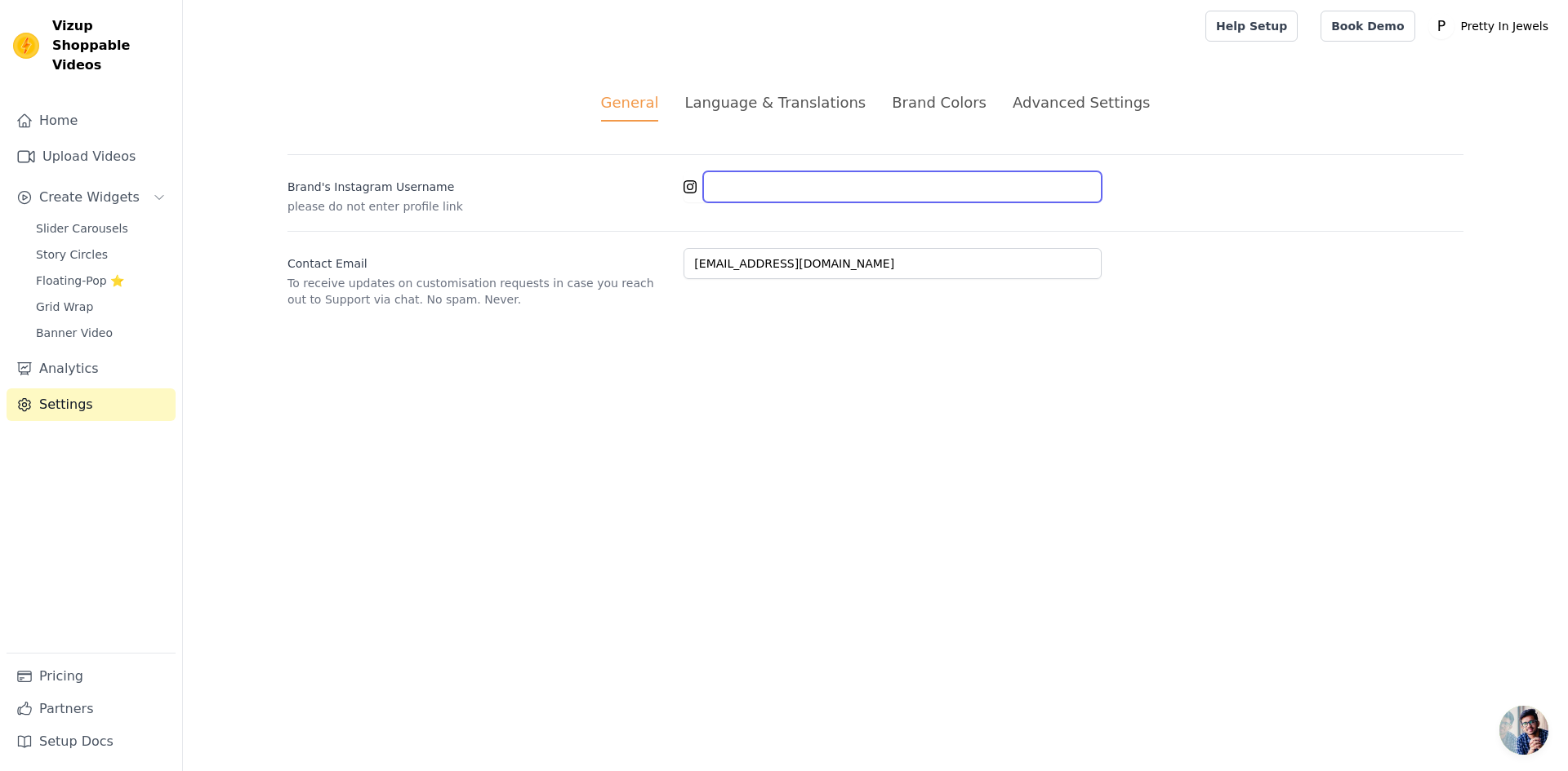
click at [756, 186] on input "Brand's Instagram Username" at bounding box center [902, 187] width 399 height 31
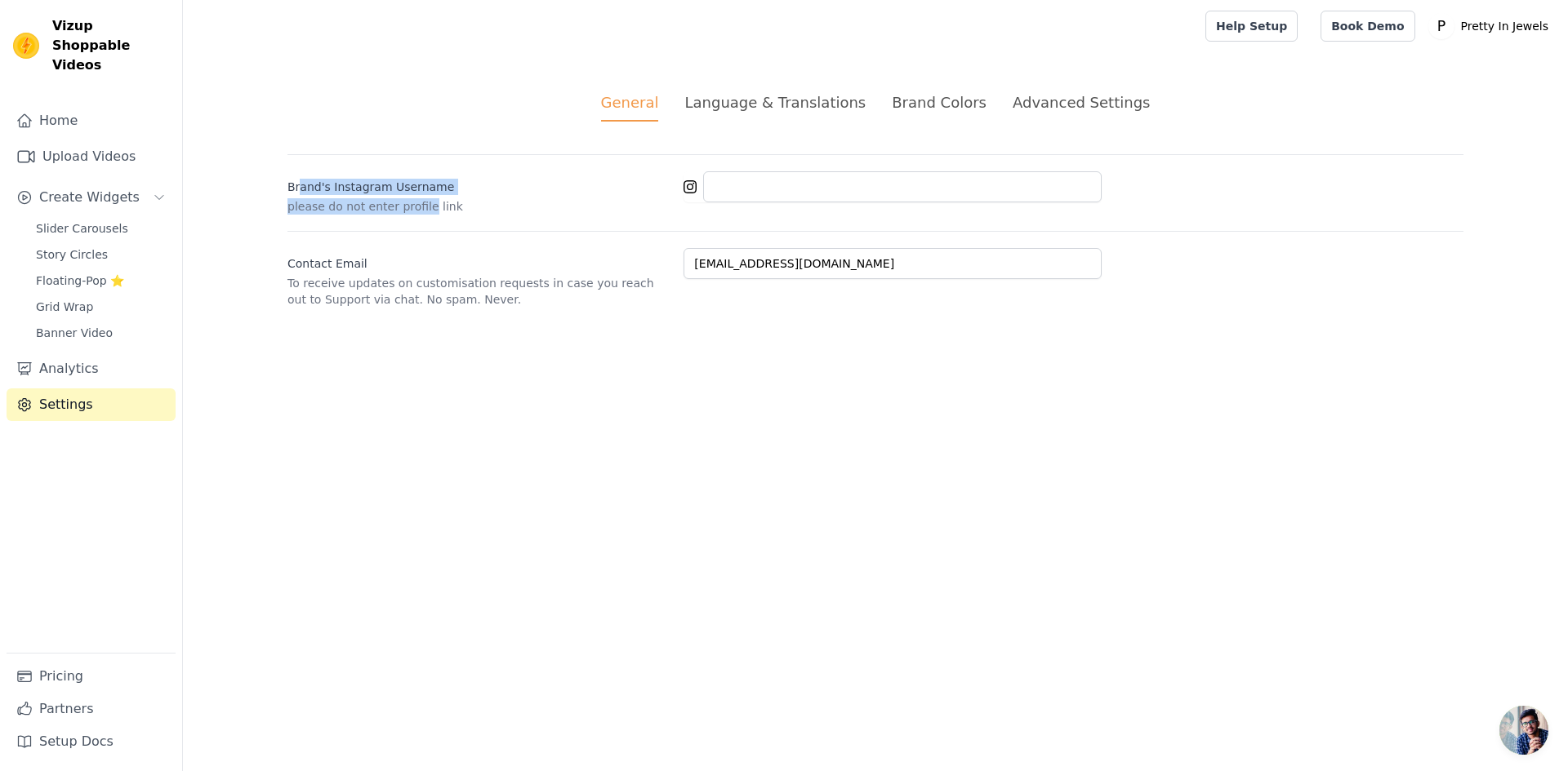
click at [420, 204] on div "[PERSON_NAME]'s Instagram Username please do not enter profile link" at bounding box center [479, 193] width 383 height 44
click at [544, 347] on html "Vizup Shoppable Videos Home Upload Videos Create Widgets Slider Carousels Story…" at bounding box center [784, 173] width 1568 height 347
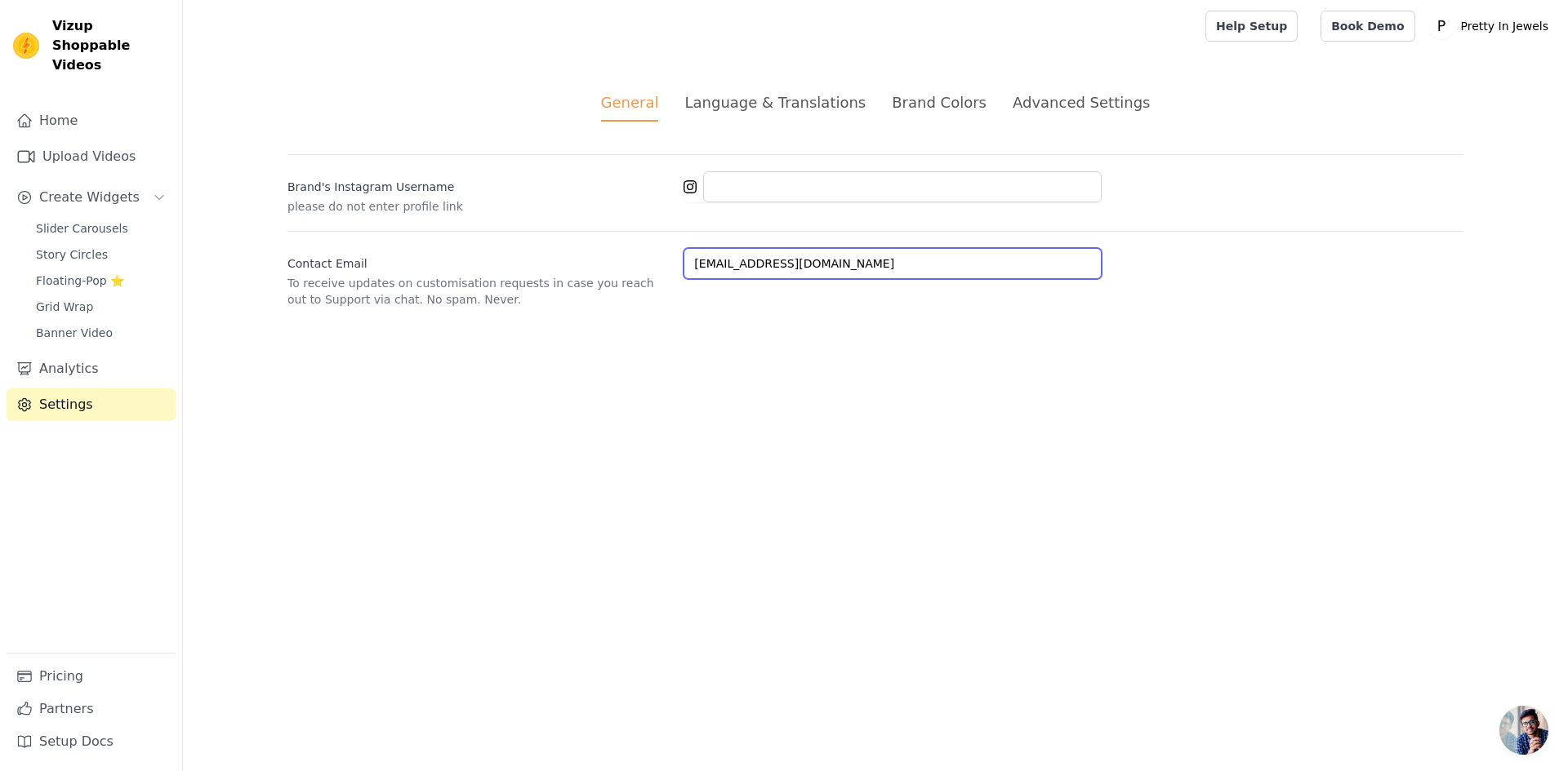
click at [765, 261] on input "[EMAIL_ADDRESS][DOMAIN_NAME]" at bounding box center [892, 263] width 418 height 31
click at [793, 104] on div "Language & Translations" at bounding box center [774, 102] width 181 height 22
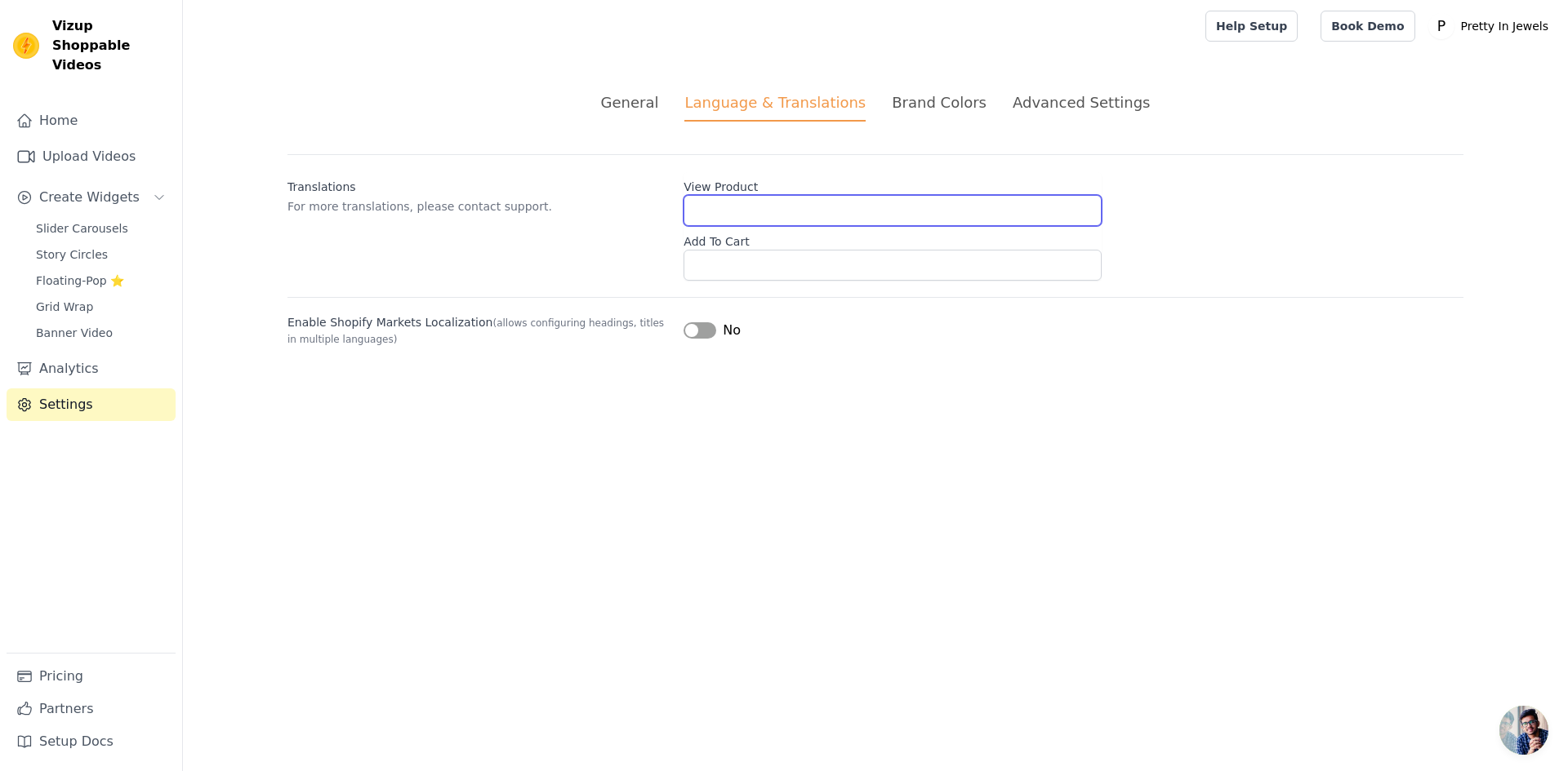
click at [746, 224] on input "View Product" at bounding box center [892, 211] width 418 height 31
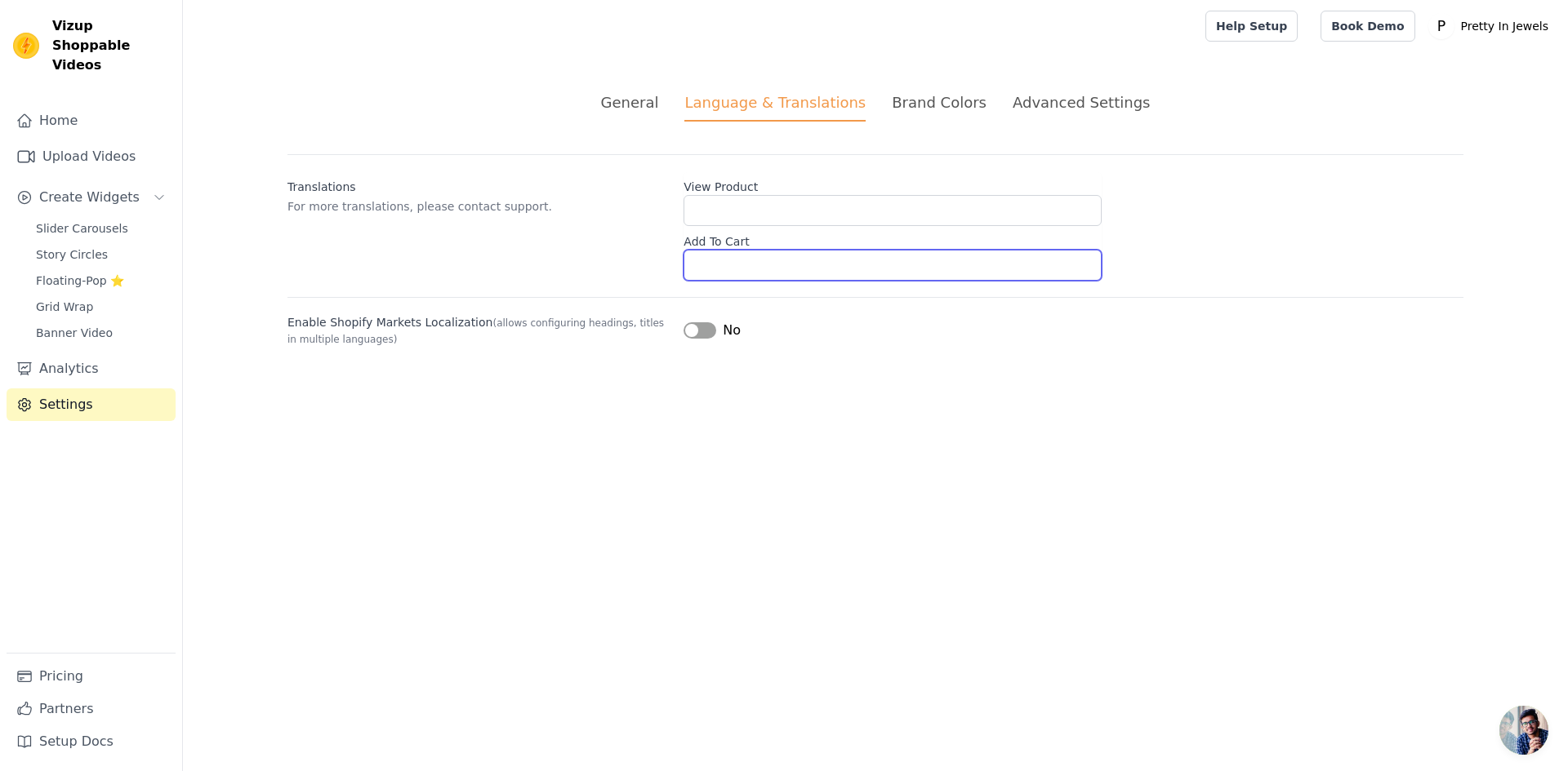
click at [748, 269] on input "Add To Cart" at bounding box center [892, 265] width 418 height 31
click at [887, 386] on html "Vizup Shoppable Videos Home Upload Videos Create Widgets Slider Carousels Story…" at bounding box center [784, 193] width 1568 height 386
click at [958, 59] on div "General Language & Translations Brand Colors Advanced Settings unsaved changes …" at bounding box center [875, 219] width 1254 height 334
click at [932, 102] on div "Brand Colors" at bounding box center [939, 102] width 95 height 22
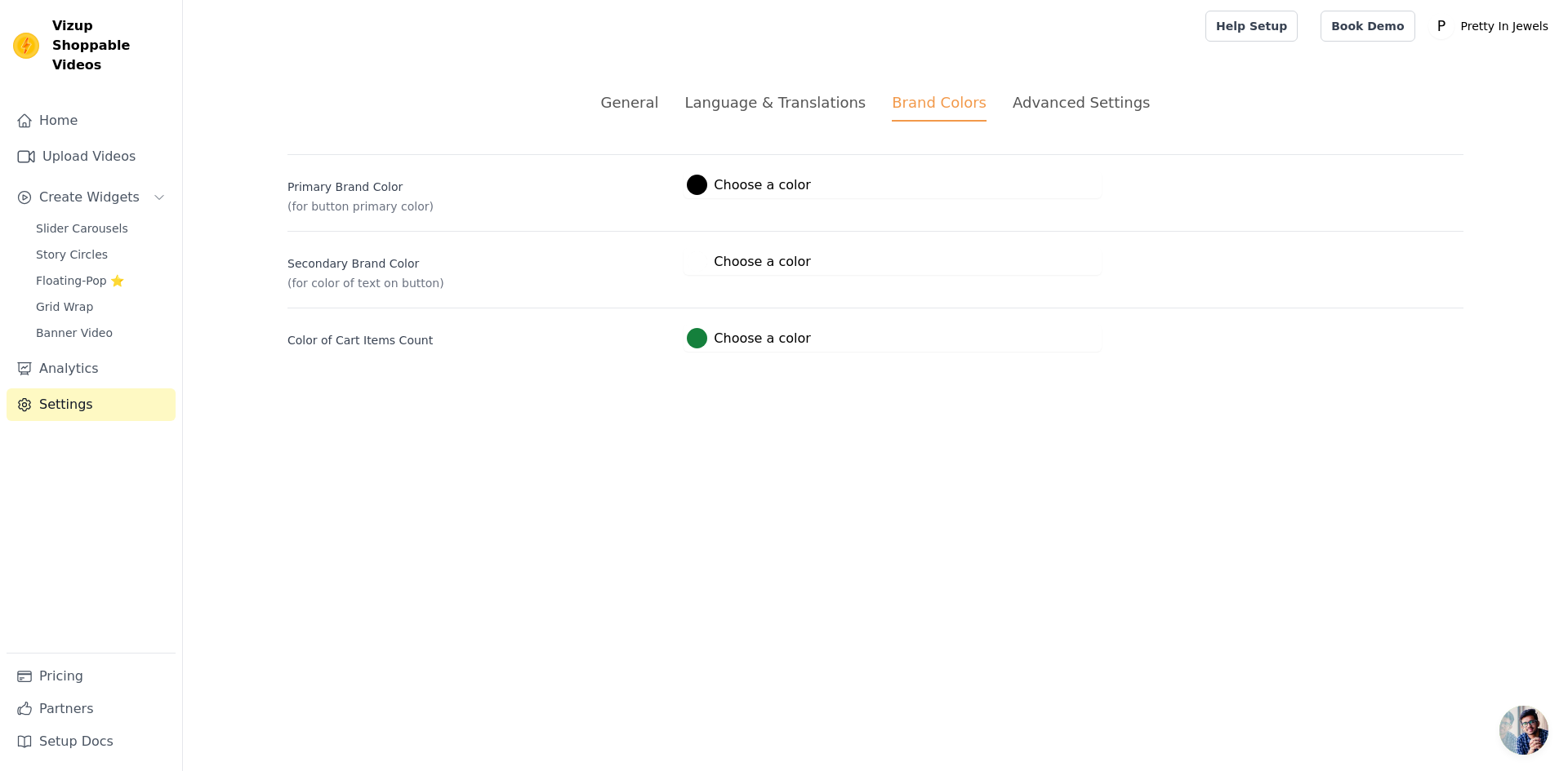
click at [1075, 97] on div "Advanced Settings" at bounding box center [1081, 102] width 137 height 22
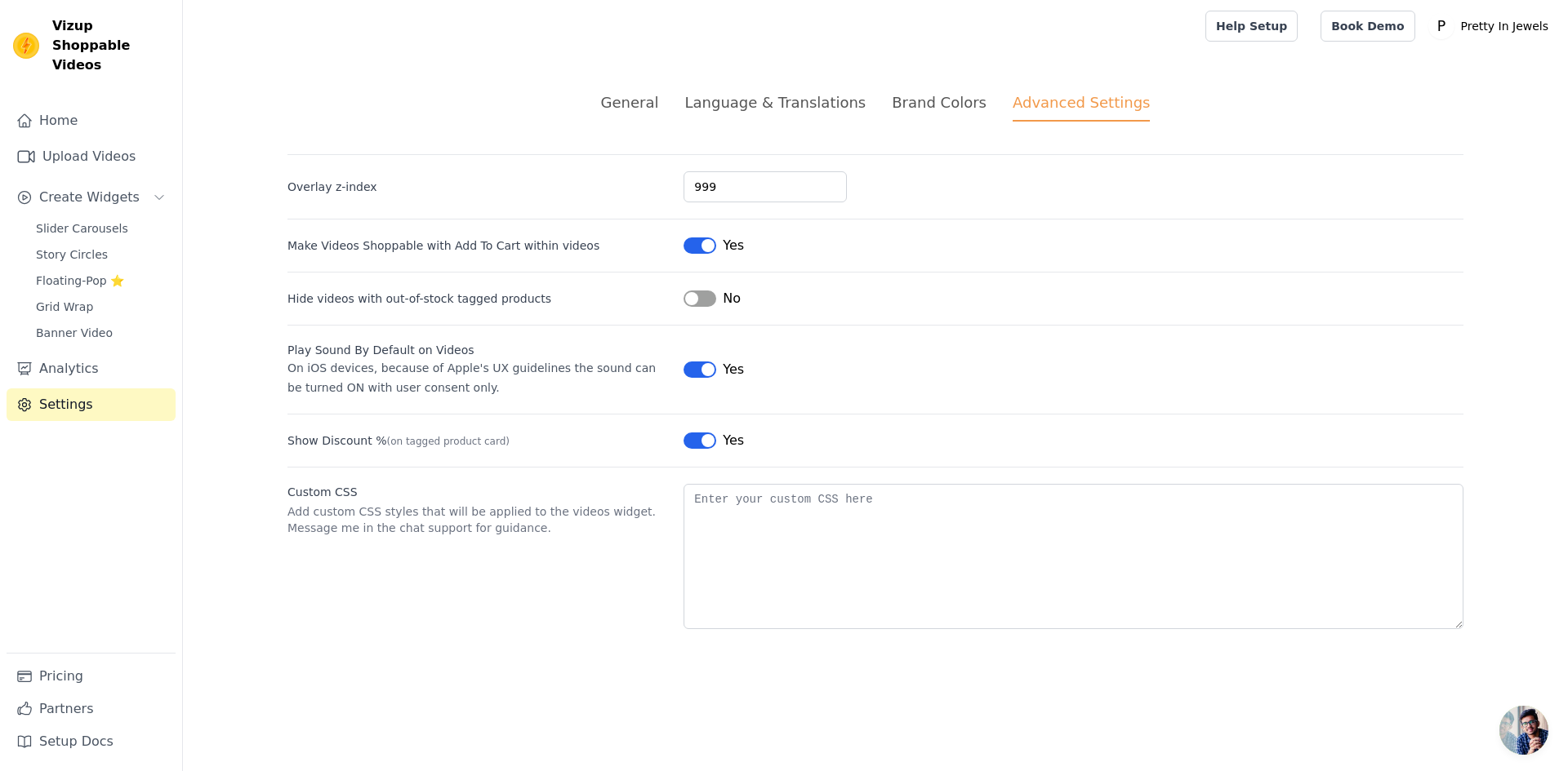
click at [351, 191] on label "Overlay z-index" at bounding box center [479, 187] width 383 height 16
click at [683, 191] on input "999" at bounding box center [765, 187] width 164 height 31
click at [351, 191] on label "Overlay z-index" at bounding box center [479, 187] width 383 height 16
click at [683, 191] on input "999" at bounding box center [765, 187] width 164 height 31
click at [351, 191] on label "Overlay z-index" at bounding box center [479, 187] width 383 height 16
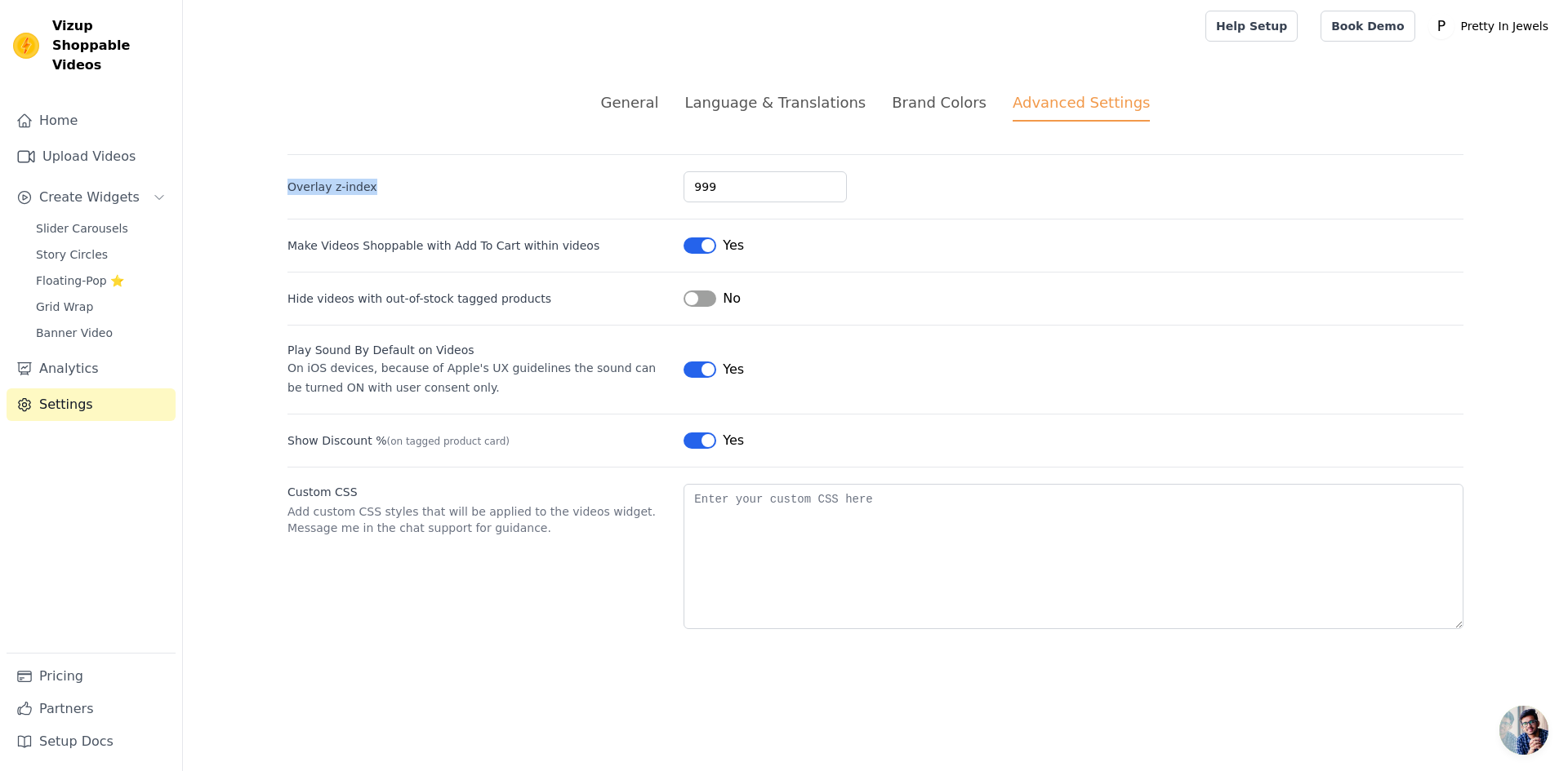
click at [683, 191] on input "999" at bounding box center [765, 187] width 164 height 31
click at [342, 180] on label "Overlay z-index" at bounding box center [479, 187] width 383 height 16
click at [683, 180] on input "999" at bounding box center [765, 187] width 164 height 31
click at [342, 180] on label "Overlay z-index" at bounding box center [479, 187] width 383 height 16
click at [683, 180] on input "999" at bounding box center [765, 187] width 164 height 31
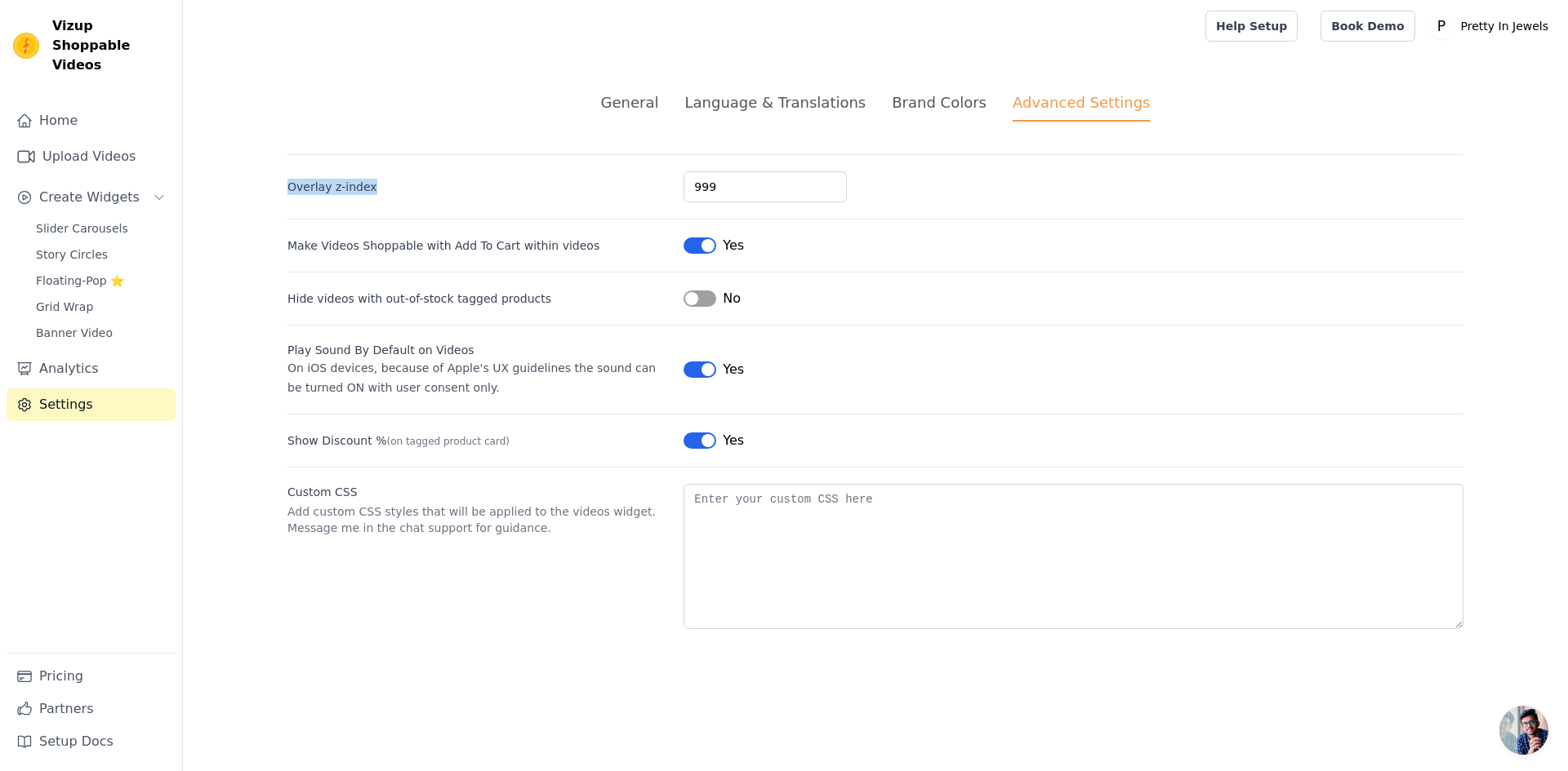
click at [342, 180] on label "Overlay z-index" at bounding box center [479, 187] width 383 height 16
click at [683, 180] on input "999" at bounding box center [765, 187] width 164 height 31
click at [74, 680] on link "Pricing" at bounding box center [91, 676] width 169 height 33
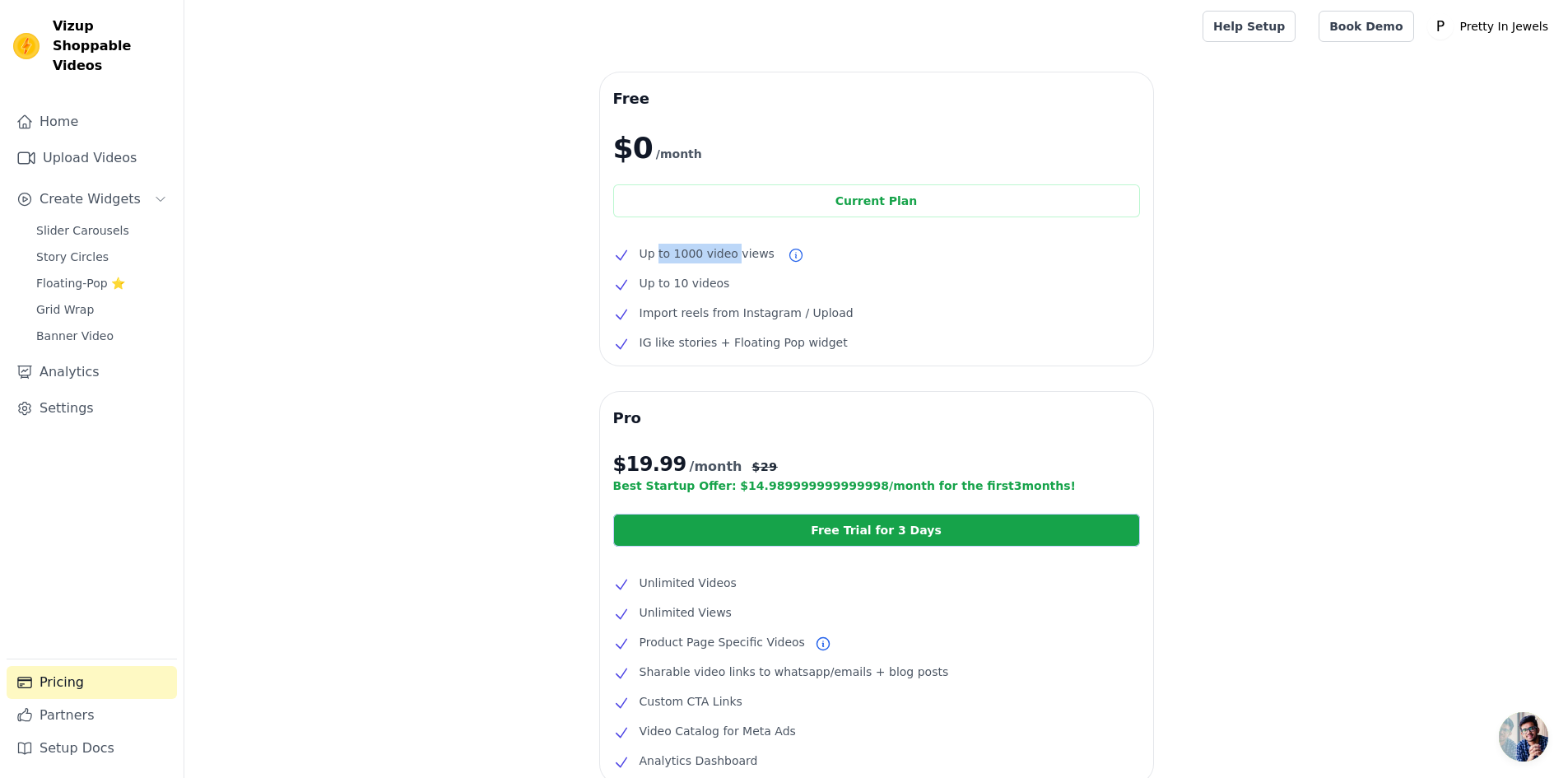
drag, startPoint x: 679, startPoint y: 256, endPoint x: 729, endPoint y: 255, distance: 50.0
click at [729, 255] on span "Up to 1000 video views" at bounding box center [706, 254] width 135 height 20
click at [666, 260] on span "Up to 1000 video views" at bounding box center [706, 254] width 135 height 20
click at [667, 260] on span "Up to 1000 video views" at bounding box center [706, 254] width 135 height 20
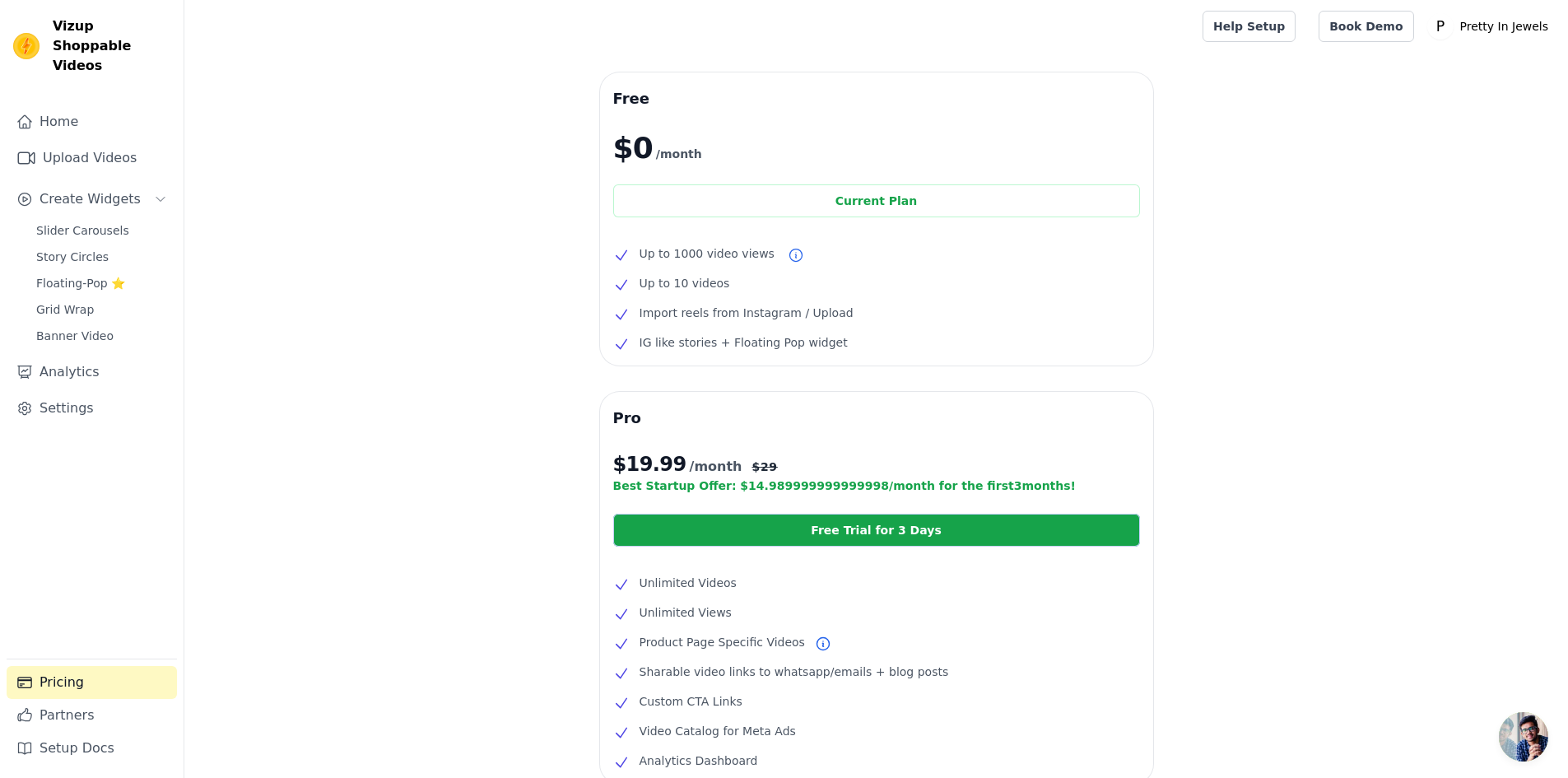
click at [690, 283] on span "Up to 10 videos" at bounding box center [684, 283] width 91 height 20
click at [704, 306] on span "Import reels from Instagram / Upload" at bounding box center [745, 312] width 214 height 20
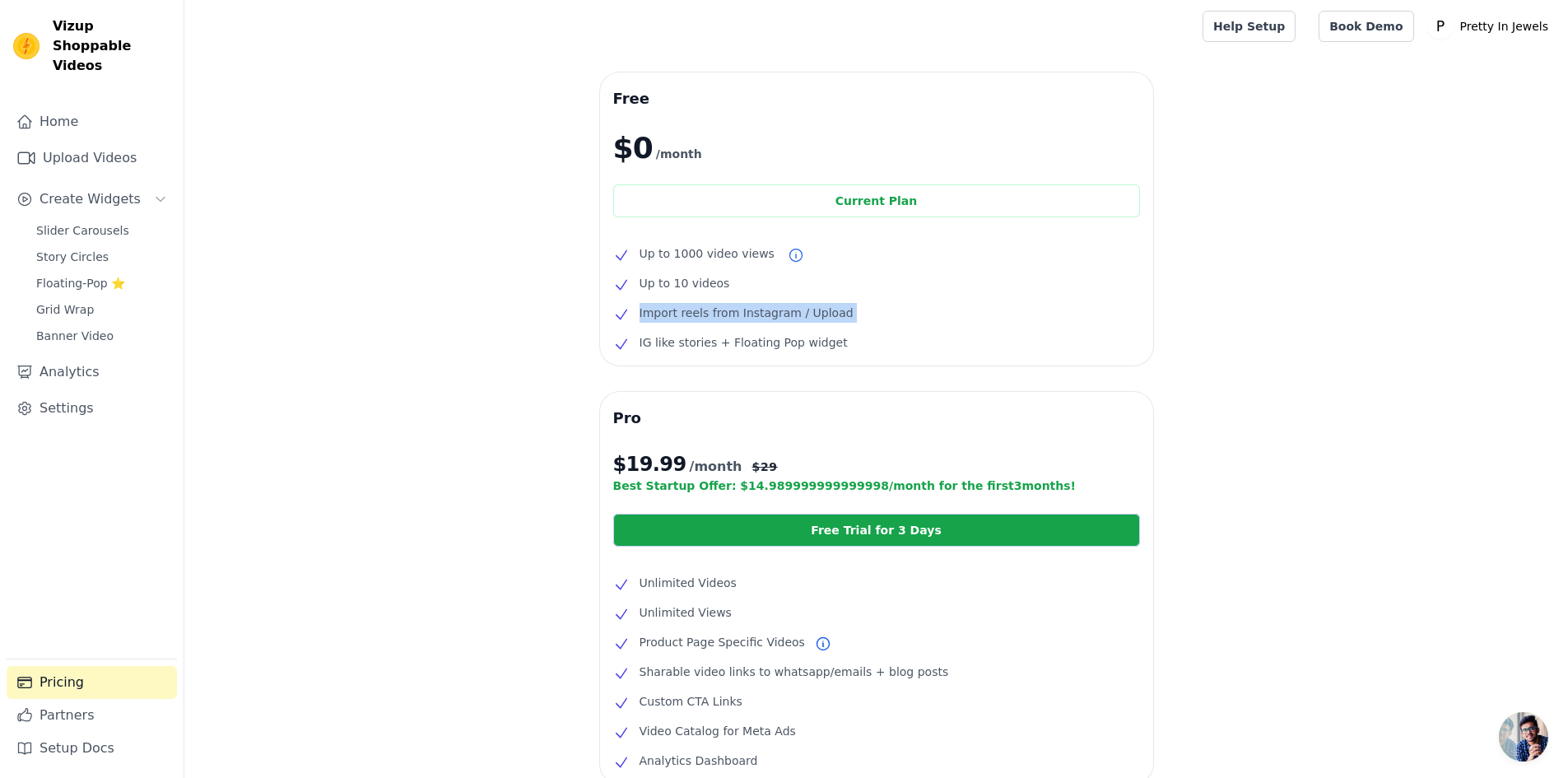
click at [704, 306] on span "Import reels from Instagram / Upload" at bounding box center [745, 312] width 214 height 20
click at [625, 346] on icon at bounding box center [621, 344] width 17 height 17
click at [124, 245] on link "Story Circles" at bounding box center [101, 257] width 150 height 23
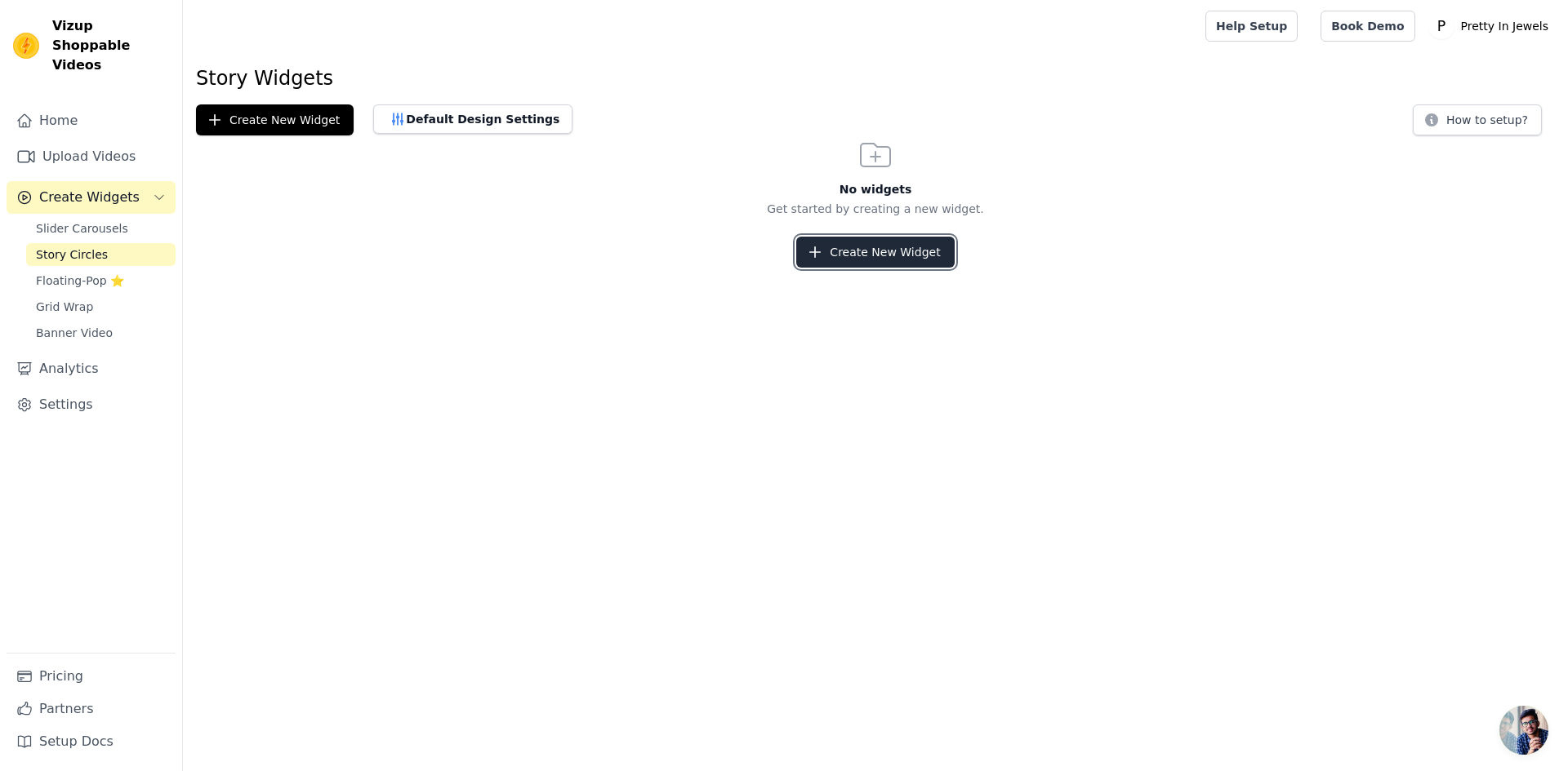
click at [908, 253] on button "Create New Widget" at bounding box center [874, 252] width 158 height 31
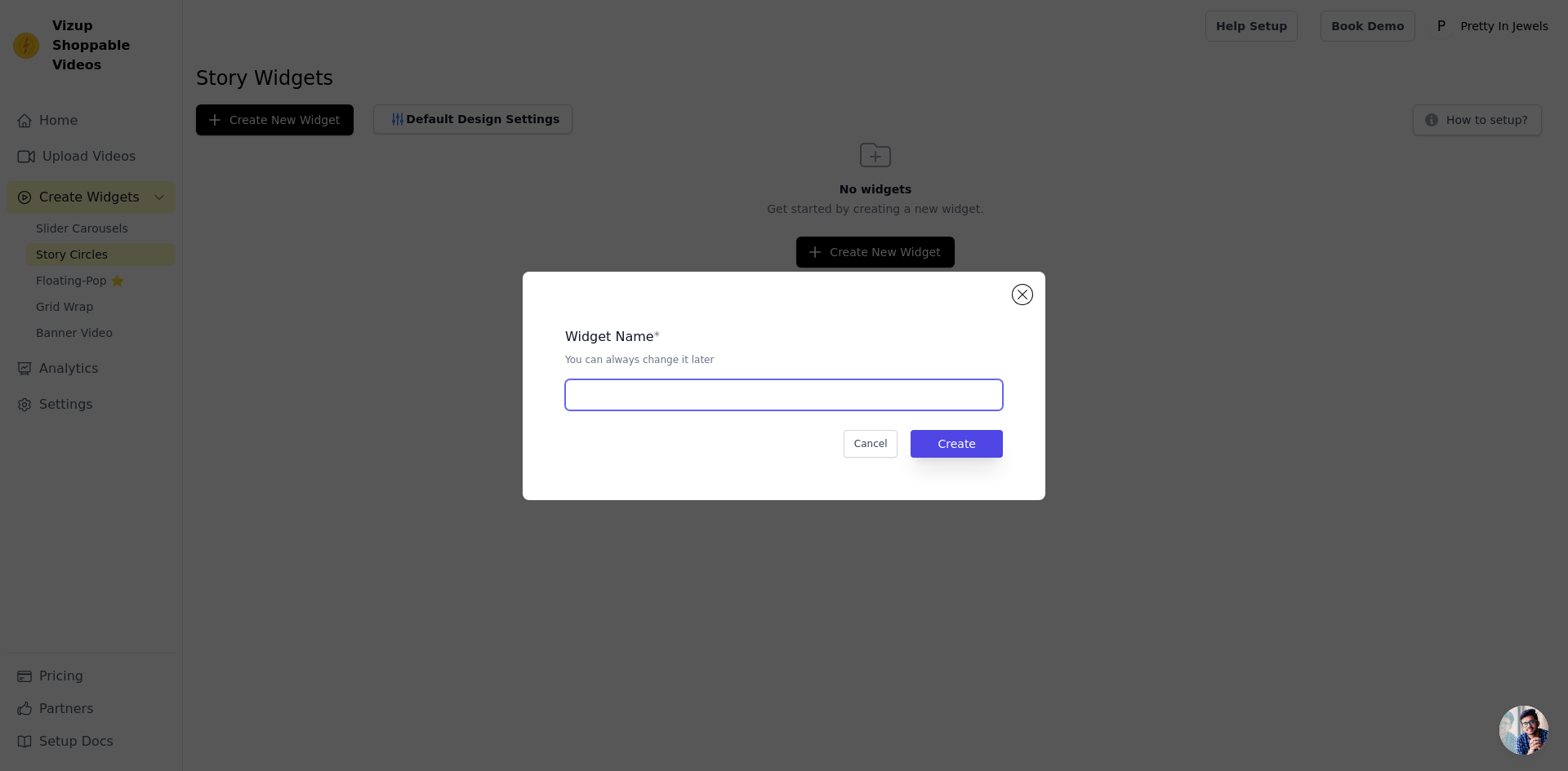
click at [713, 404] on input "text" at bounding box center [784, 395] width 437 height 31
click at [1013, 300] on div "Widget Name * You can always change it later Cancel Create" at bounding box center [784, 386] width 523 height 228
click at [880, 439] on button "Cancel" at bounding box center [870, 444] width 55 height 28
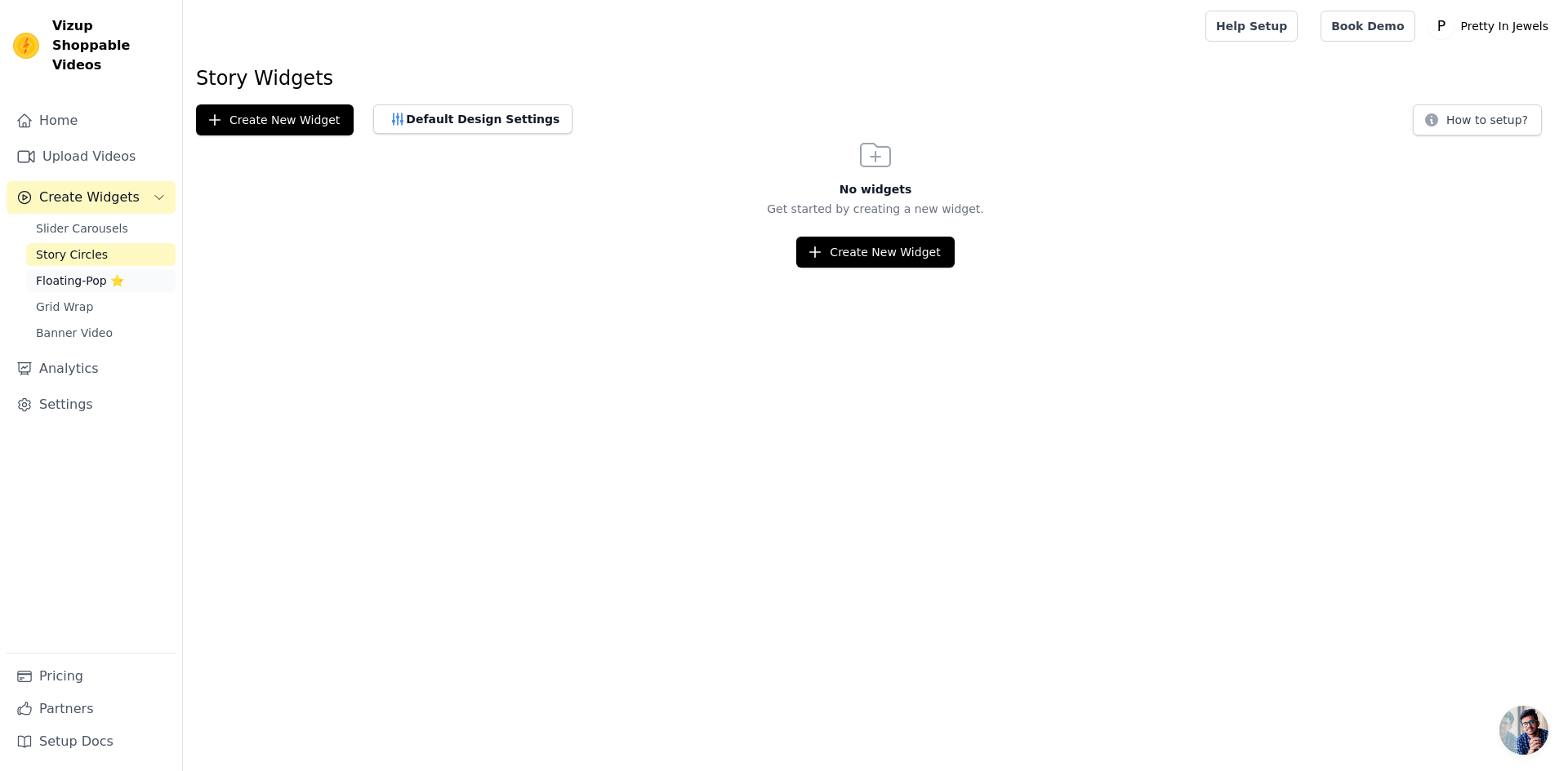
click at [81, 273] on span "Floating-Pop ⭐" at bounding box center [79, 281] width 88 height 16
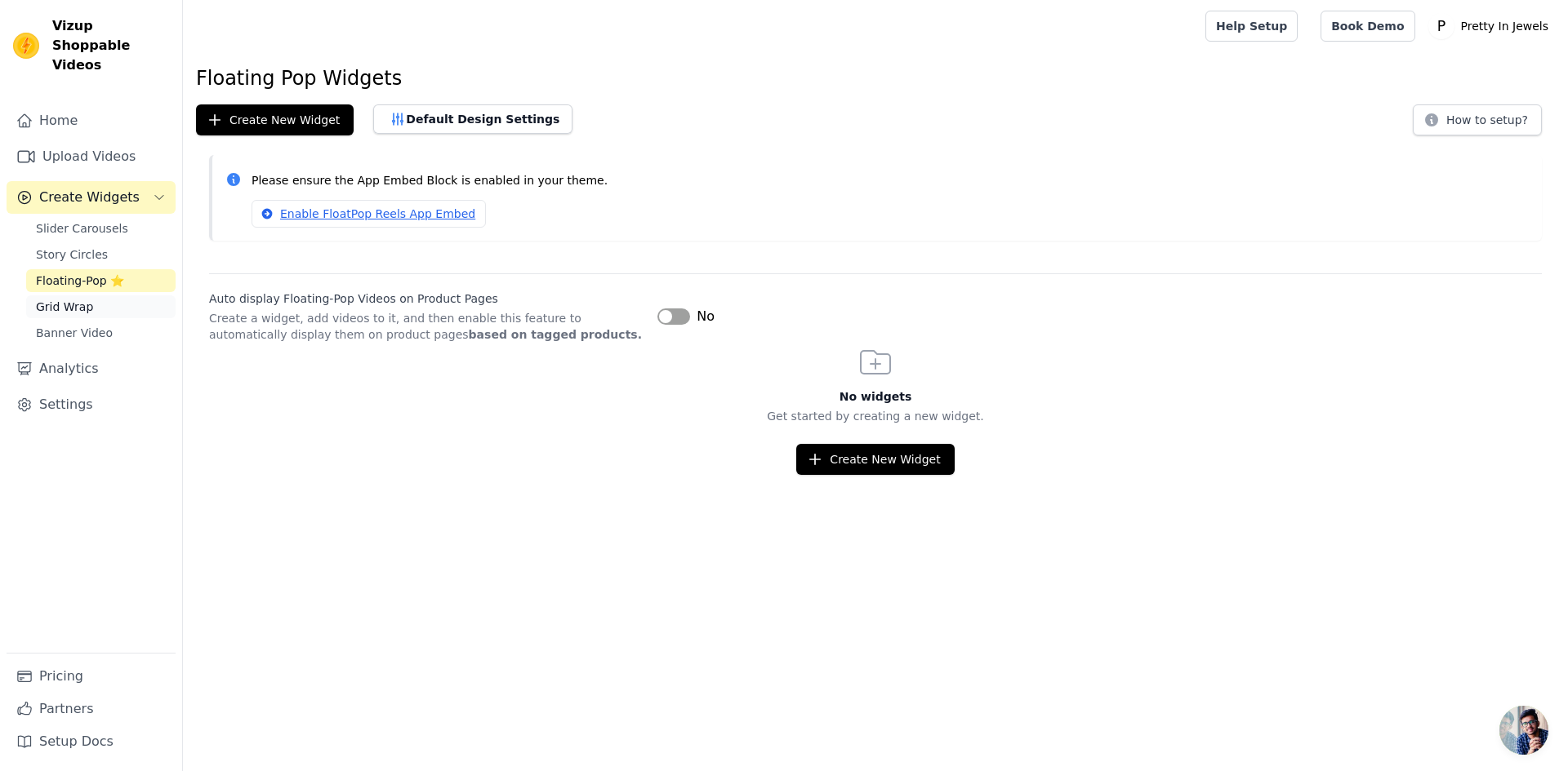
click at [70, 299] on span "Grid Wrap" at bounding box center [64, 307] width 57 height 16
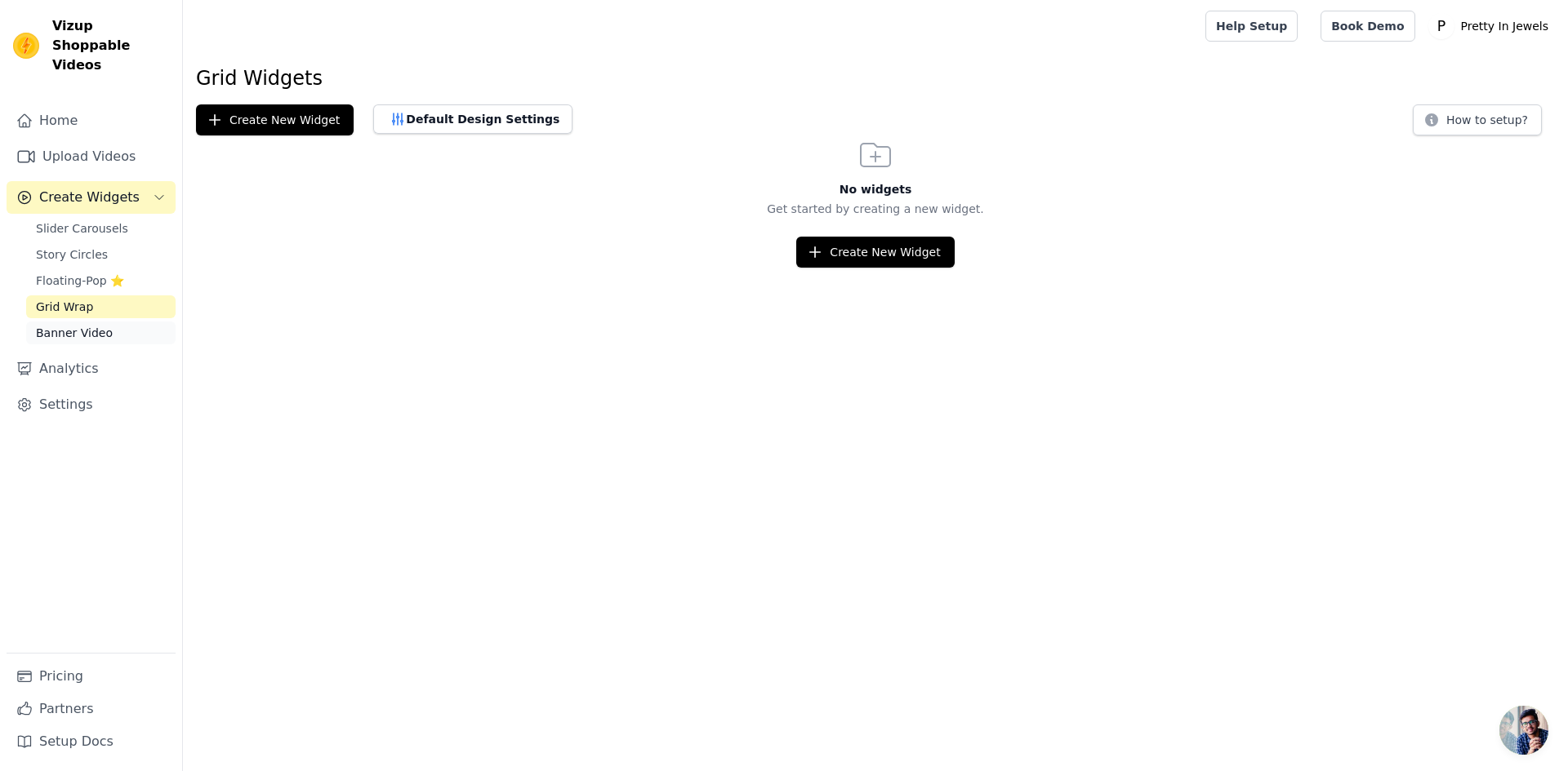
click at [102, 325] on span "Banner Video" at bounding box center [74, 333] width 76 height 16
drag, startPoint x: 550, startPoint y: 326, endPoint x: 534, endPoint y: 272, distance: 56.3
click at [549, 268] on html "Vizup Shoppable Videos Home Upload Videos Create Widgets Slider Carousels Story…" at bounding box center [784, 133] width 1568 height 268
